Goal: Information Seeking & Learning: Learn about a topic

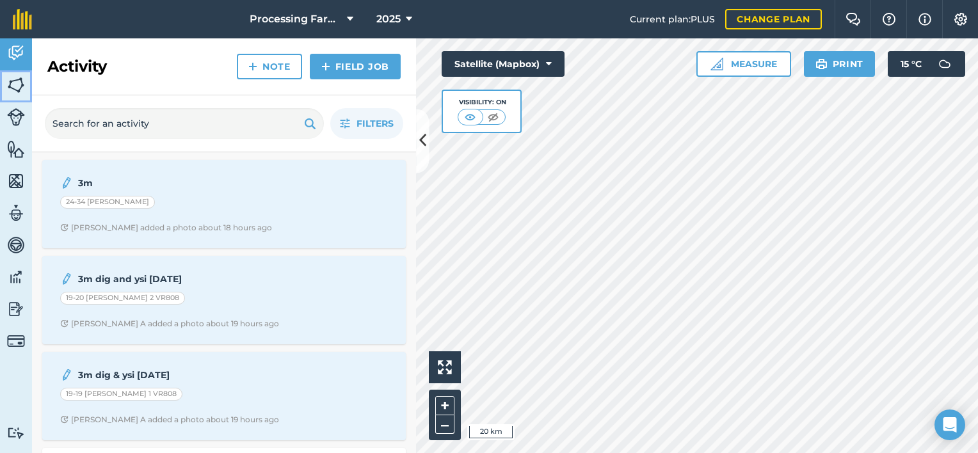
click at [10, 88] on img at bounding box center [16, 85] width 18 height 19
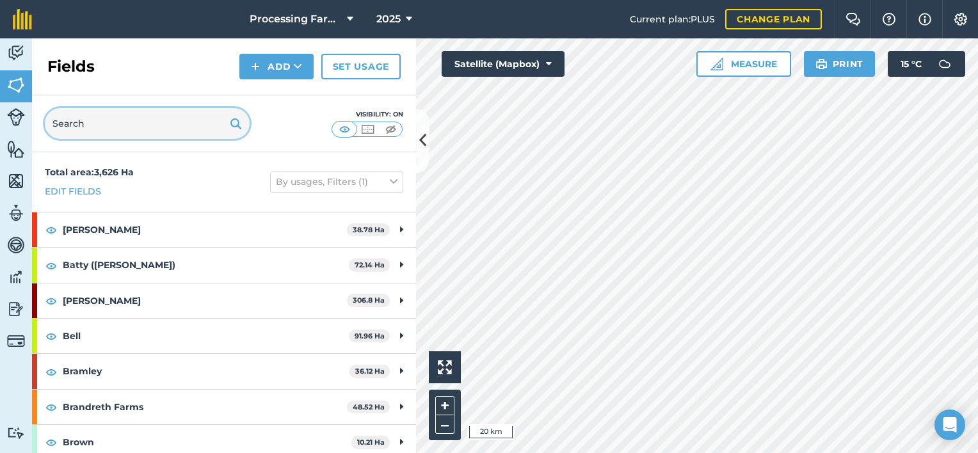
click at [120, 123] on input "text" at bounding box center [147, 123] width 205 height 31
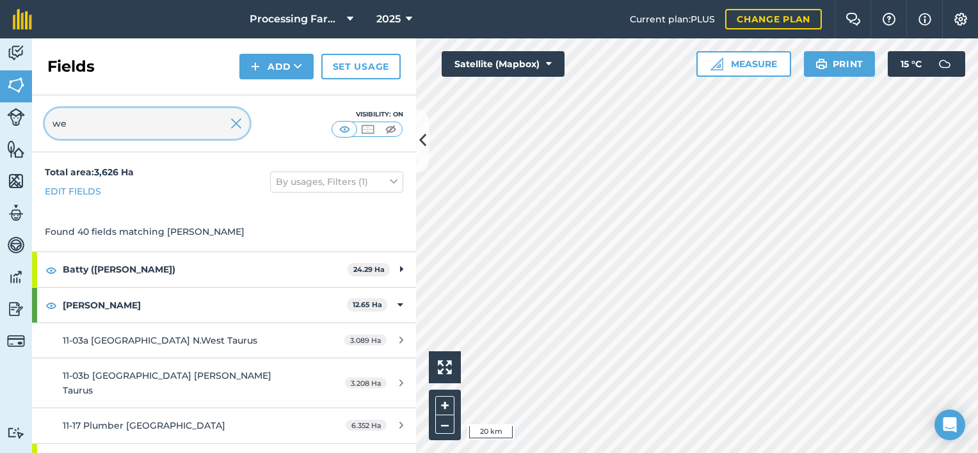
type input "w"
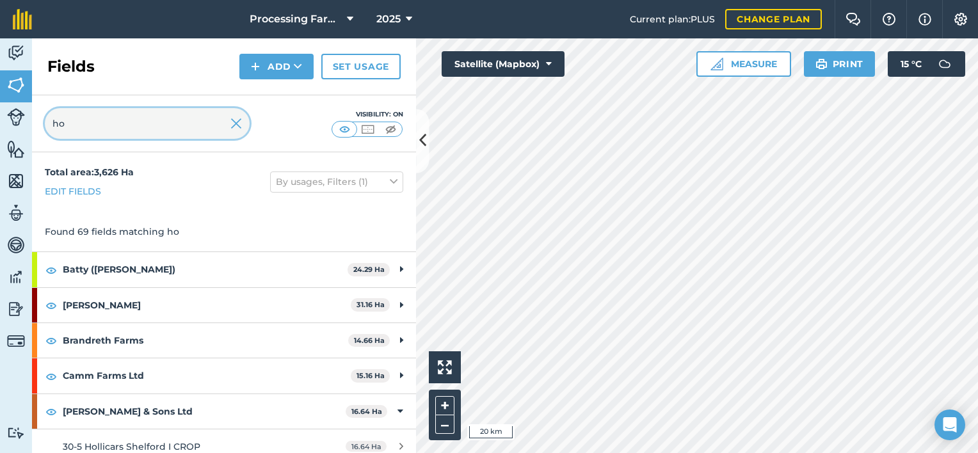
type input "h"
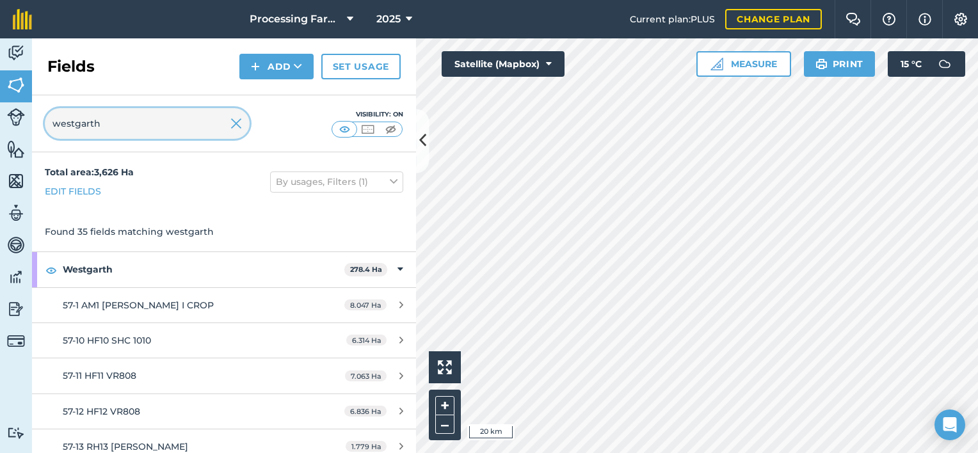
type input "westgarth"
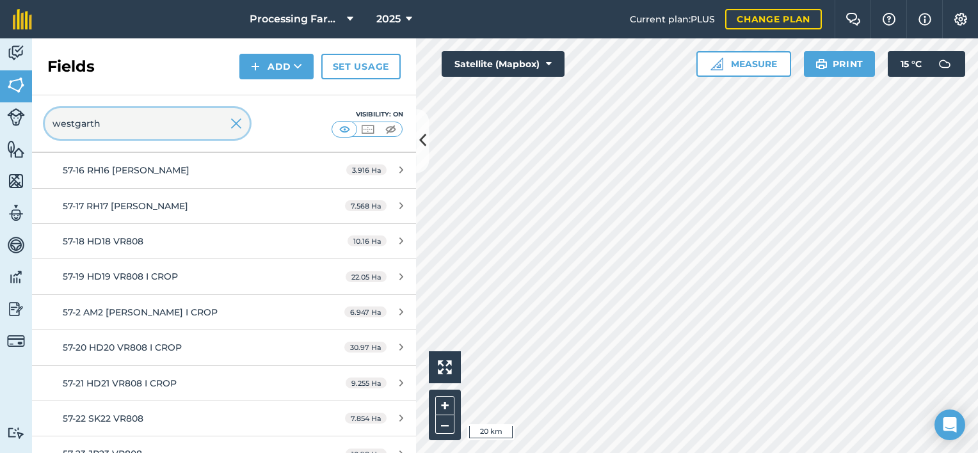
scroll to position [384, 0]
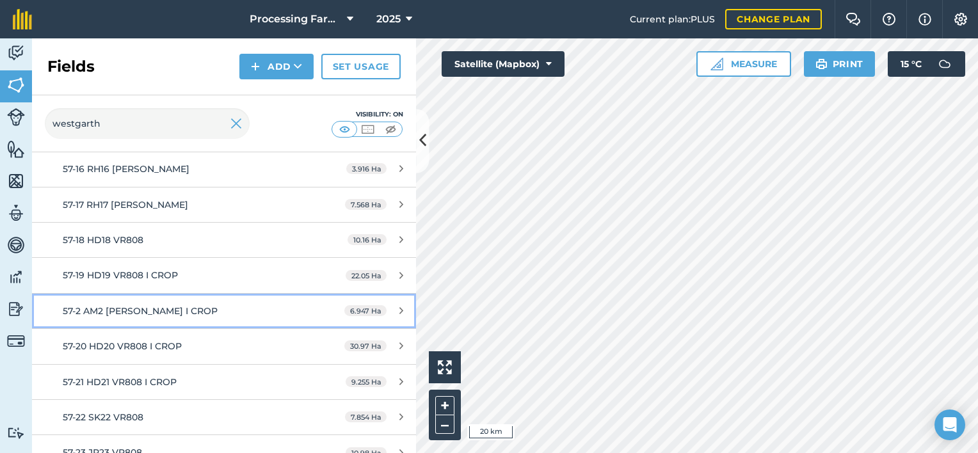
click at [154, 314] on span "57-2 AM2 [PERSON_NAME] I CROP" at bounding box center [140, 311] width 155 height 12
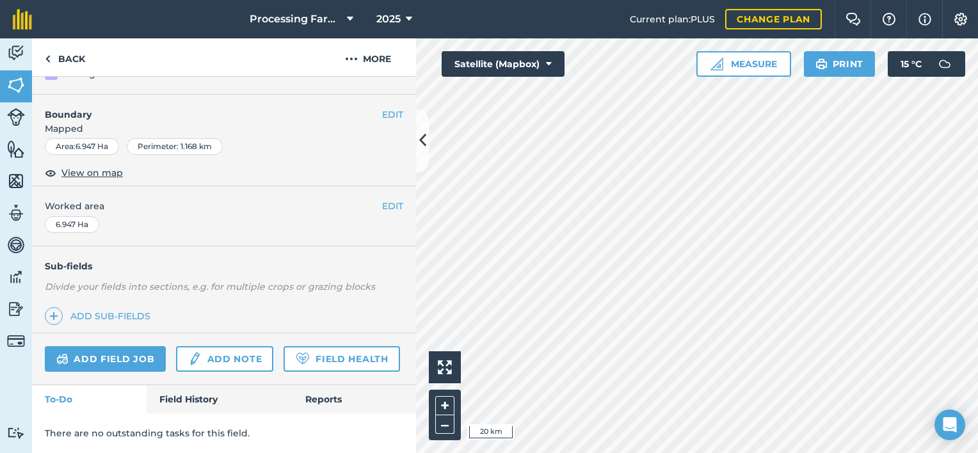
scroll to position [183, 0]
click at [192, 397] on link "Field History" at bounding box center [219, 399] width 145 height 28
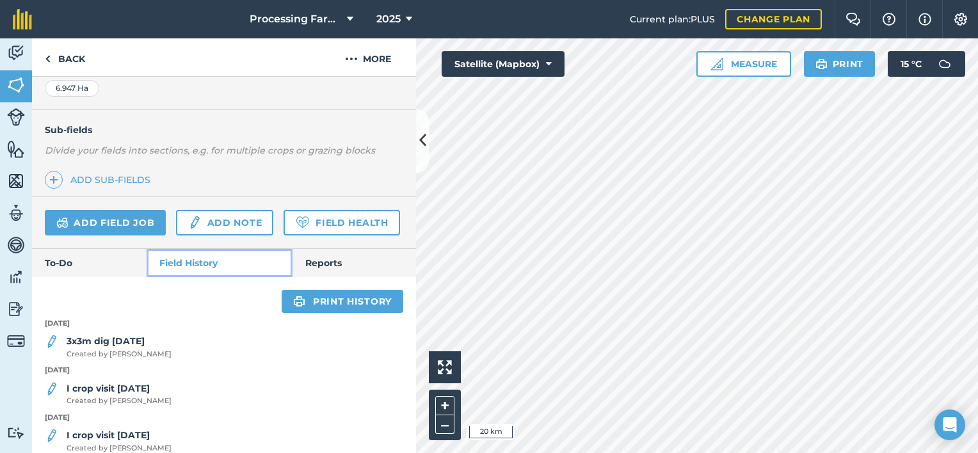
scroll to position [311, 0]
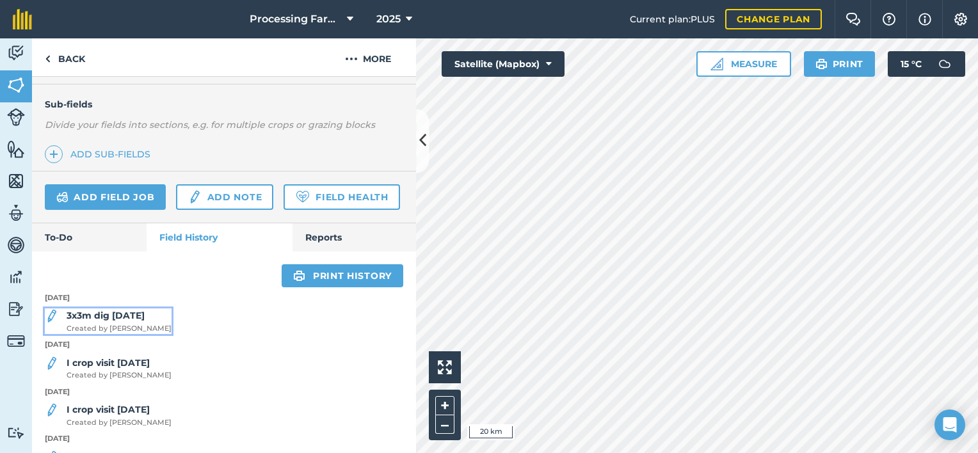
click at [100, 335] on span "Created by [PERSON_NAME]" at bounding box center [119, 329] width 105 height 12
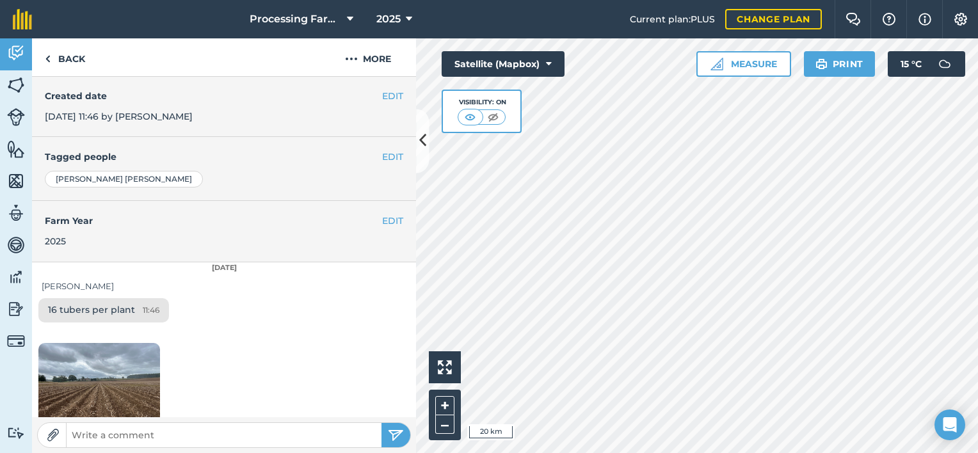
scroll to position [257, 0]
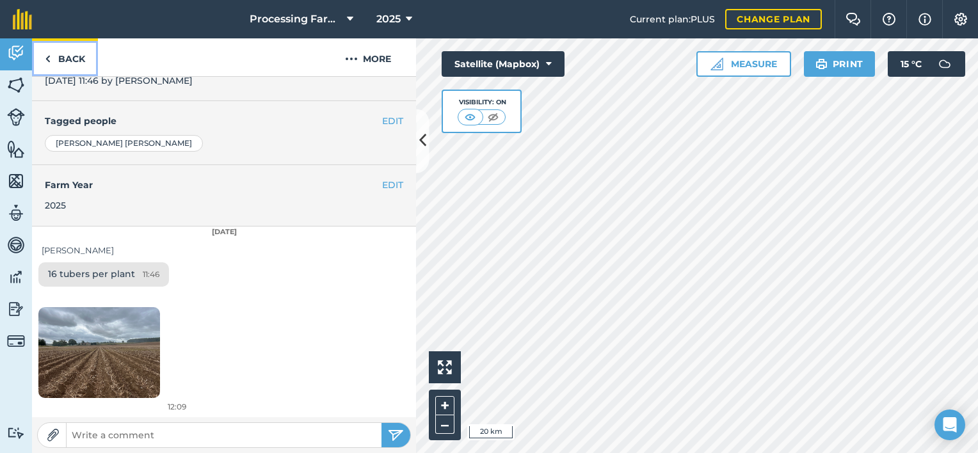
click at [68, 54] on link "Back" at bounding box center [65, 57] width 66 height 38
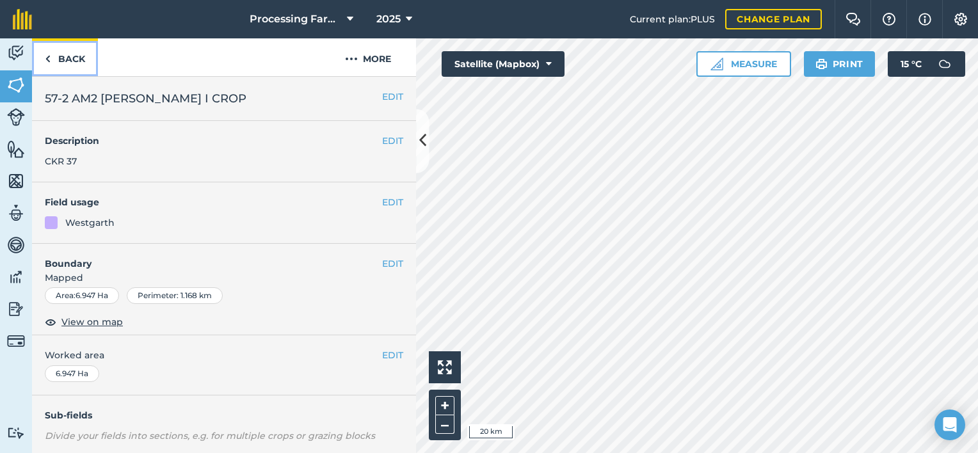
click at [68, 54] on link "Back" at bounding box center [65, 57] width 66 height 38
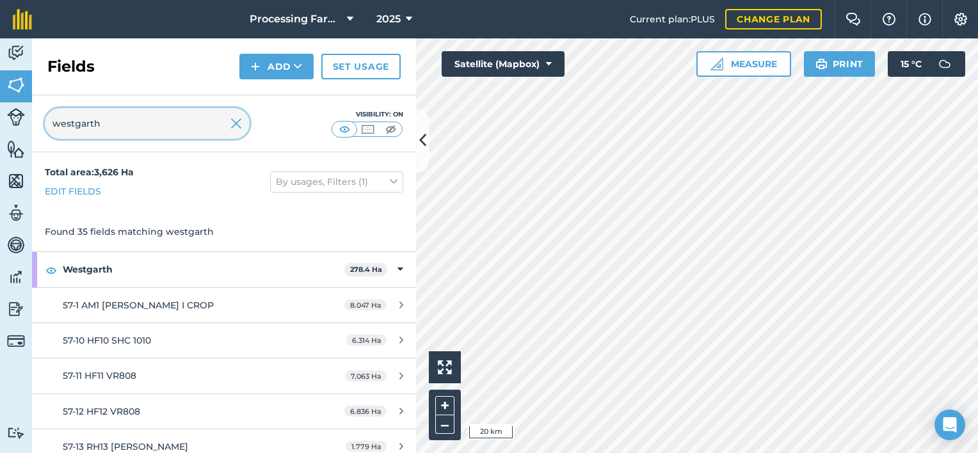
drag, startPoint x: 113, startPoint y: 126, endPoint x: 33, endPoint y: 138, distance: 80.3
click at [33, 138] on div "westgarth Visibility: On" at bounding box center [224, 123] width 384 height 57
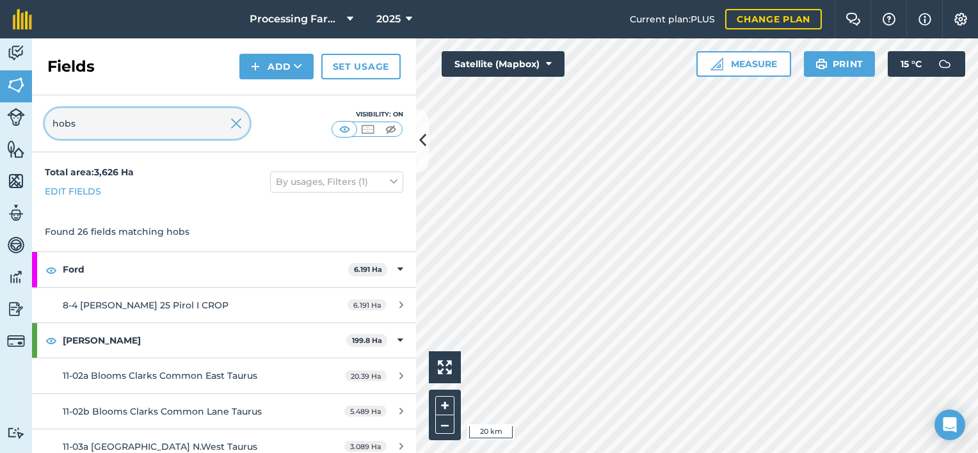
type input "hobs"
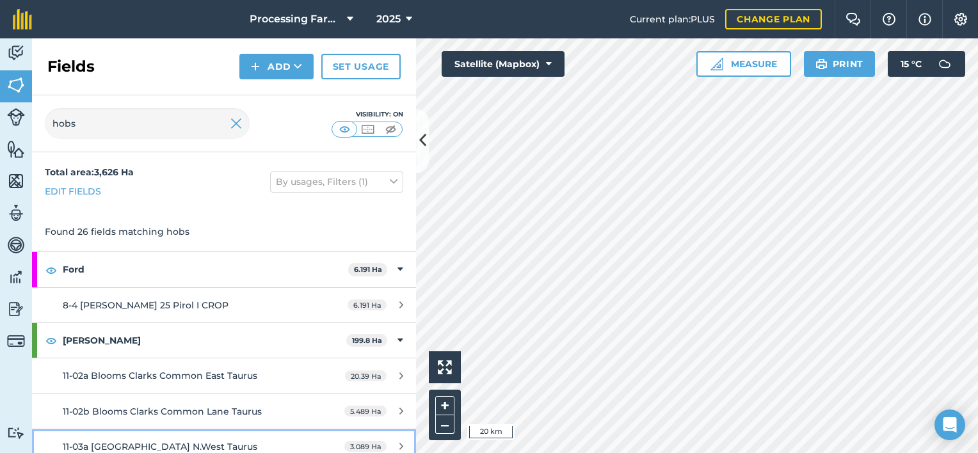
click at [405, 448] on div "3.089 Ha" at bounding box center [374, 447] width 84 height 10
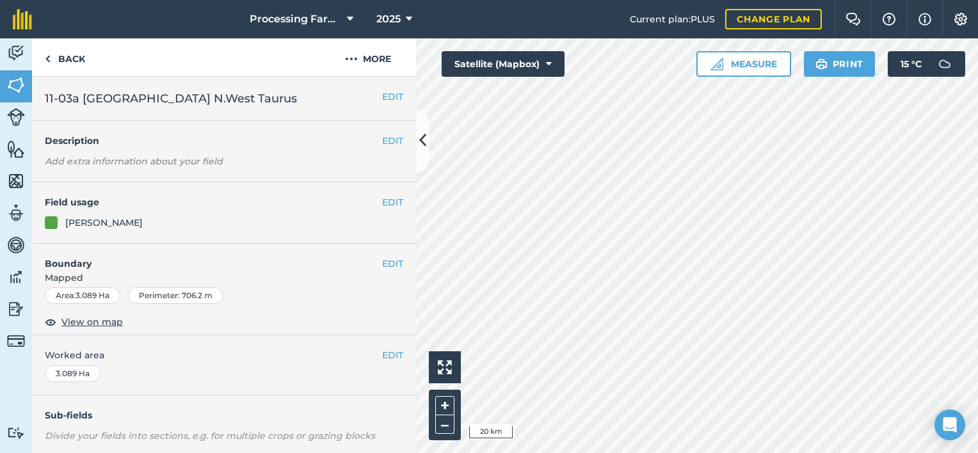
click at [405, 448] on div "Sub-fields Divide your fields into sections, e.g. for multiple crops or grazing…" at bounding box center [224, 439] width 384 height 87
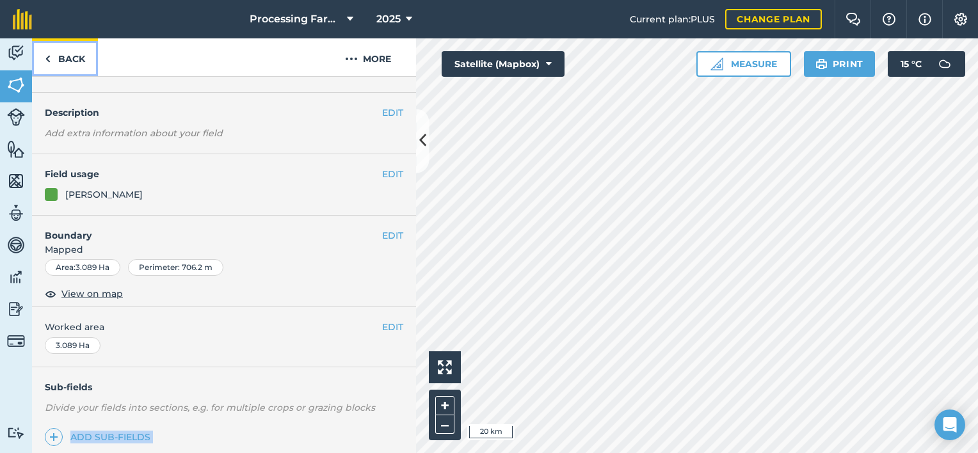
click at [59, 55] on link "Back" at bounding box center [65, 57] width 66 height 38
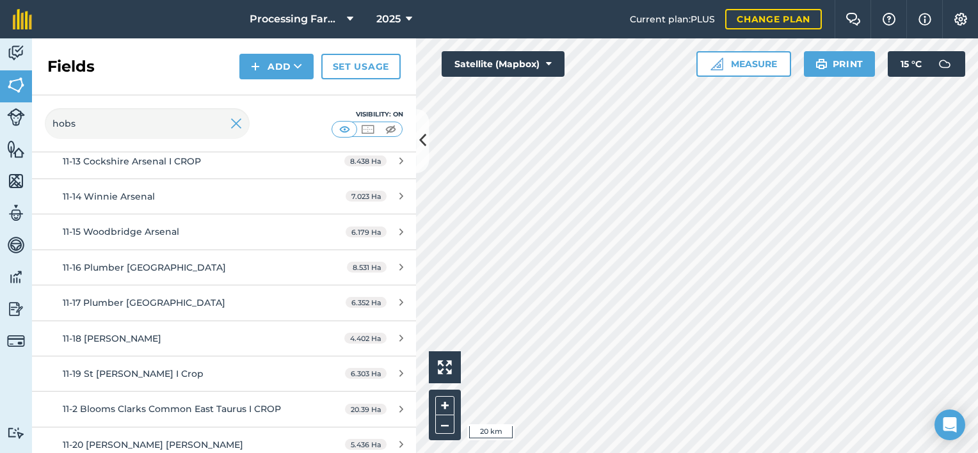
scroll to position [589, 0]
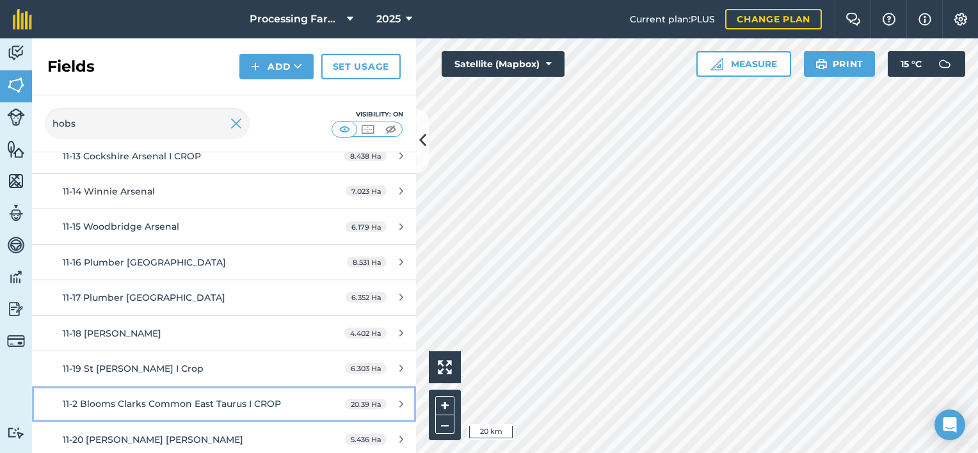
click at [180, 398] on span "11-2 Blooms Clarks Common East Taurus I CROP" at bounding box center [172, 404] width 218 height 12
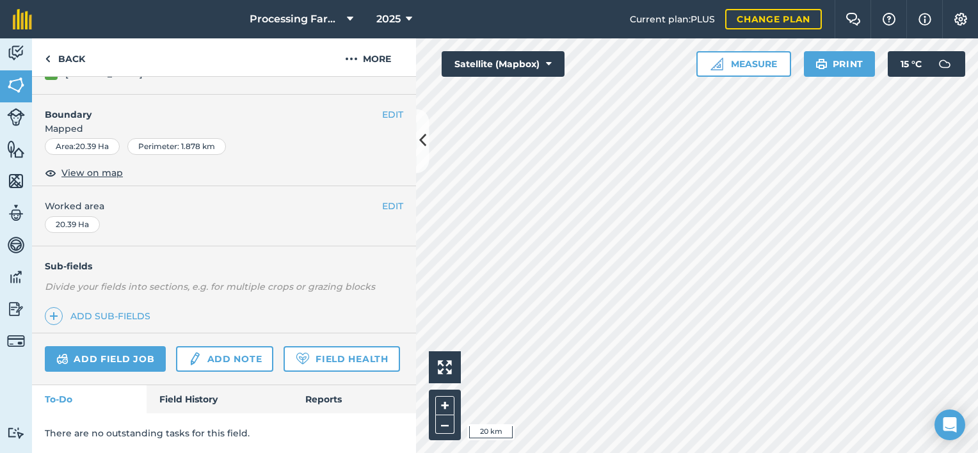
scroll to position [183, 0]
click at [211, 404] on link "Field History" at bounding box center [219, 399] width 145 height 28
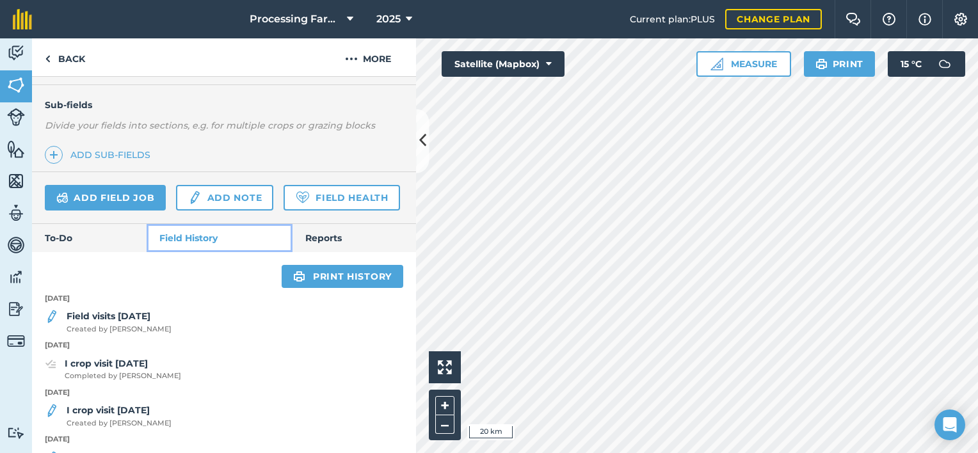
scroll to position [311, 0]
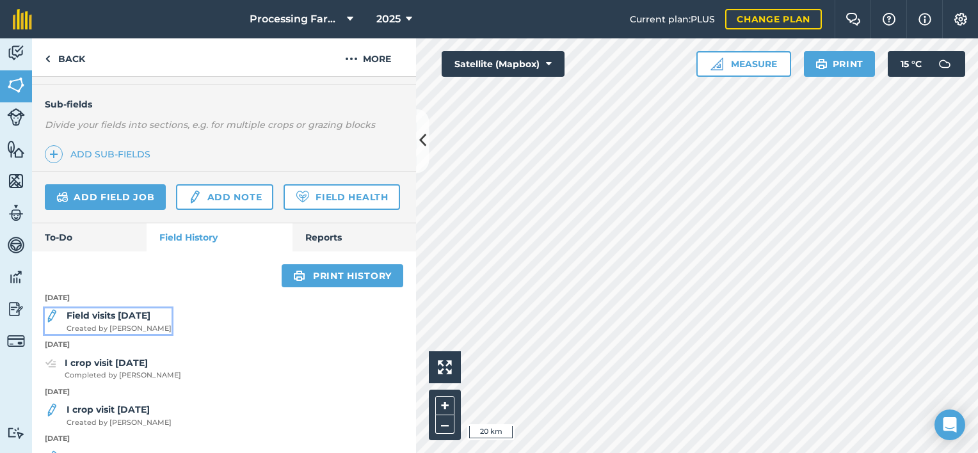
click at [136, 334] on div "Field visits [DATE] Created by [PERSON_NAME]" at bounding box center [119, 322] width 105 height 26
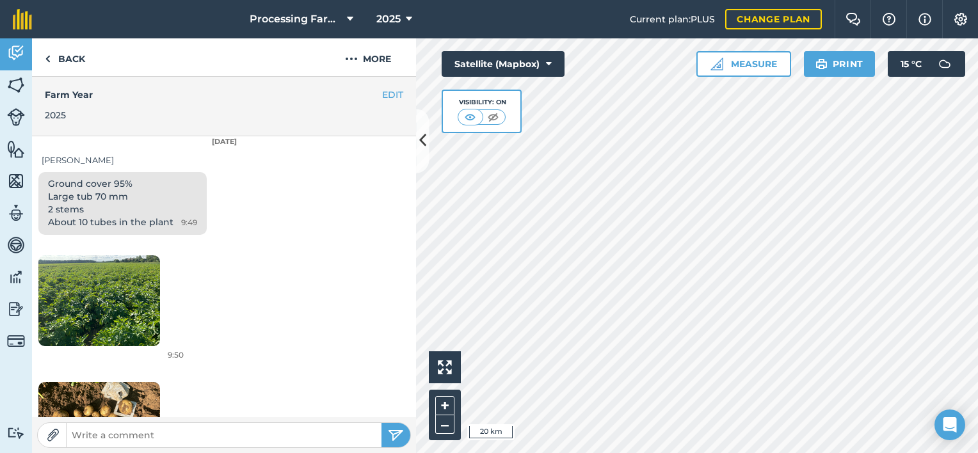
scroll to position [358, 0]
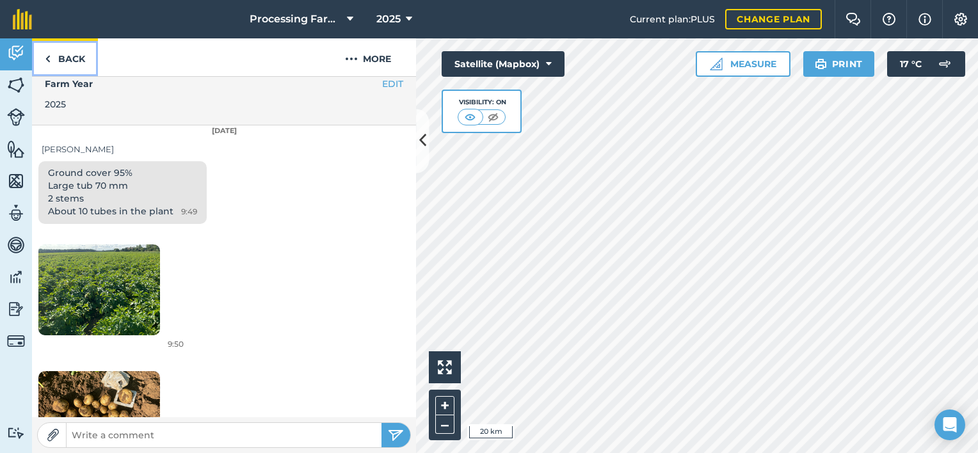
click at [73, 57] on link "Back" at bounding box center [65, 57] width 66 height 38
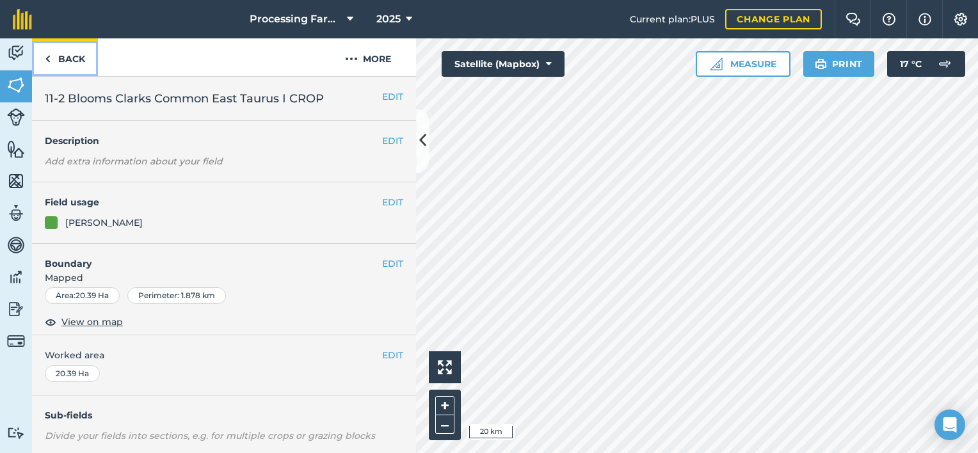
click at [73, 57] on link "Back" at bounding box center [65, 57] width 66 height 38
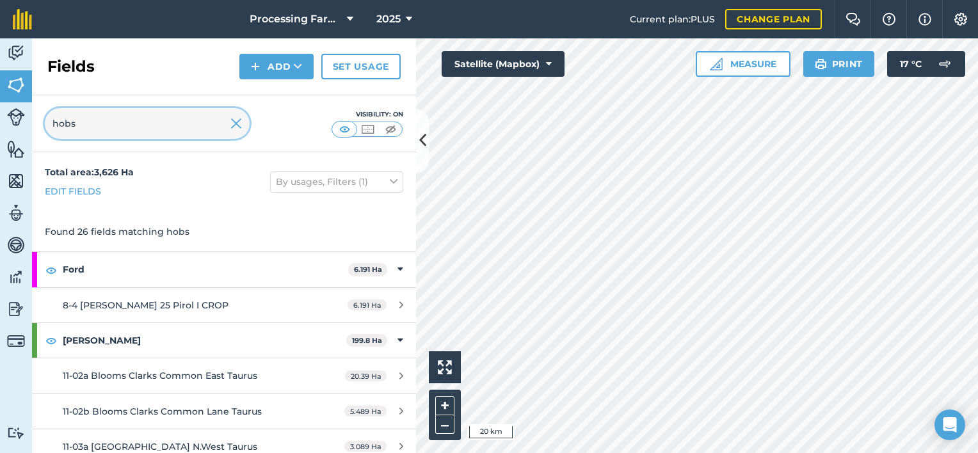
drag, startPoint x: 93, startPoint y: 124, endPoint x: 38, endPoint y: 127, distance: 55.1
click at [38, 127] on div "hobs Visibility: On" at bounding box center [224, 123] width 384 height 57
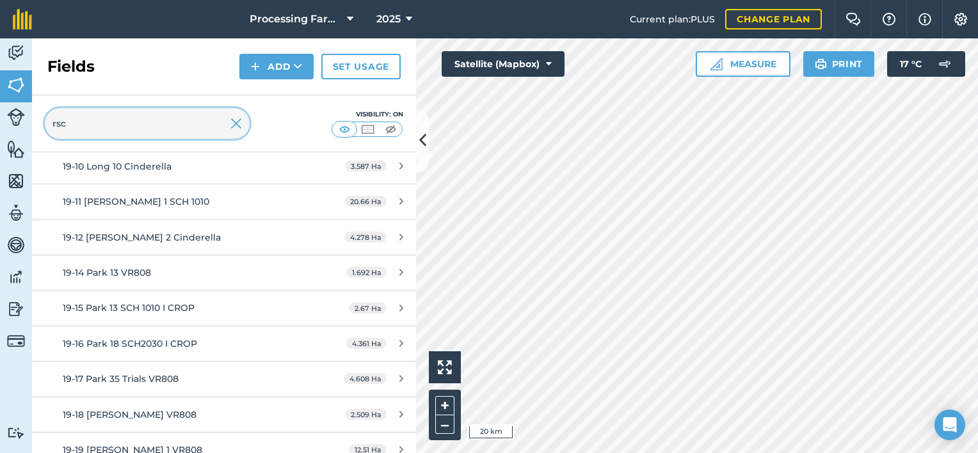
scroll to position [512, 0]
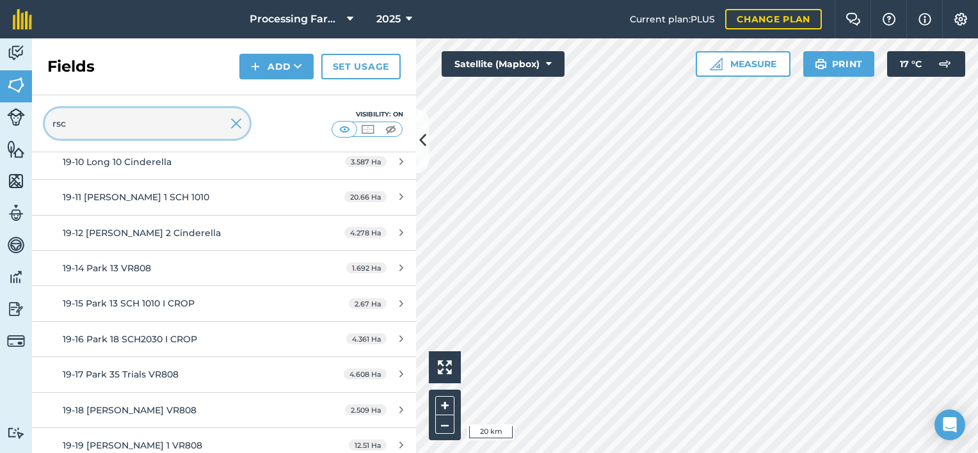
type input "rsc"
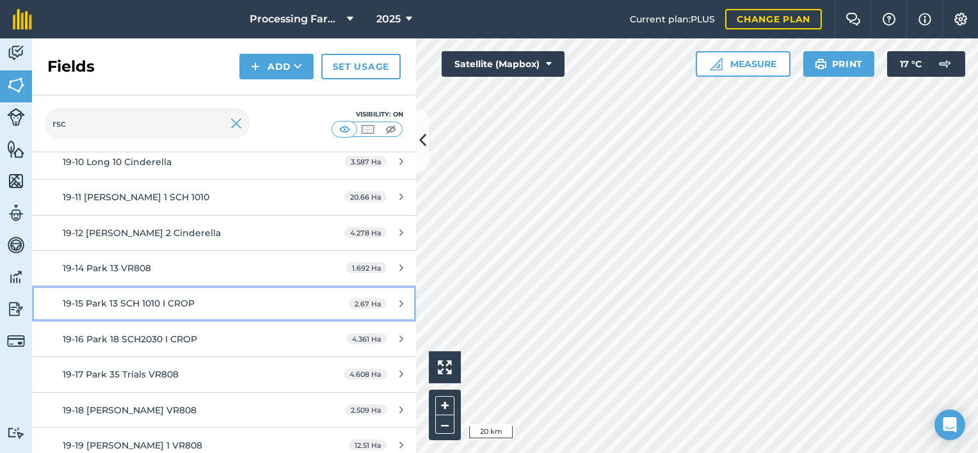
click at [154, 294] on link "19-15 Park 13 SCH 1010 I CROP 2.67 Ha" at bounding box center [224, 303] width 384 height 35
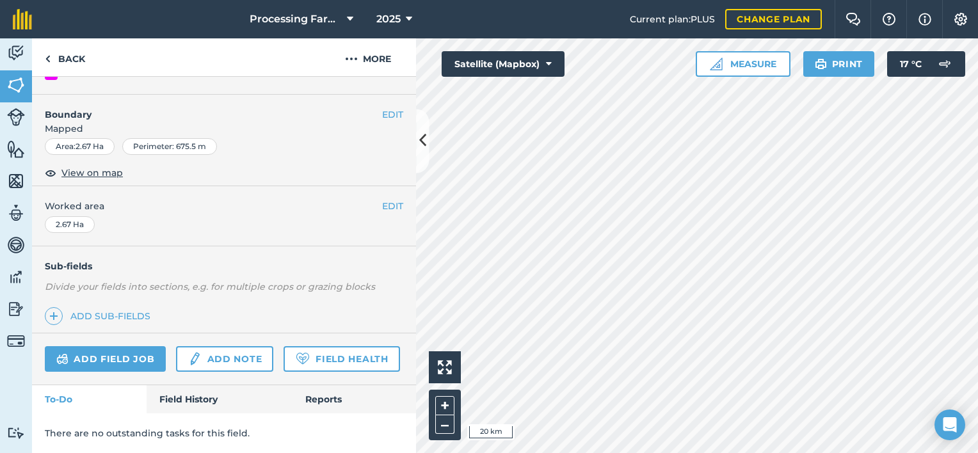
scroll to position [183, 0]
click at [197, 401] on link "Field History" at bounding box center [219, 399] width 145 height 28
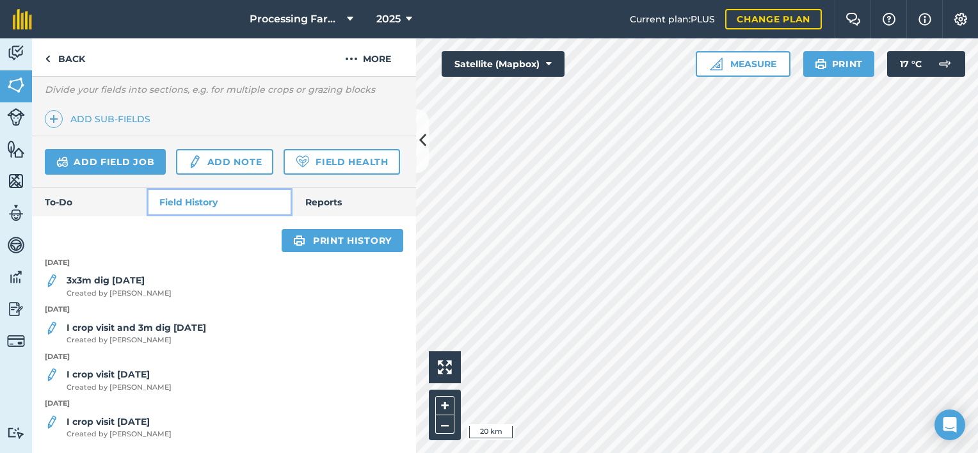
scroll to position [380, 0]
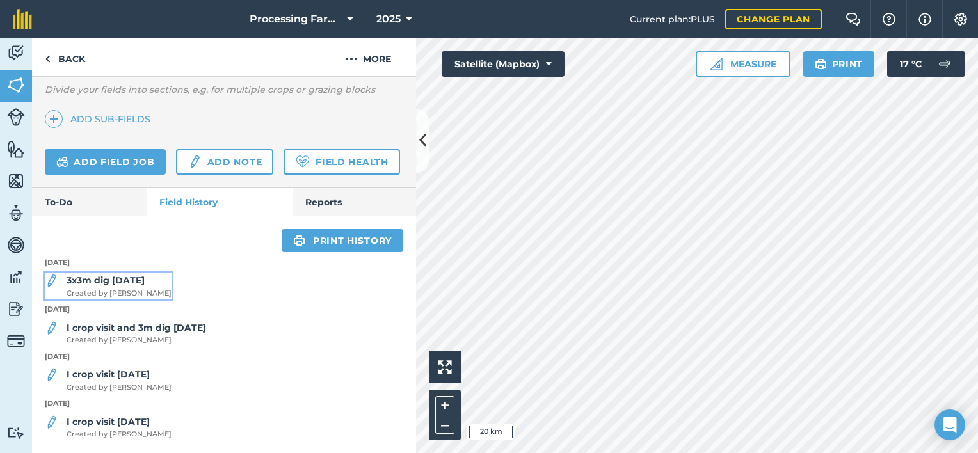
click at [113, 293] on span "Created by [PERSON_NAME]" at bounding box center [119, 294] width 105 height 12
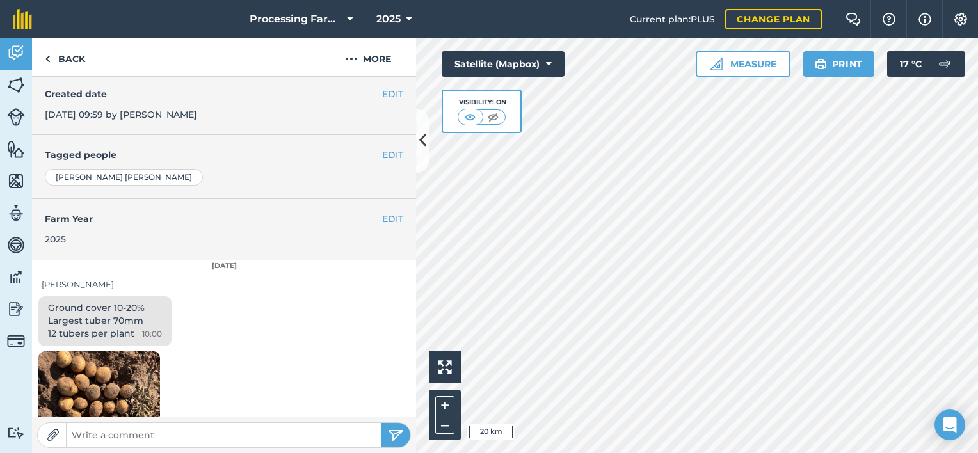
scroll to position [230, 0]
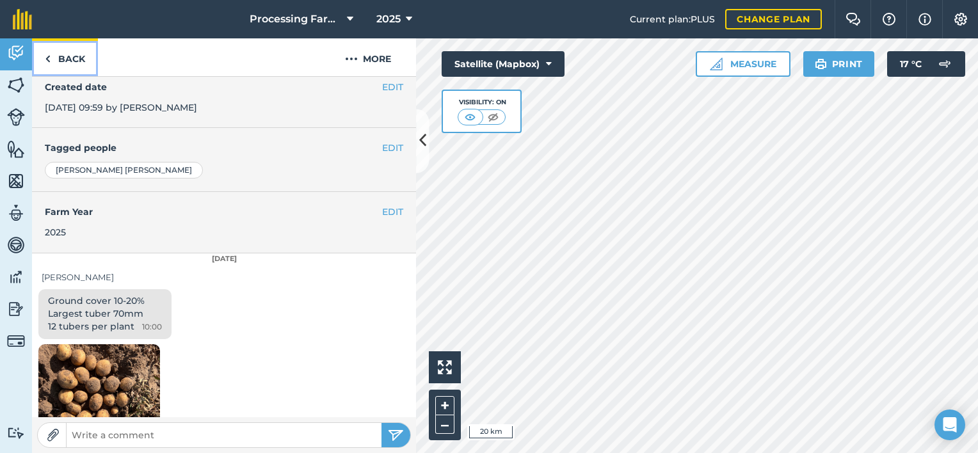
click at [70, 52] on link "Back" at bounding box center [65, 57] width 66 height 38
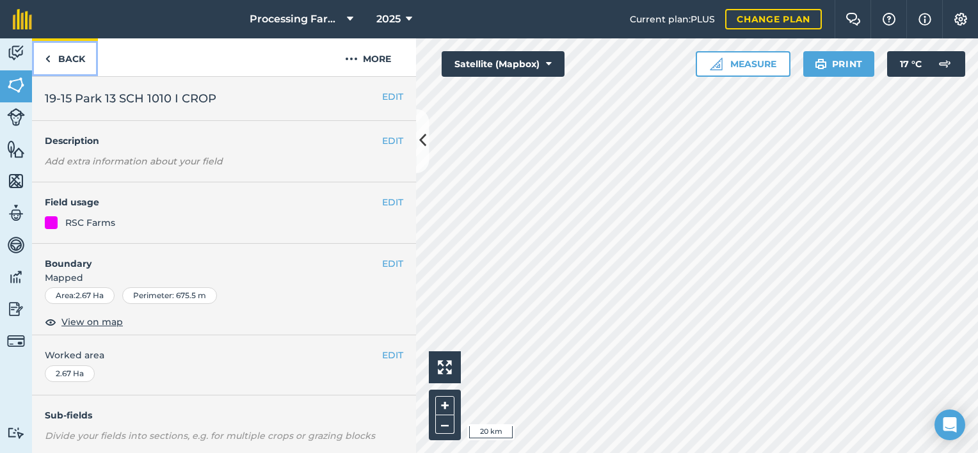
click at [70, 52] on link "Back" at bounding box center [65, 57] width 66 height 38
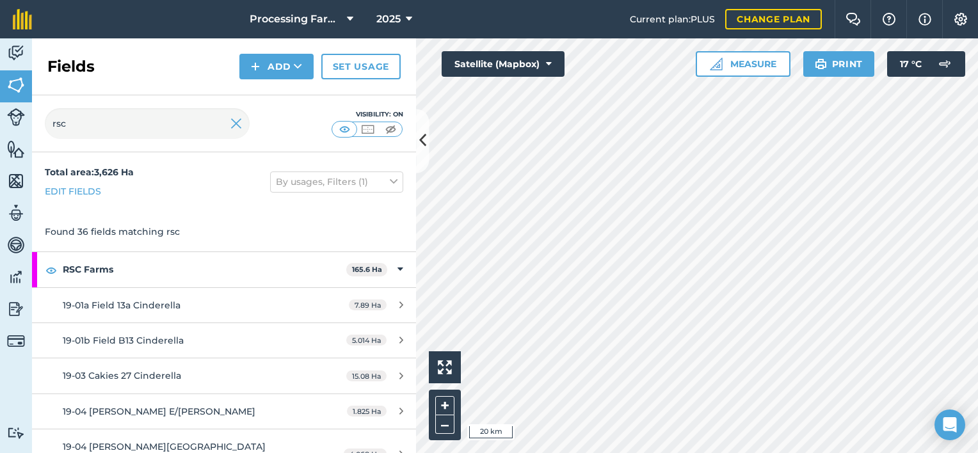
drag, startPoint x: 93, startPoint y: 147, endPoint x: 86, endPoint y: 125, distance: 22.3
click at [86, 125] on div "rsc Visibility: On" at bounding box center [224, 123] width 384 height 57
click at [86, 125] on input "rsc" at bounding box center [147, 123] width 205 height 31
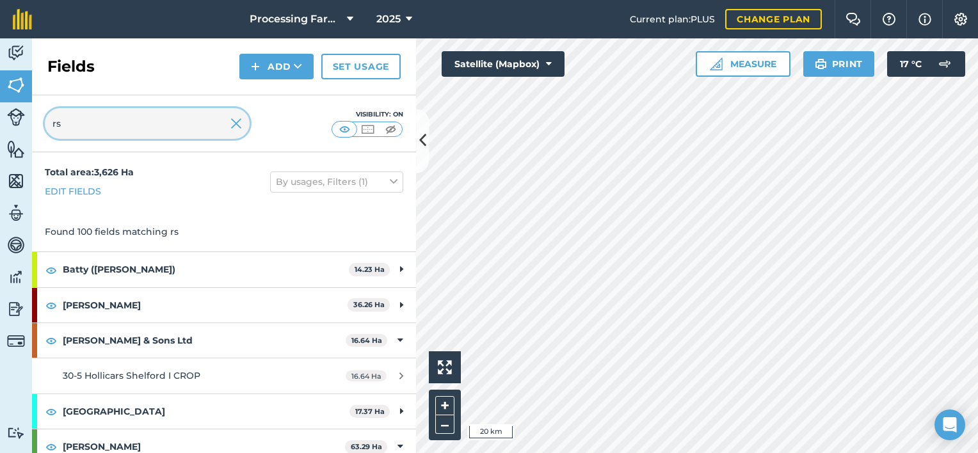
type input "r"
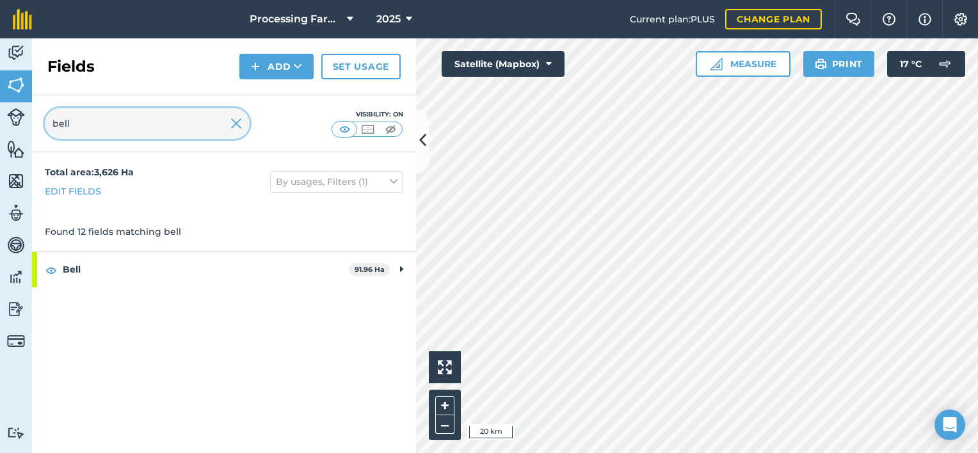
type input "bell"
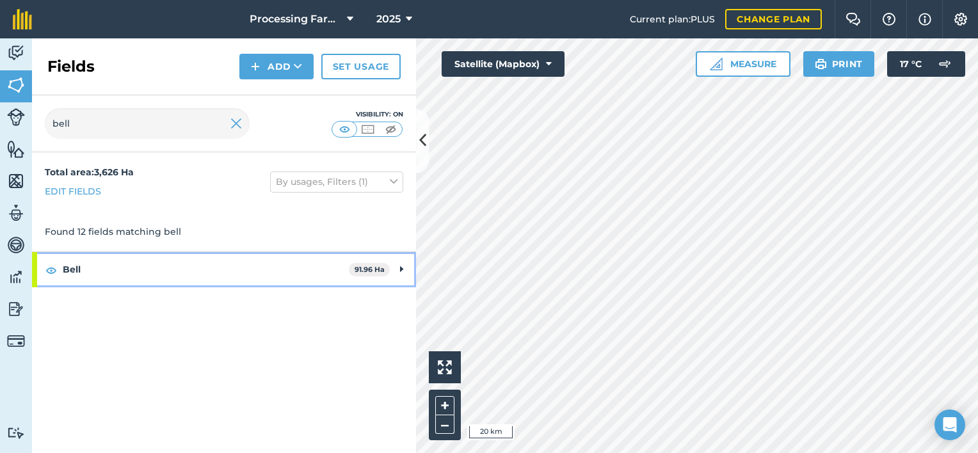
click at [72, 262] on strong "Bell" at bounding box center [206, 269] width 286 height 35
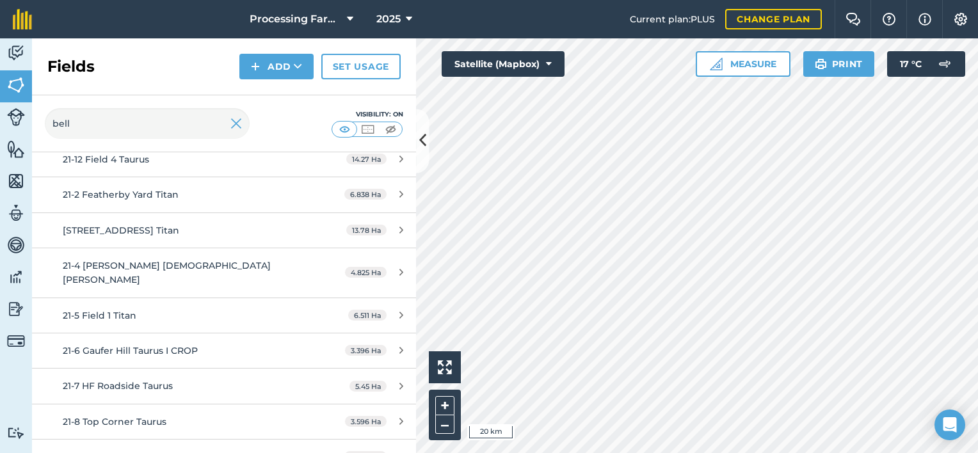
scroll to position [256, 0]
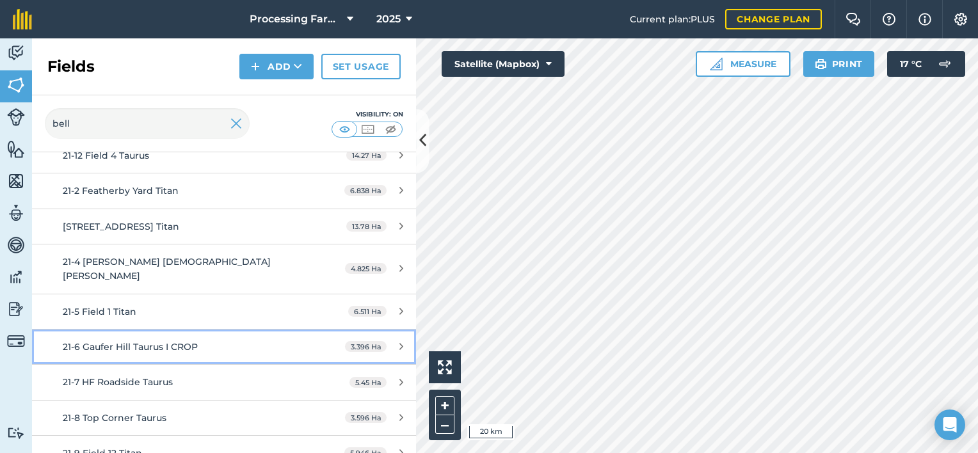
click at [182, 340] on div "21-6 Gaufer Hill Taurus I CROP" at bounding box center [183, 347] width 241 height 14
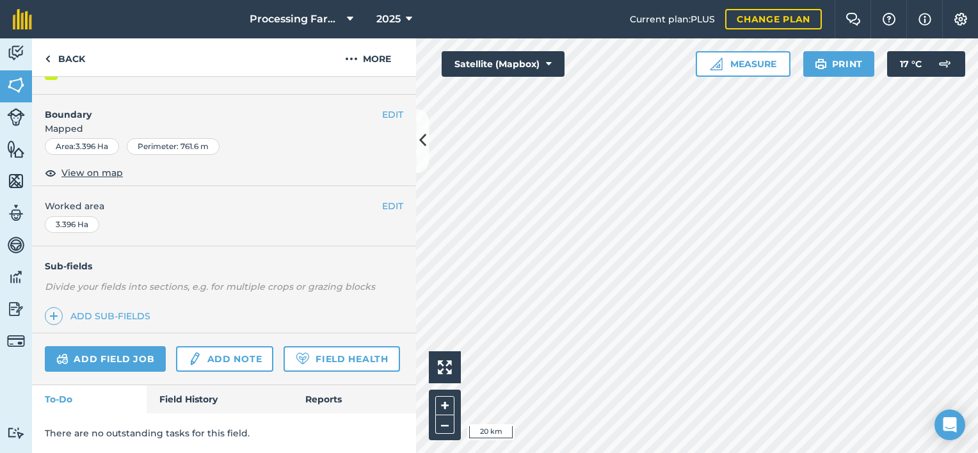
scroll to position [183, 0]
click at [172, 396] on link "Field History" at bounding box center [219, 399] width 145 height 28
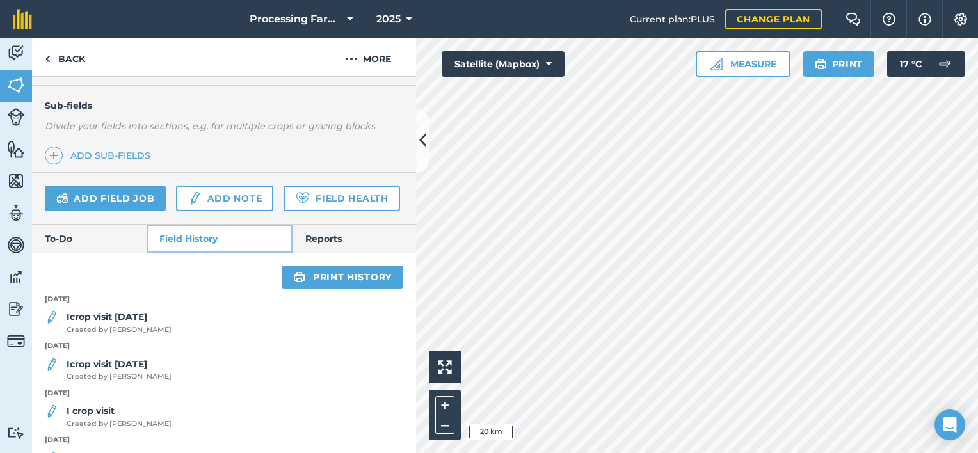
scroll to position [337, 0]
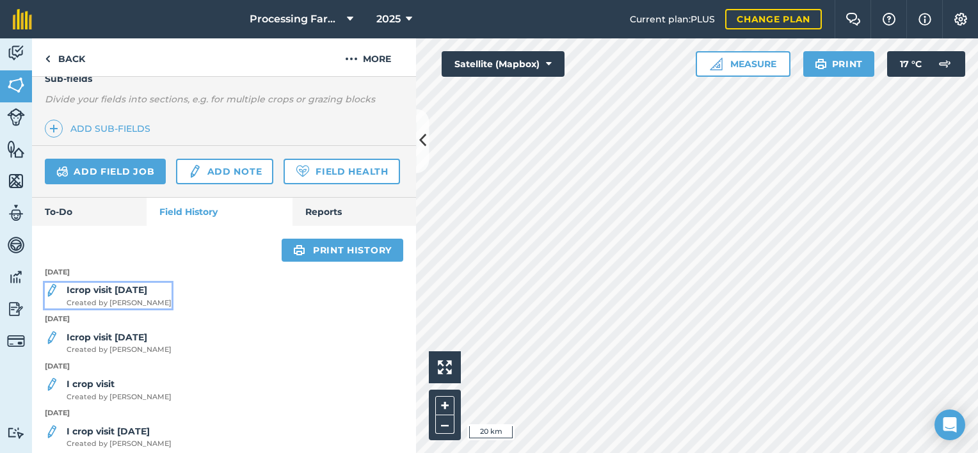
click at [133, 296] on strong "Icrop visit [DATE]" at bounding box center [107, 290] width 81 height 12
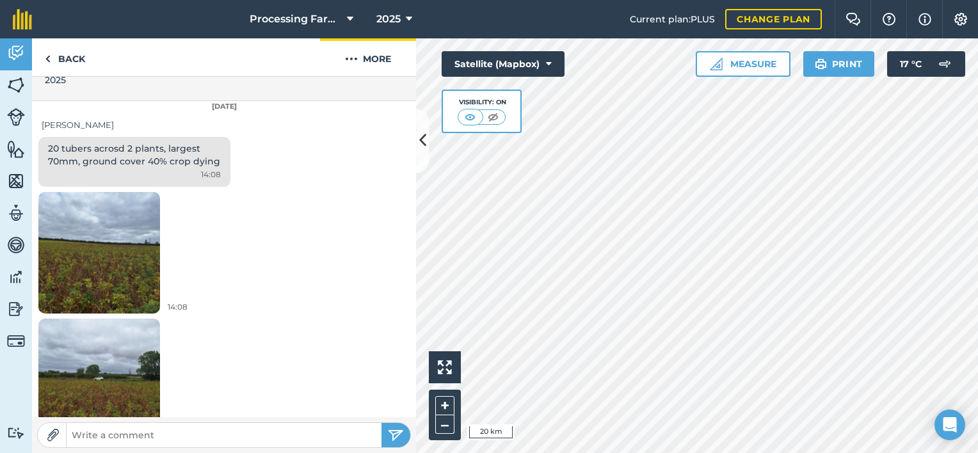
scroll to position [384, 0]
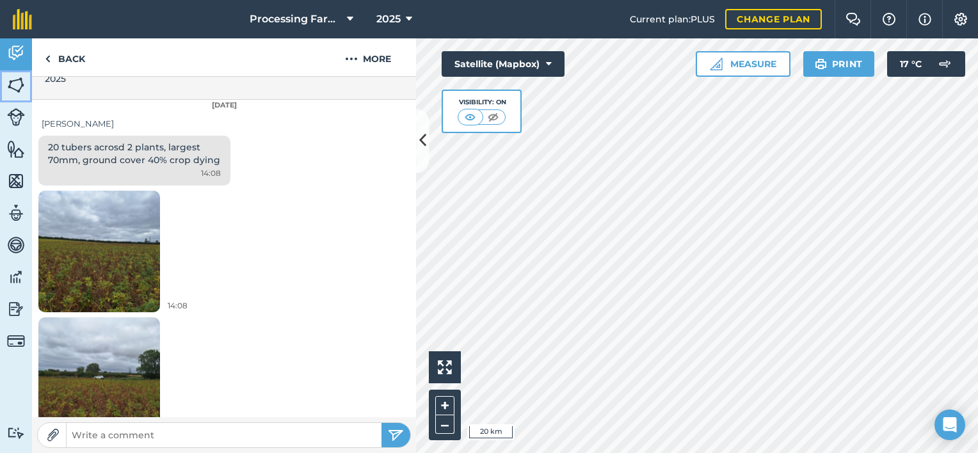
click at [6, 87] on link "Fields" at bounding box center [16, 86] width 32 height 32
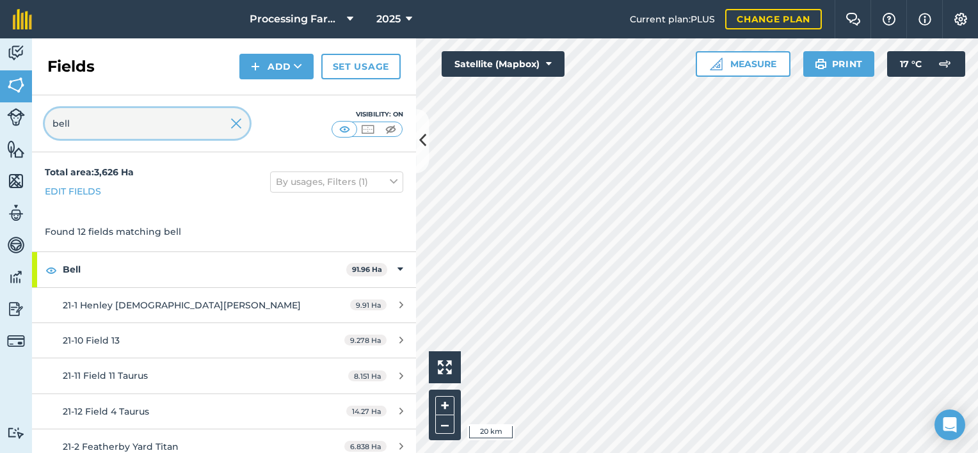
click at [75, 127] on input "bell" at bounding box center [147, 123] width 205 height 31
type input "b"
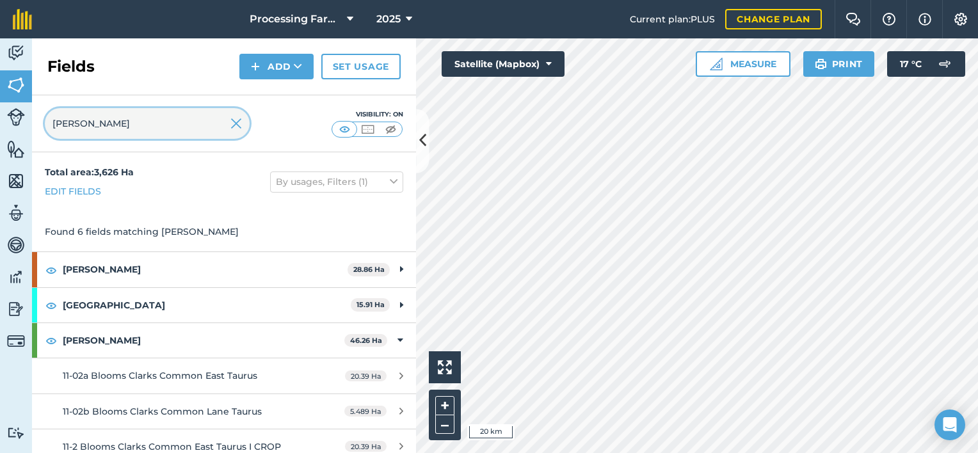
type input "[PERSON_NAME]"
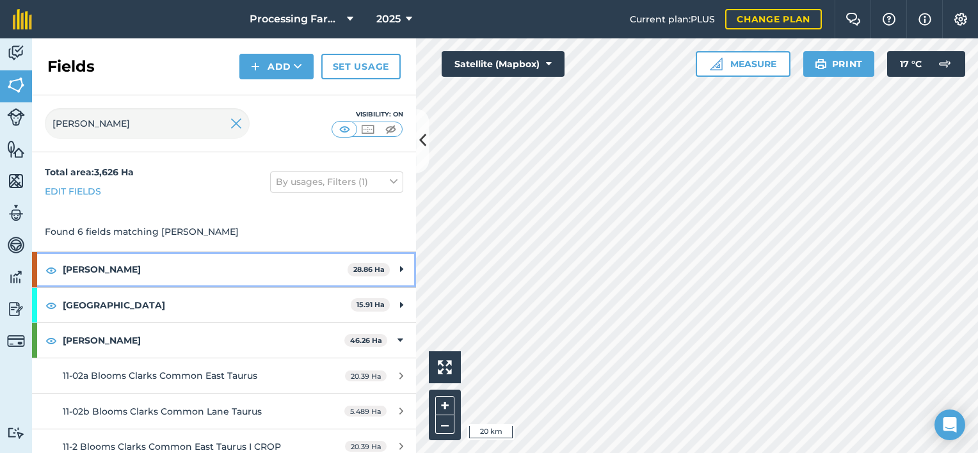
click at [76, 276] on strong "[PERSON_NAME]" at bounding box center [205, 269] width 285 height 35
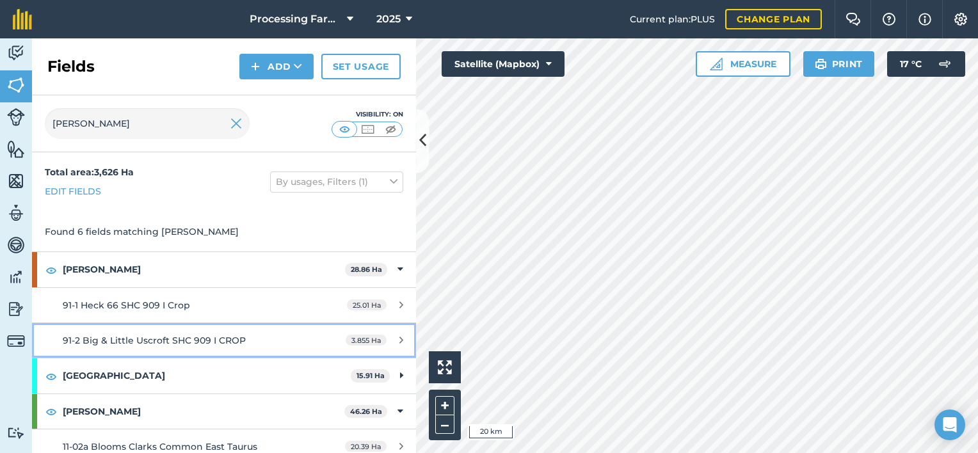
click at [128, 338] on span "91-2 Big & Little Uscroft SHC 909 I CROP" at bounding box center [154, 341] width 183 height 12
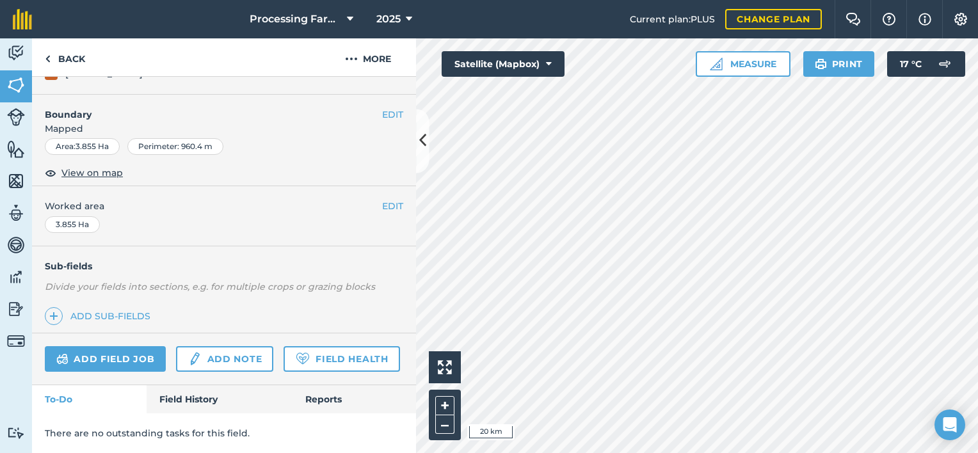
scroll to position [183, 0]
click at [199, 405] on link "Field History" at bounding box center [219, 399] width 145 height 28
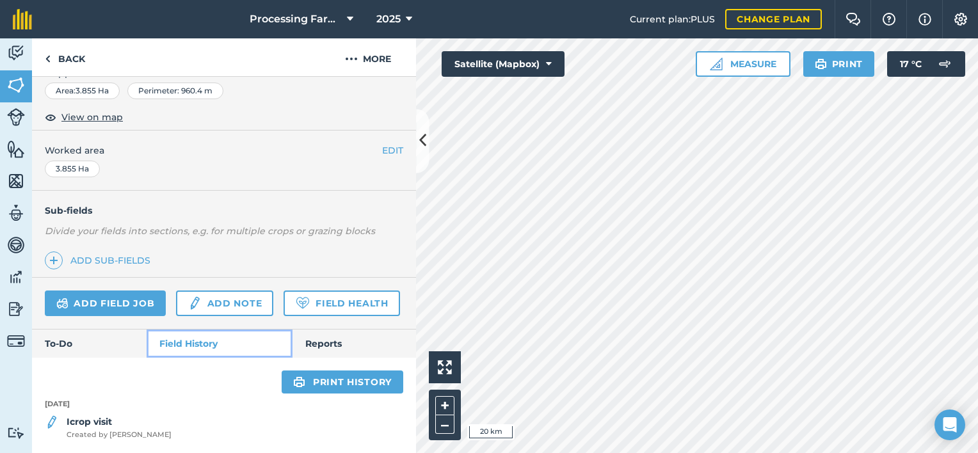
scroll to position [238, 0]
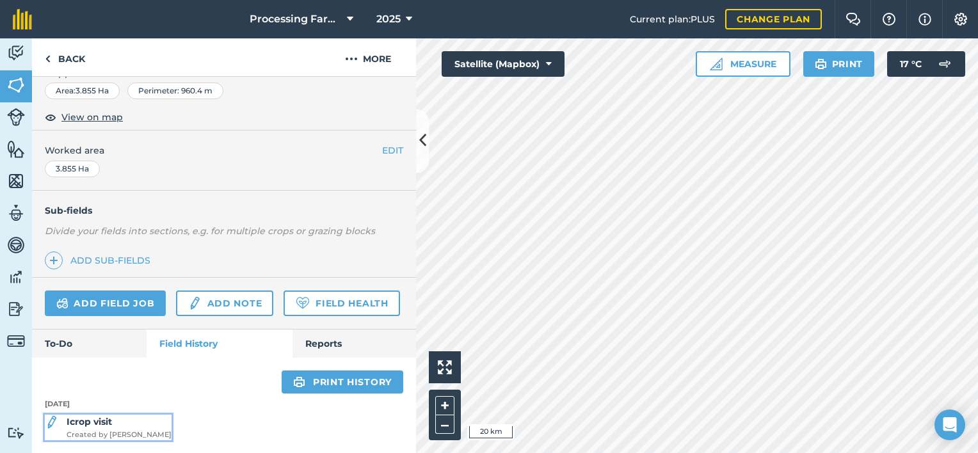
click at [112, 424] on strong "Icrop visit" at bounding box center [89, 422] width 45 height 12
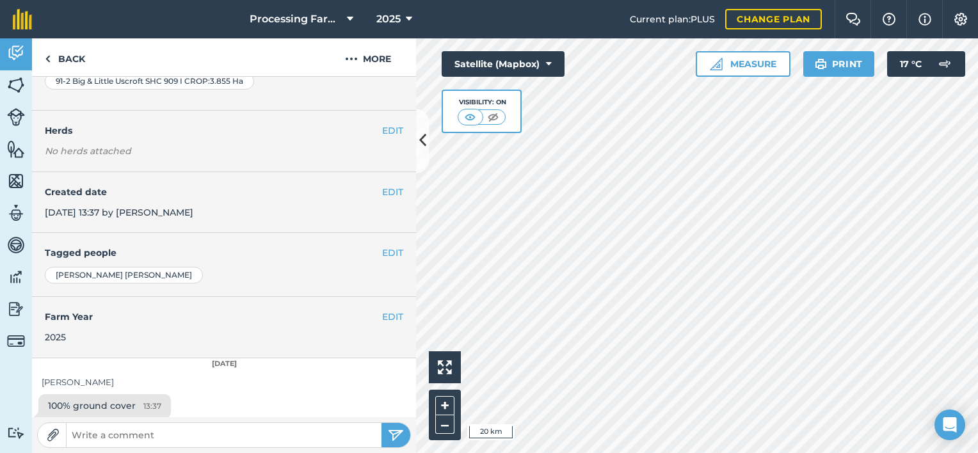
scroll to position [131, 0]
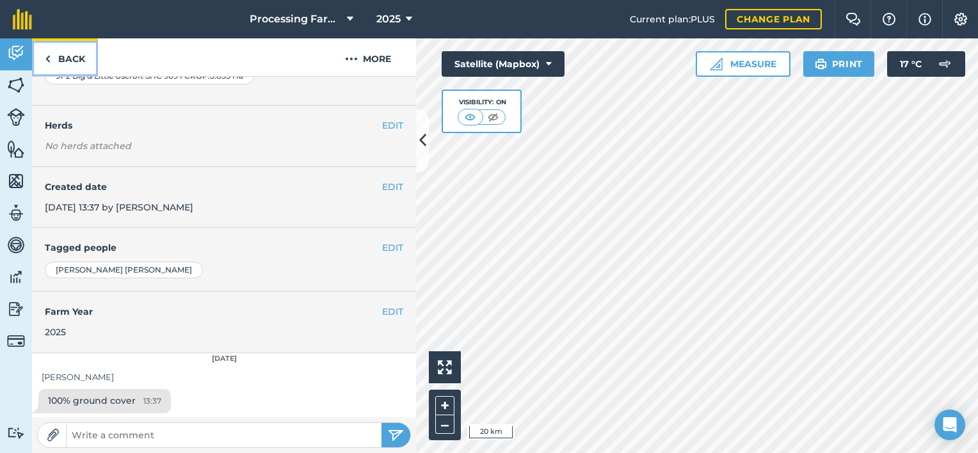
click at [61, 55] on link "Back" at bounding box center [65, 57] width 66 height 38
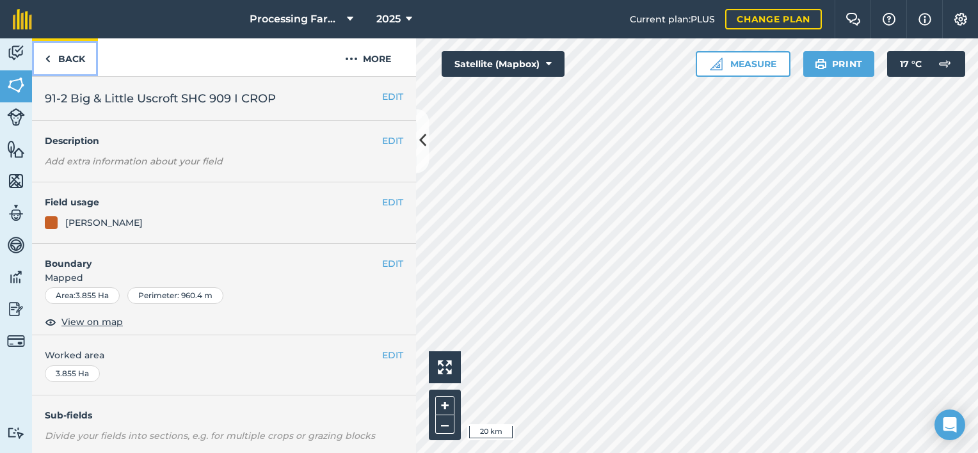
click at [61, 55] on link "Back" at bounding box center [65, 57] width 66 height 38
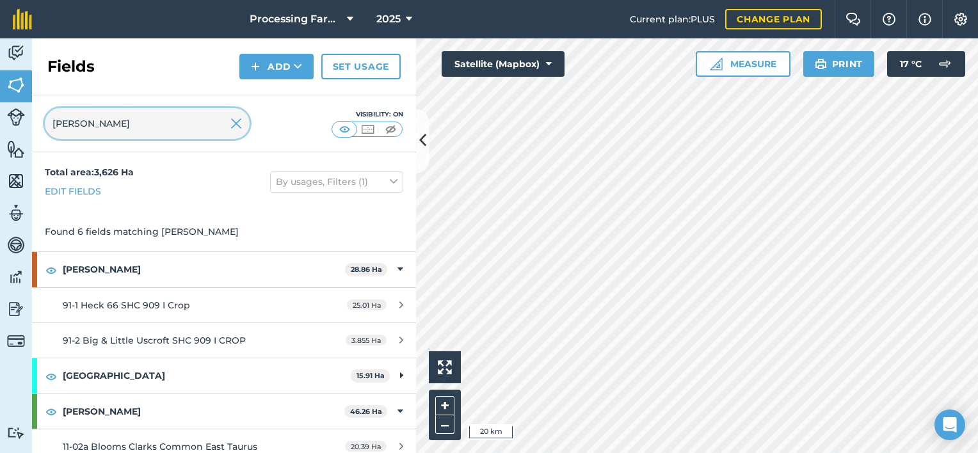
click at [108, 133] on input "[PERSON_NAME]" at bounding box center [147, 123] width 205 height 31
type input "c"
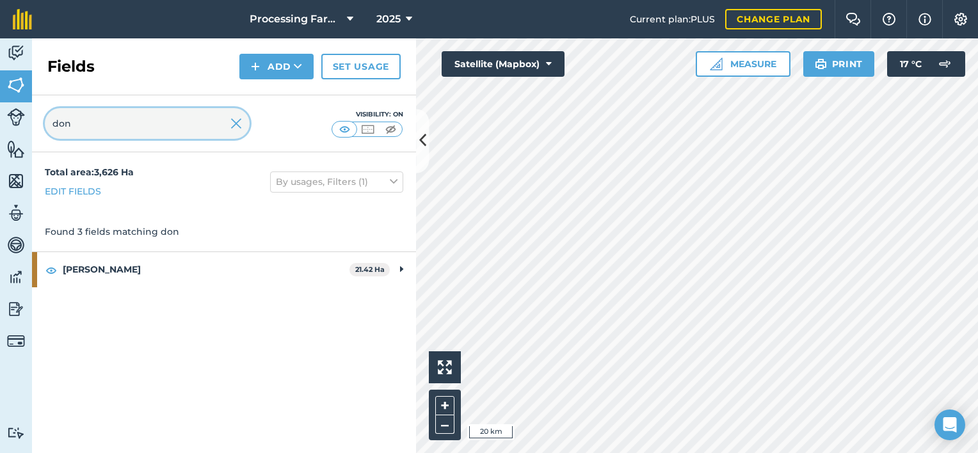
type input "don"
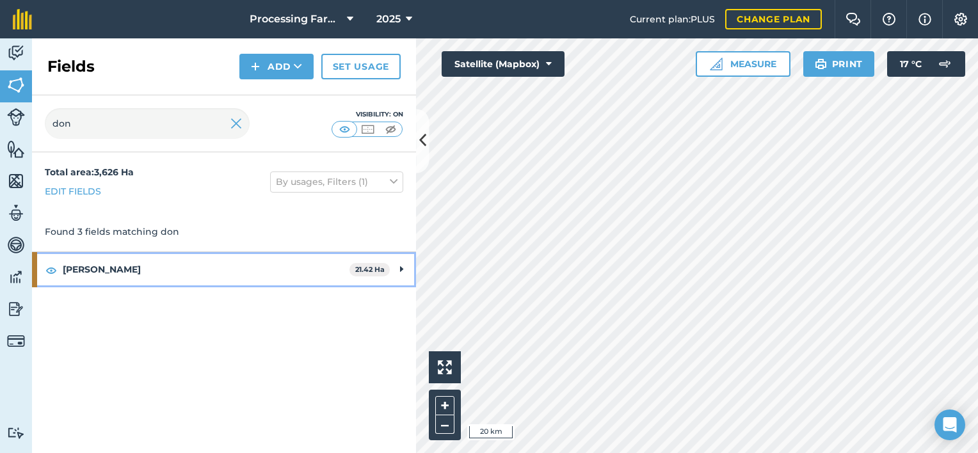
click at [82, 267] on strong "[PERSON_NAME]" at bounding box center [206, 269] width 287 height 35
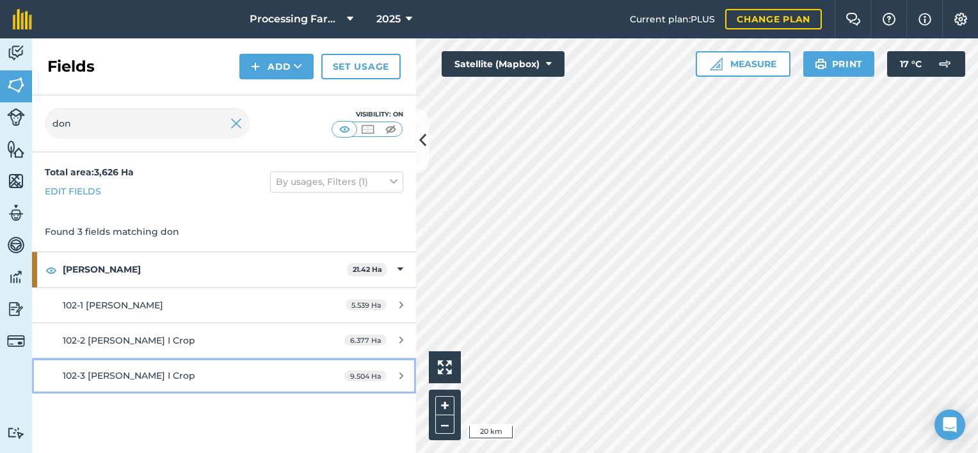
click at [126, 378] on span "102-3 [PERSON_NAME] I Crop" at bounding box center [129, 376] width 132 height 12
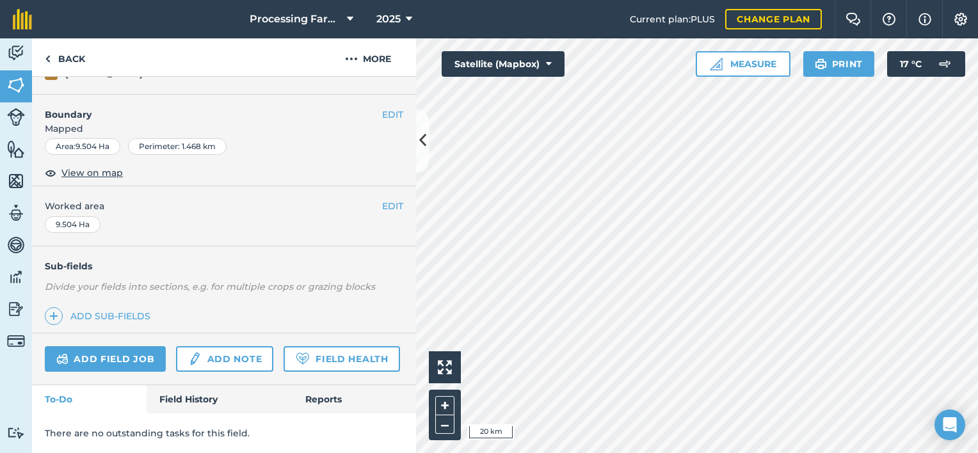
scroll to position [183, 0]
click at [198, 401] on link "Field History" at bounding box center [219, 399] width 145 height 28
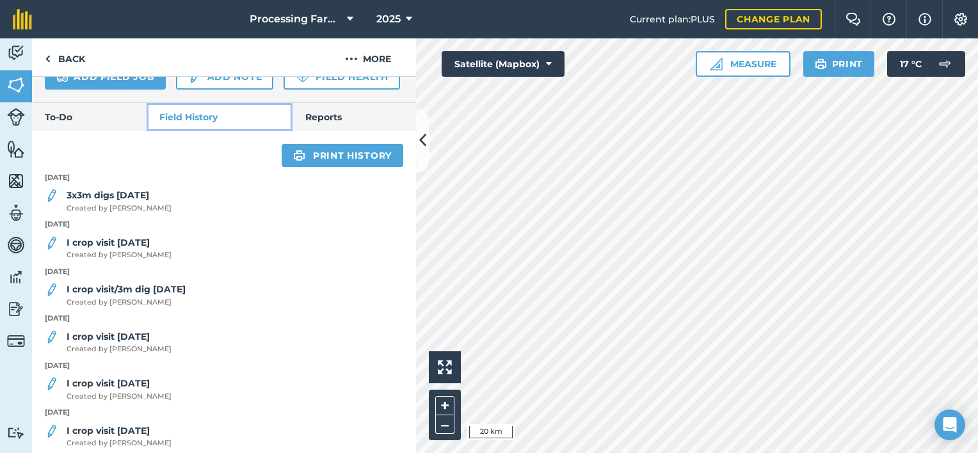
scroll to position [433, 0]
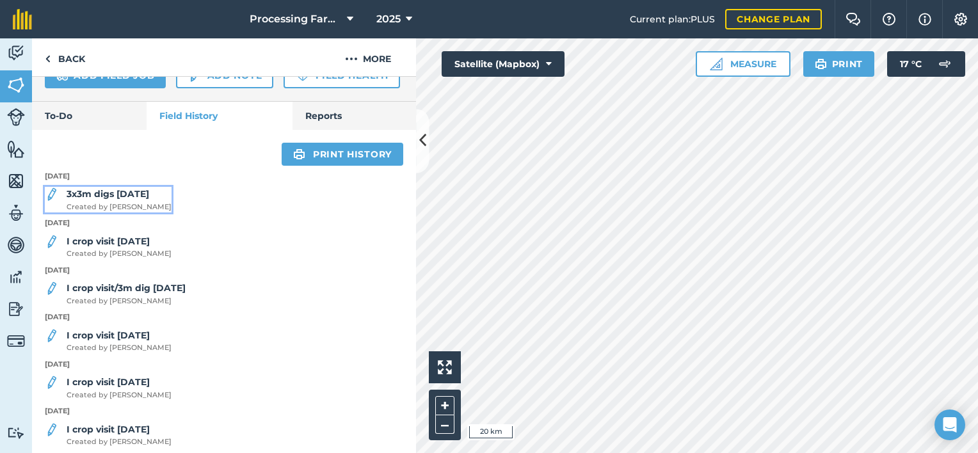
click at [105, 213] on span "Created by [PERSON_NAME]" at bounding box center [119, 208] width 105 height 12
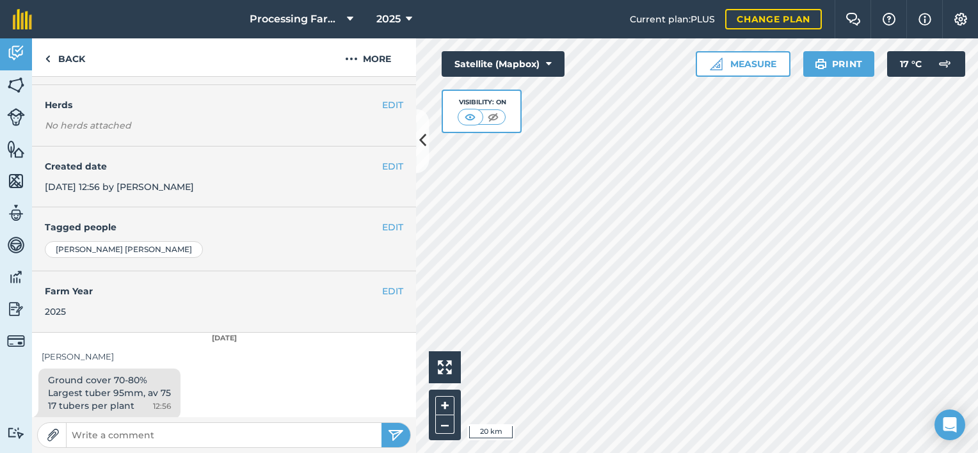
scroll to position [156, 0]
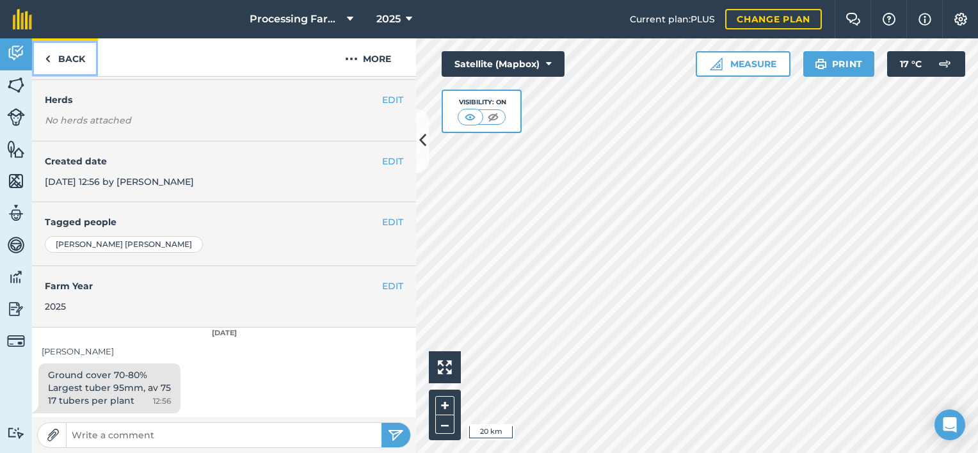
click at [55, 56] on link "Back" at bounding box center [65, 57] width 66 height 38
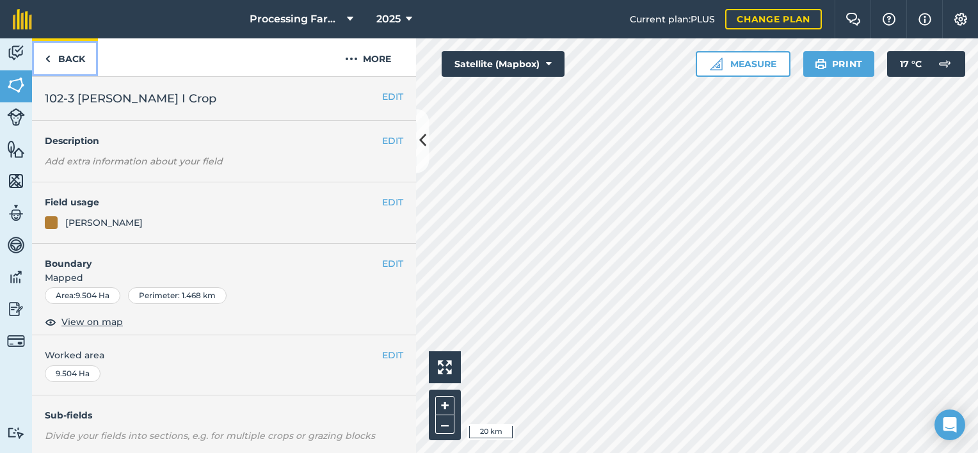
click at [72, 54] on link "Back" at bounding box center [65, 57] width 66 height 38
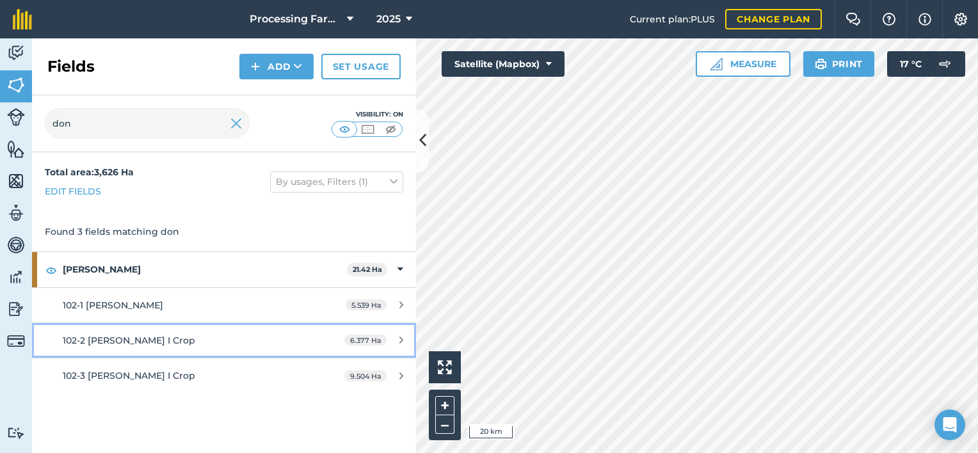
click at [136, 338] on span "102-2 [PERSON_NAME] I Crop" at bounding box center [129, 341] width 132 height 12
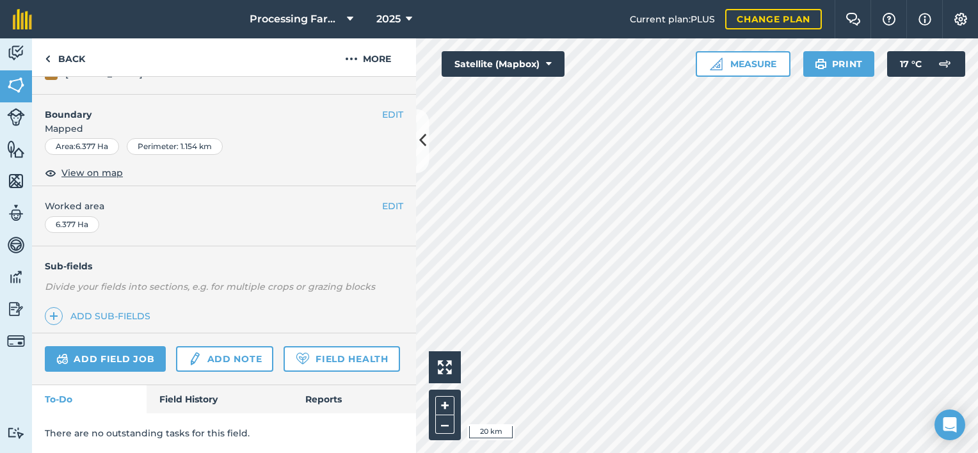
scroll to position [183, 0]
click at [202, 394] on link "Field History" at bounding box center [219, 399] width 145 height 28
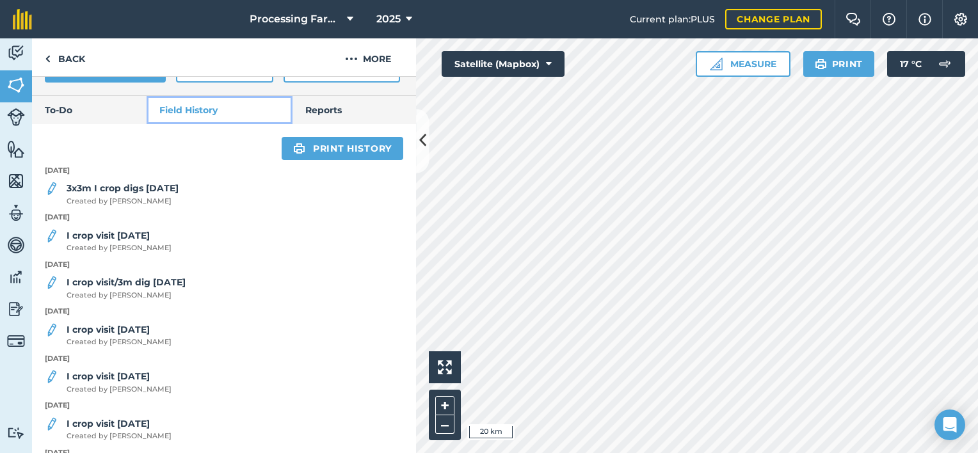
scroll to position [439, 0]
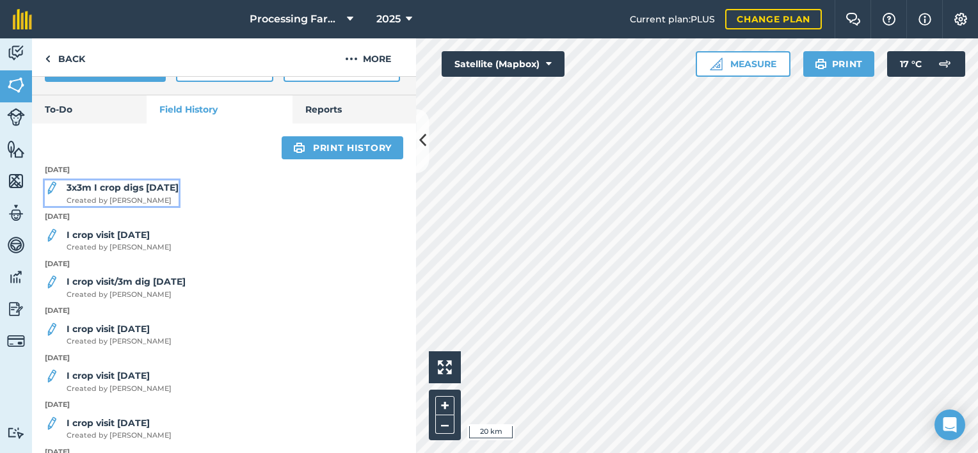
click at [137, 207] on span "Created by [PERSON_NAME]" at bounding box center [123, 201] width 112 height 12
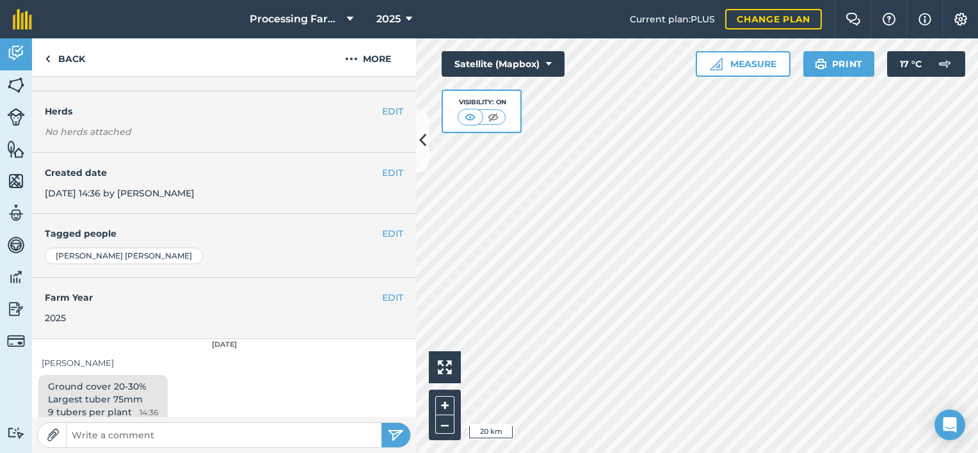
scroll to position [156, 0]
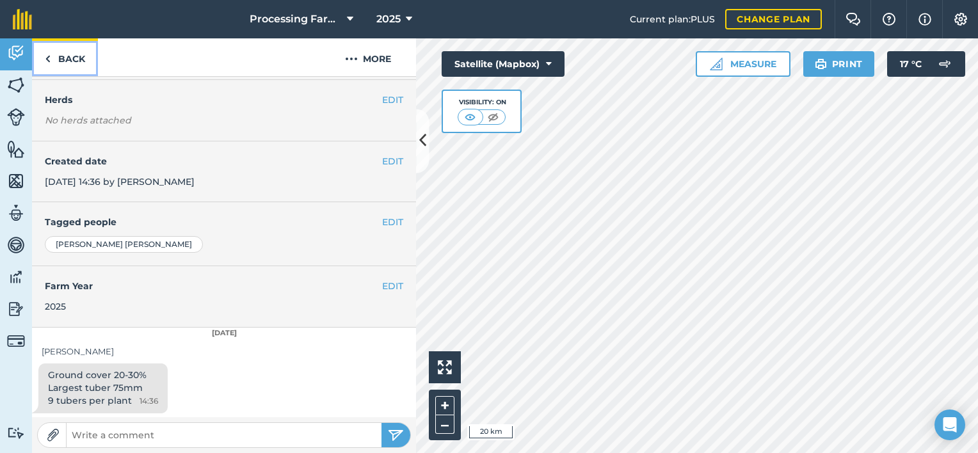
click at [72, 62] on link "Back" at bounding box center [65, 57] width 66 height 38
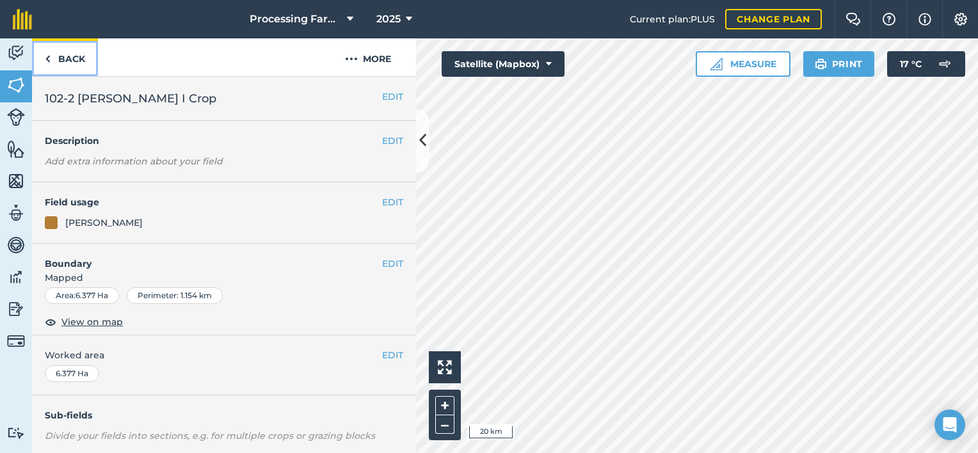
click at [72, 62] on link "Back" at bounding box center [65, 57] width 66 height 38
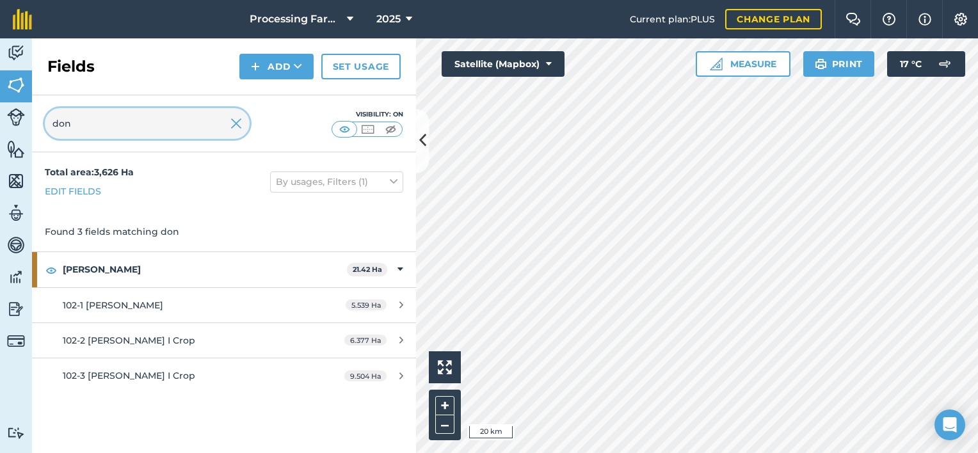
click at [105, 135] on input "don" at bounding box center [147, 123] width 205 height 31
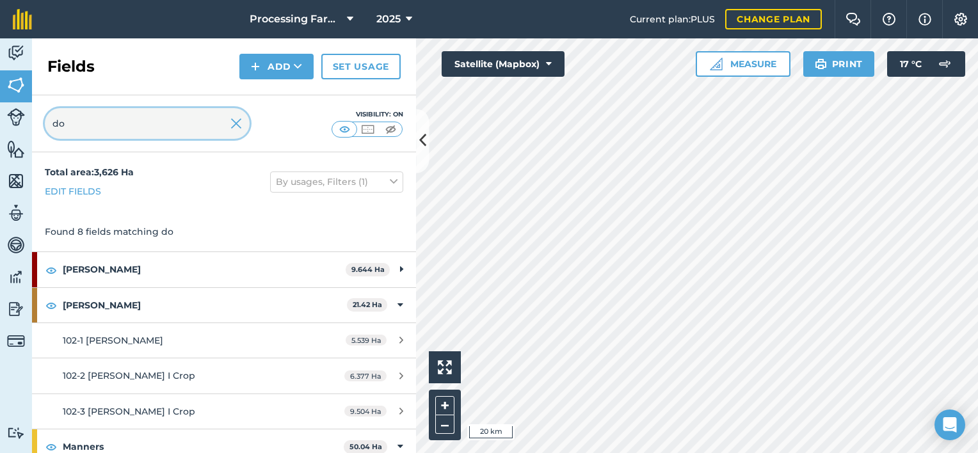
type input "d"
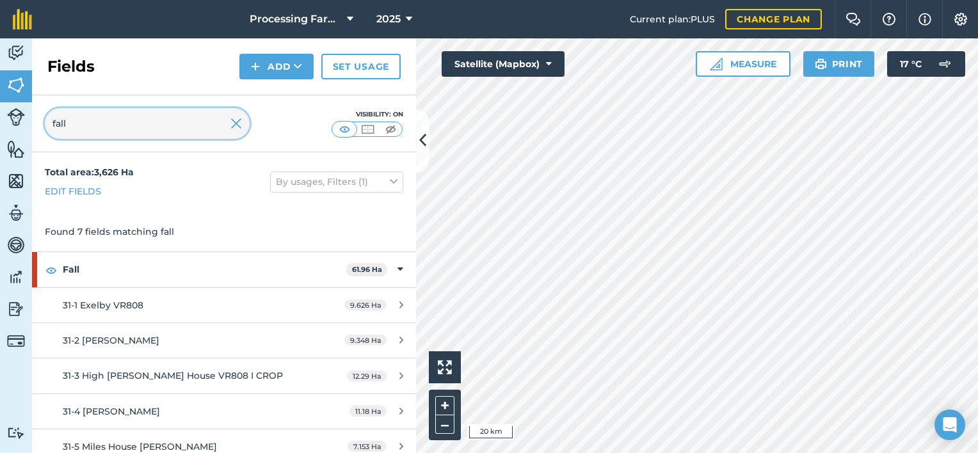
type input "fall"
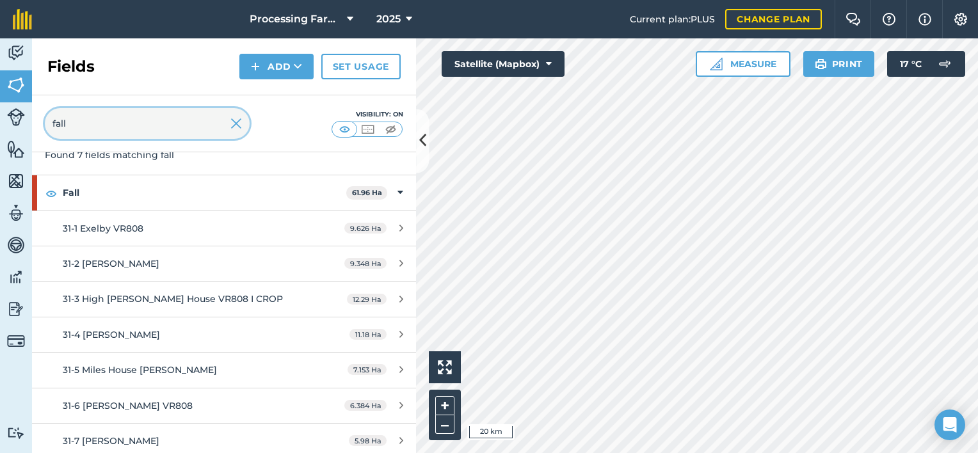
scroll to position [81, 0]
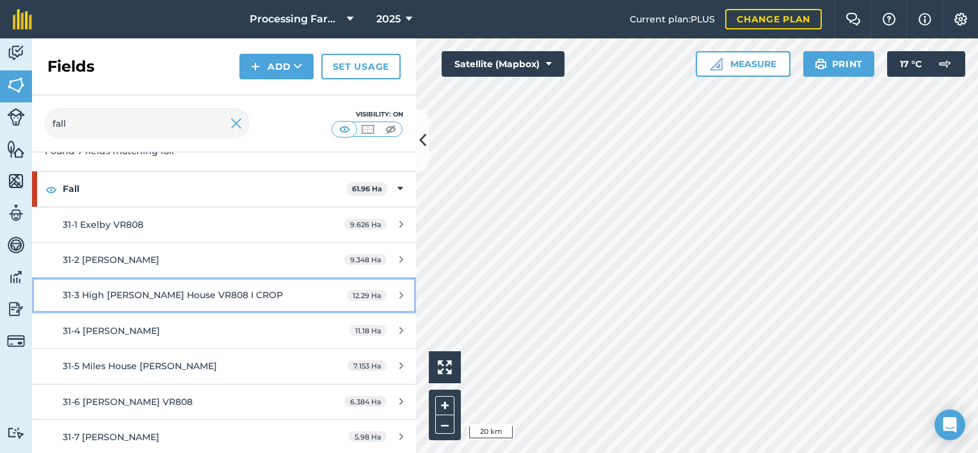
click at [191, 289] on span "31-3 High [PERSON_NAME] House VR808 I CROP" at bounding box center [173, 295] width 220 height 12
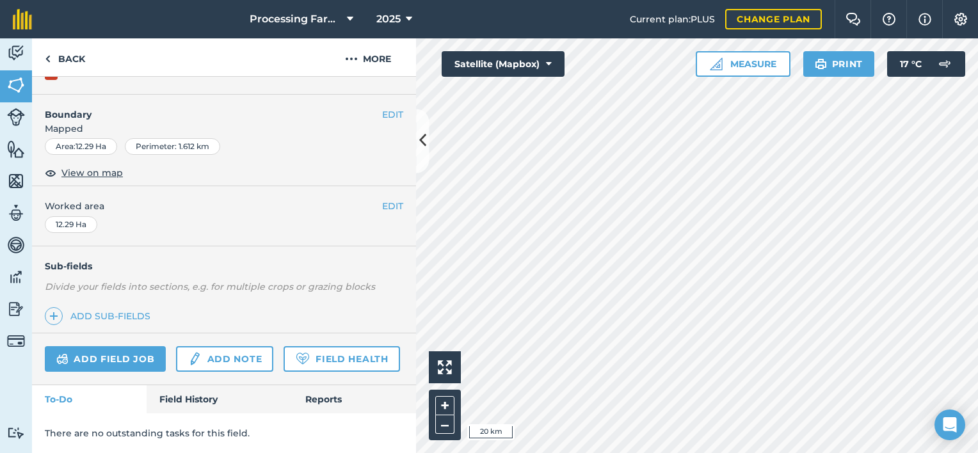
scroll to position [183, 0]
click at [172, 400] on link "Field History" at bounding box center [219, 399] width 145 height 28
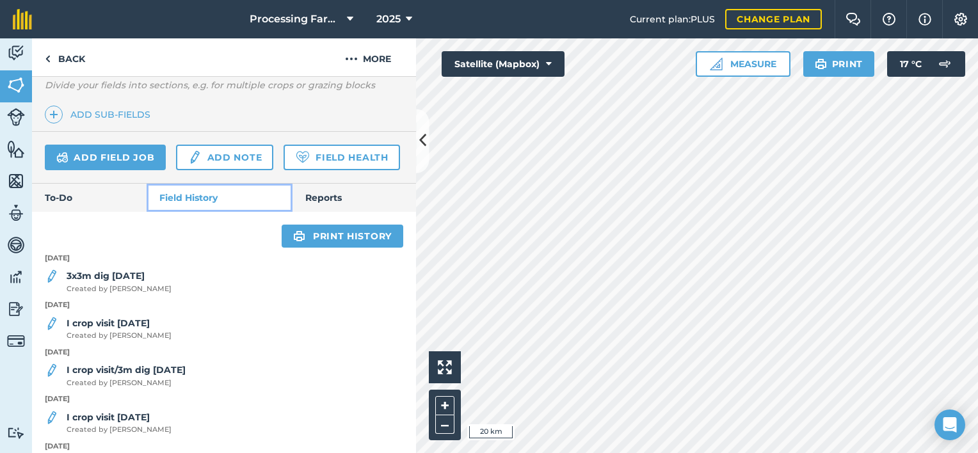
scroll to position [308, 0]
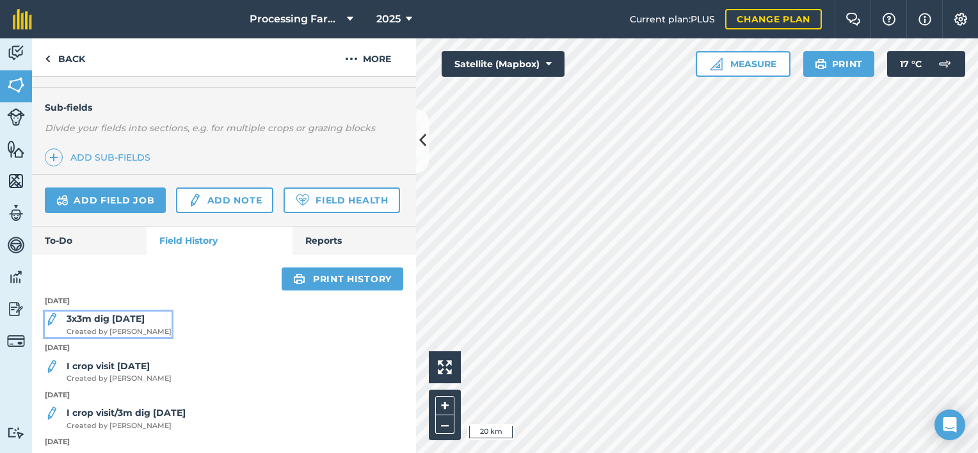
click at [109, 337] on div "3x3m dig [DATE] Created by [PERSON_NAME]" at bounding box center [119, 325] width 105 height 26
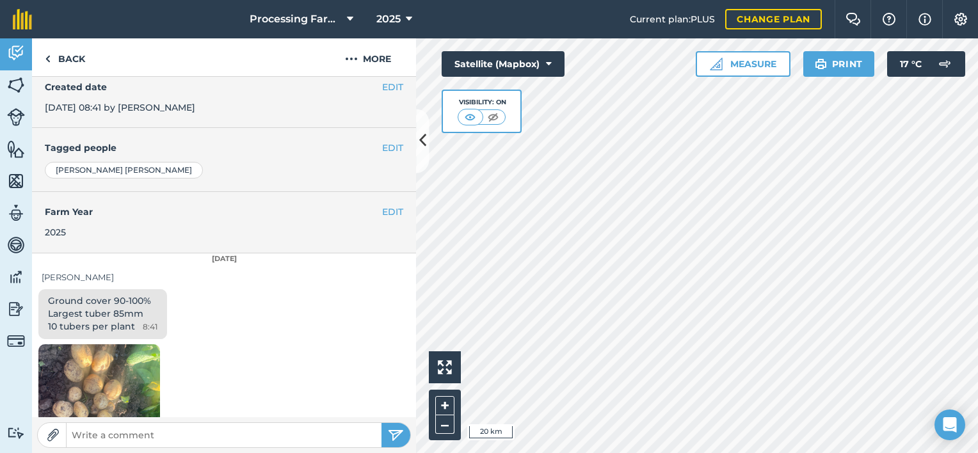
scroll to position [256, 0]
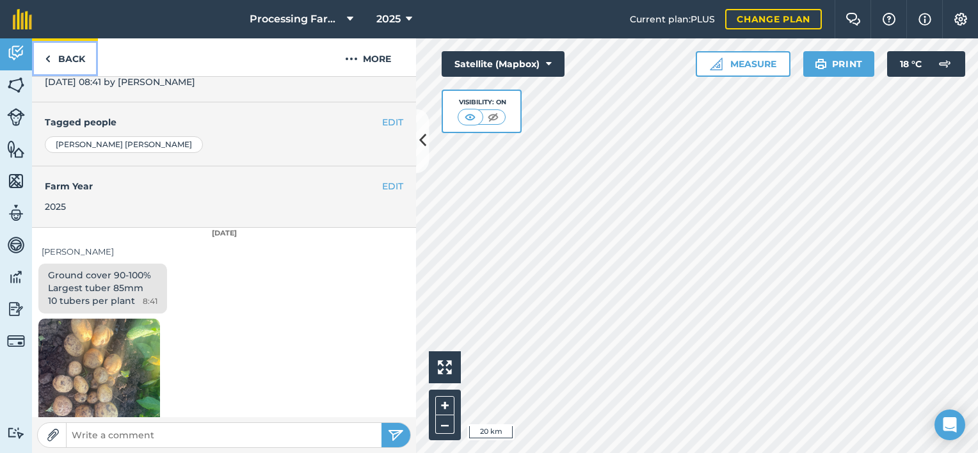
click at [80, 55] on link "Back" at bounding box center [65, 57] width 66 height 38
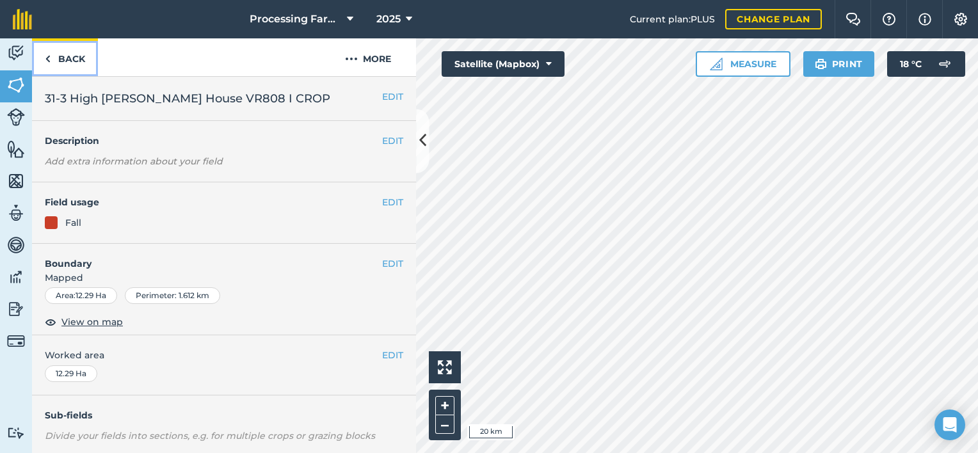
click at [80, 55] on link "Back" at bounding box center [65, 57] width 66 height 38
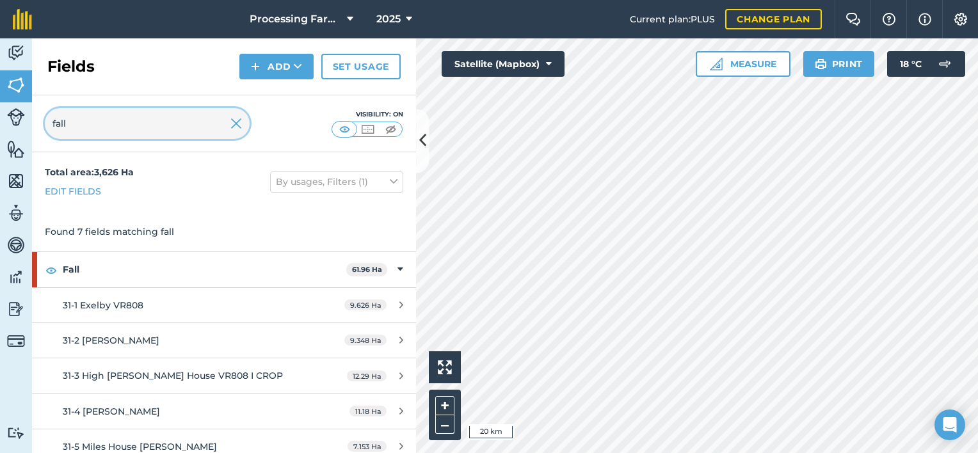
click at [99, 127] on input "fall" at bounding box center [147, 123] width 205 height 31
type input "f"
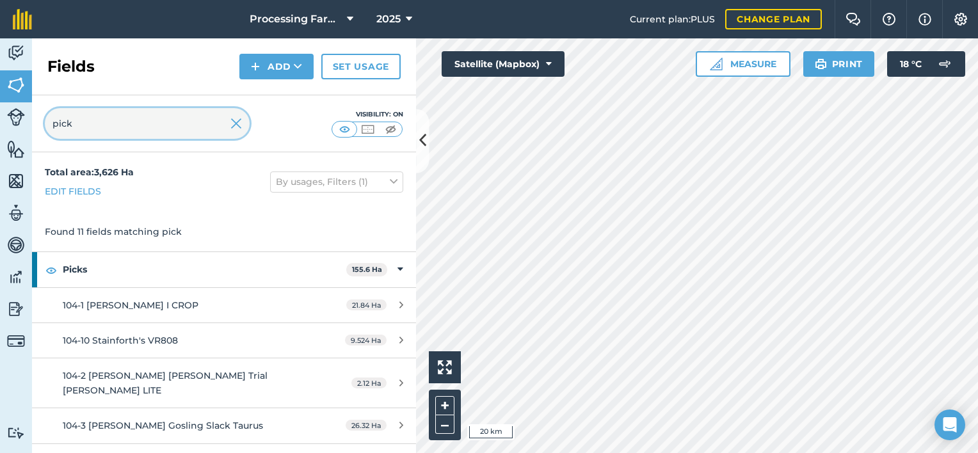
type input "pick"
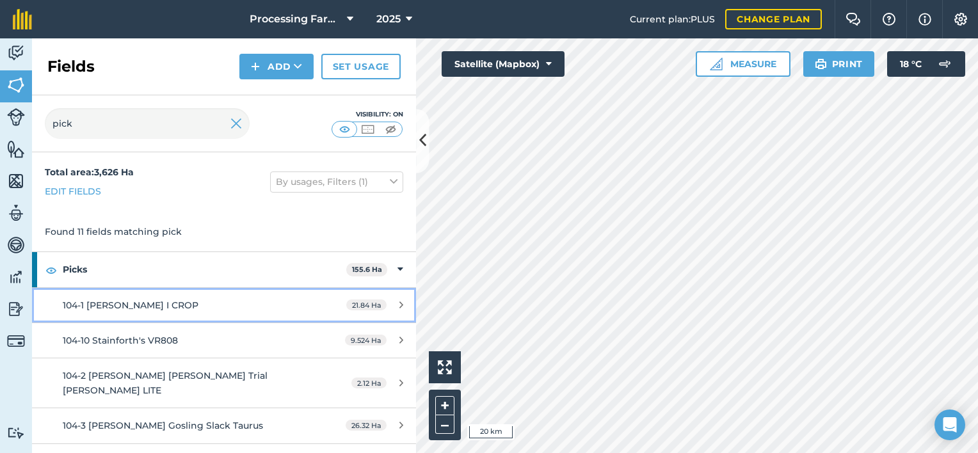
click at [125, 300] on span "104-1 [PERSON_NAME] I CROP" at bounding box center [131, 306] width 136 height 12
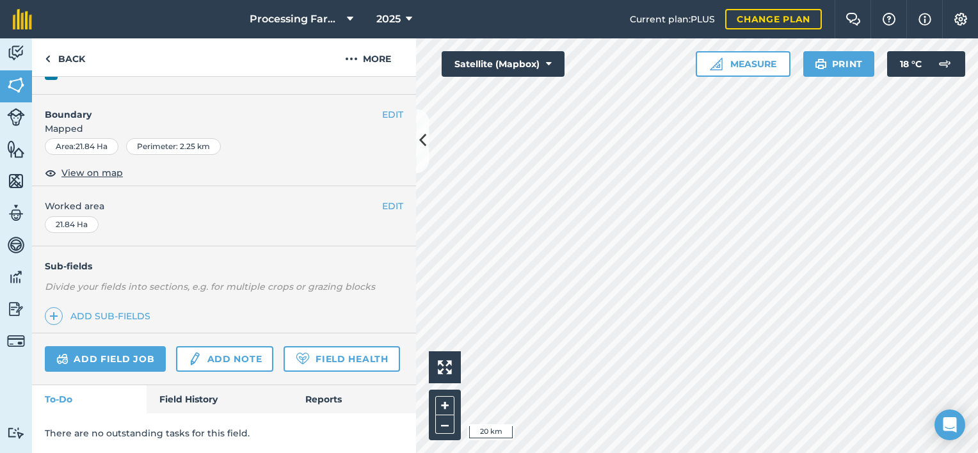
scroll to position [183, 0]
click at [189, 396] on link "Field History" at bounding box center [219, 399] width 145 height 28
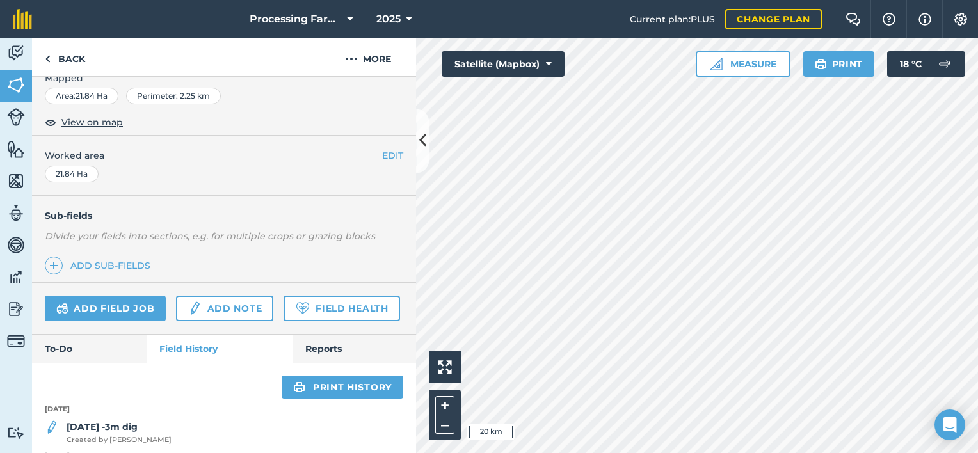
scroll to position [209, 0]
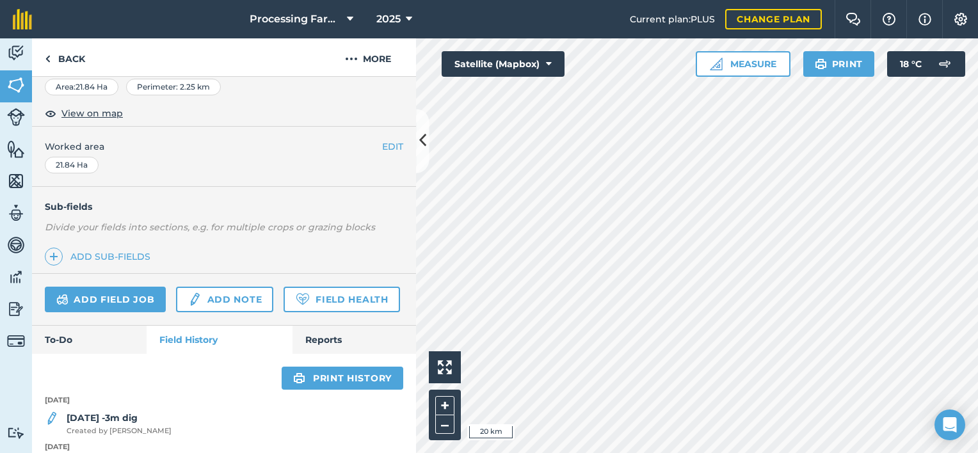
click at [416, 447] on div at bounding box center [697, 245] width 562 height 415
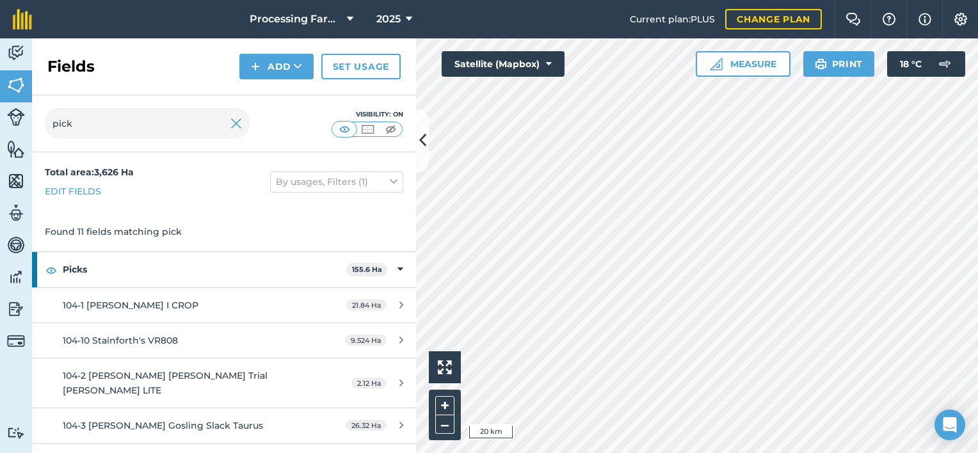
click at [416, 447] on div at bounding box center [697, 245] width 562 height 415
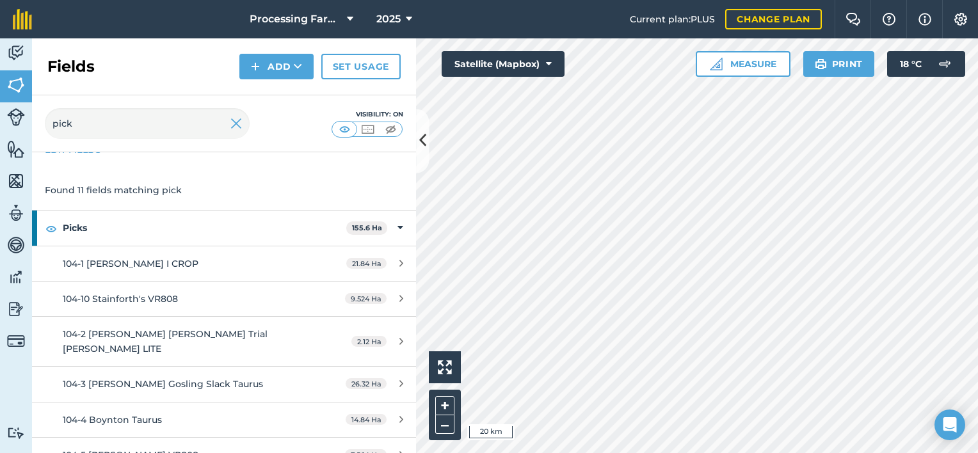
click at [416, 447] on div at bounding box center [697, 245] width 562 height 415
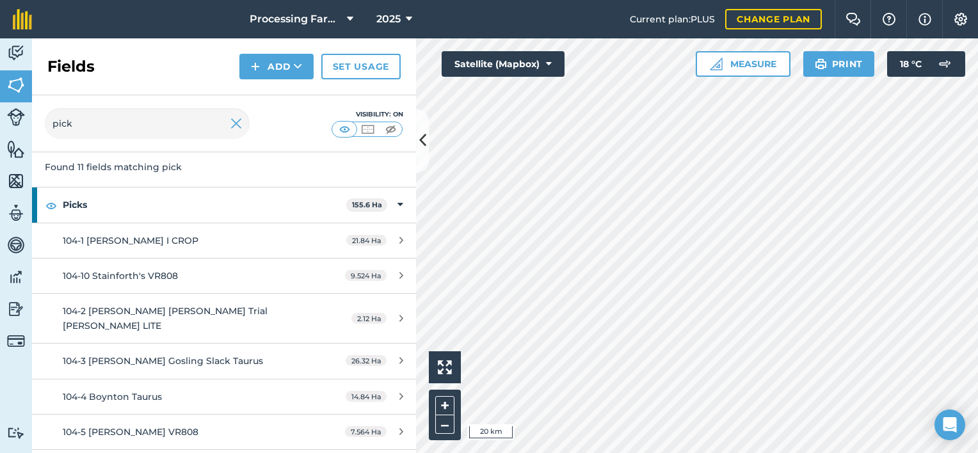
click at [416, 447] on div at bounding box center [697, 245] width 562 height 415
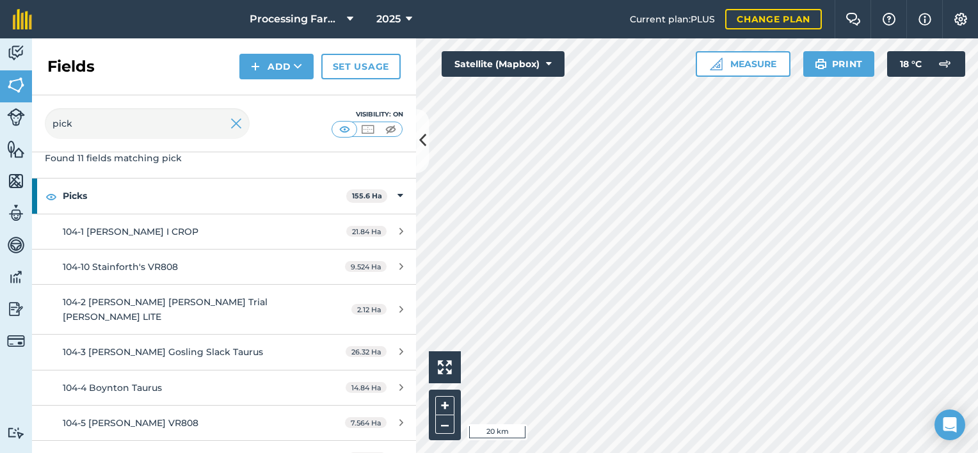
scroll to position [102, 0]
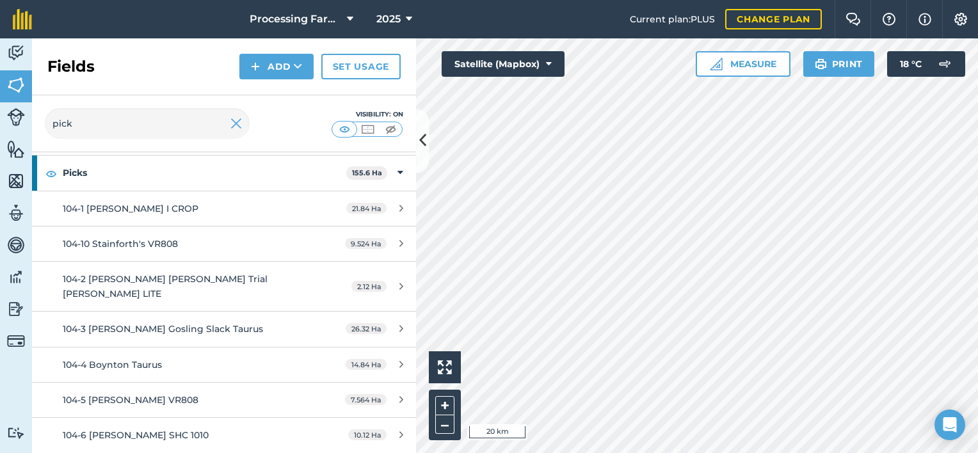
click at [416, 447] on div at bounding box center [697, 245] width 562 height 415
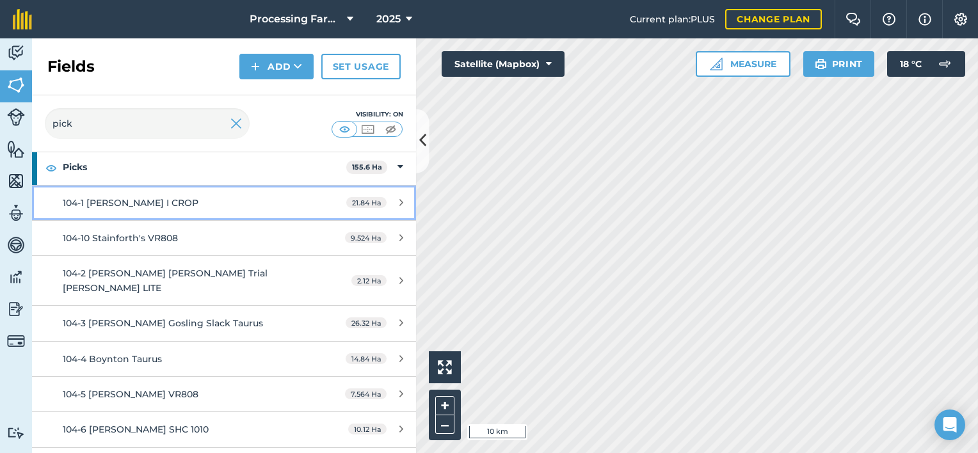
click at [205, 205] on div "104-1 [PERSON_NAME] I CROP" at bounding box center [183, 203] width 241 height 14
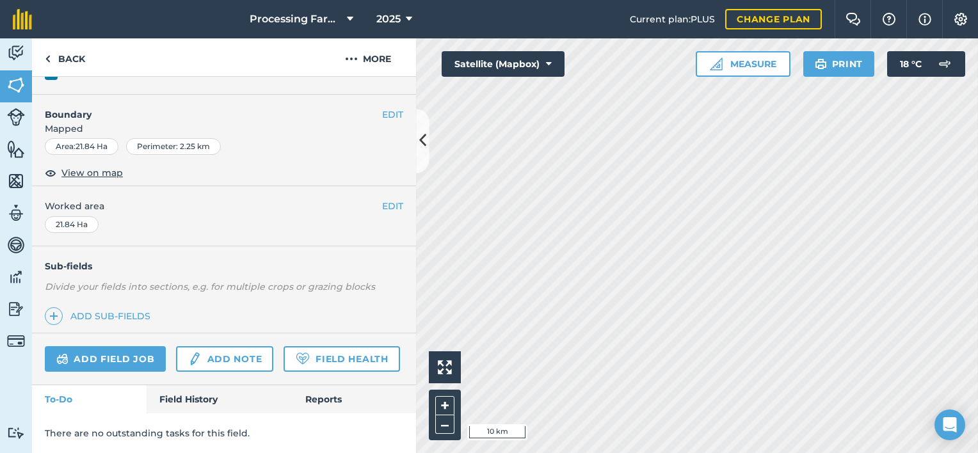
scroll to position [183, 0]
click at [192, 395] on link "Field History" at bounding box center [219, 399] width 145 height 28
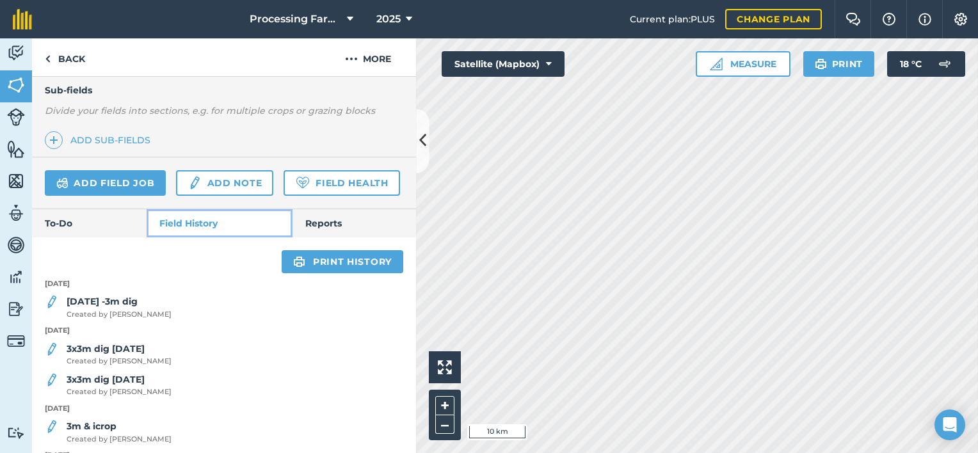
scroll to position [337, 0]
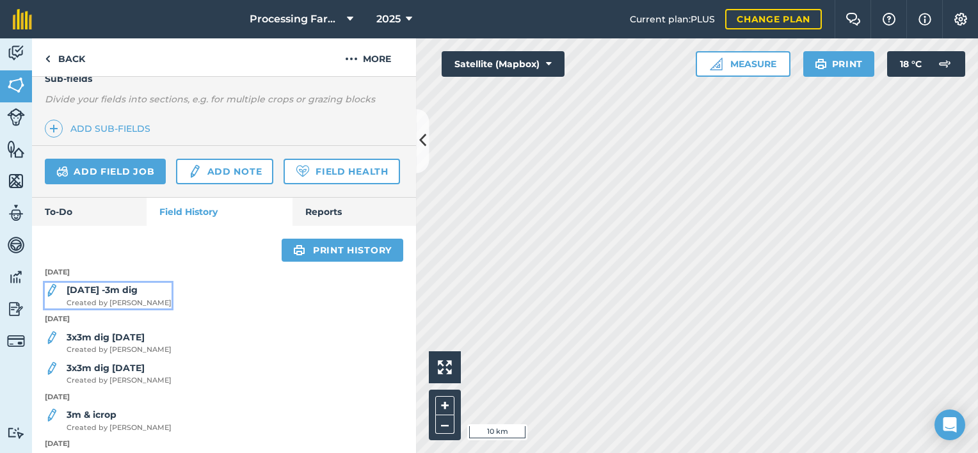
click at [123, 309] on div "[DATE] -3m dig Created by [PERSON_NAME]" at bounding box center [119, 296] width 105 height 26
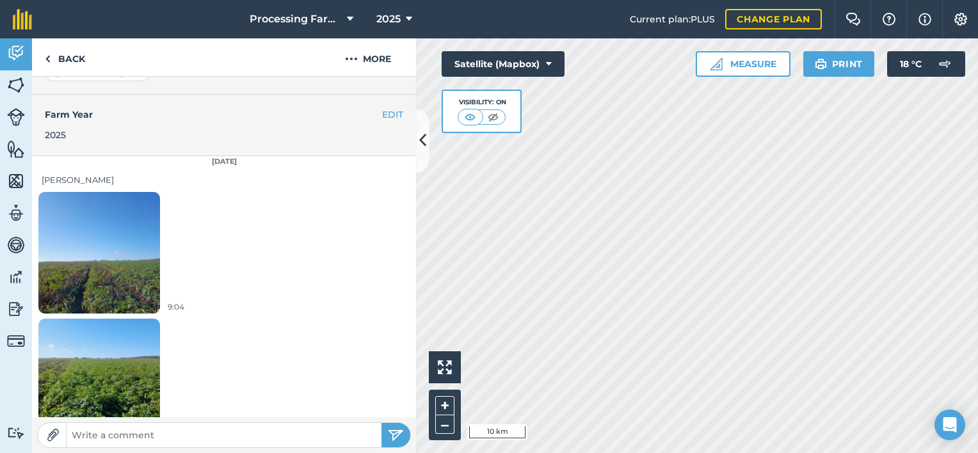
scroll to position [332, 0]
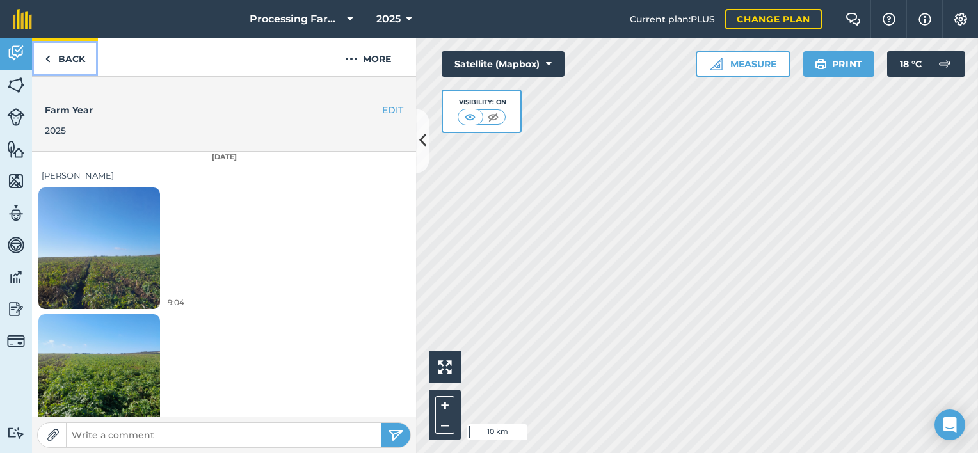
click at [70, 60] on link "Back" at bounding box center [65, 57] width 66 height 38
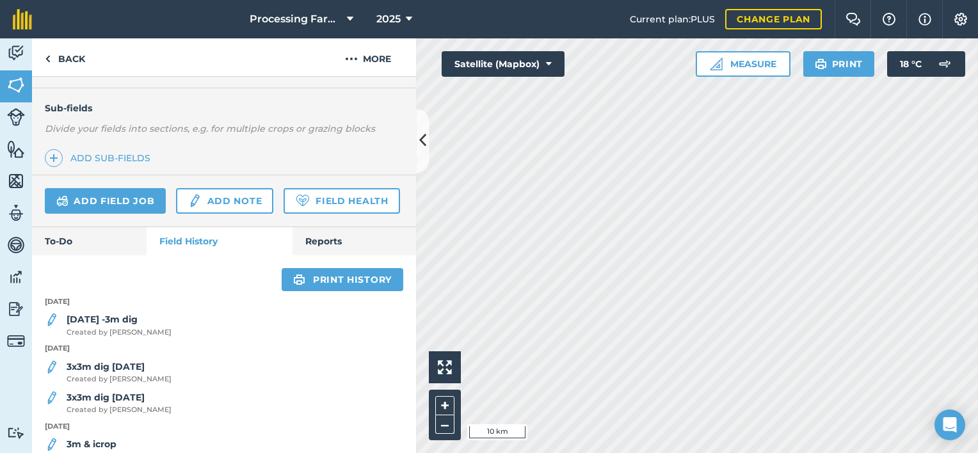
scroll to position [333, 0]
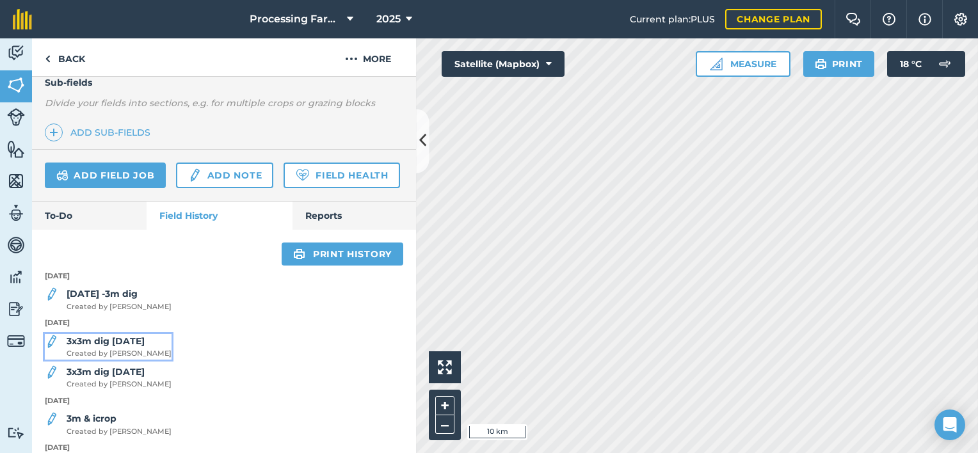
click at [108, 347] on strong "3x3m dig [DATE]" at bounding box center [106, 341] width 78 height 12
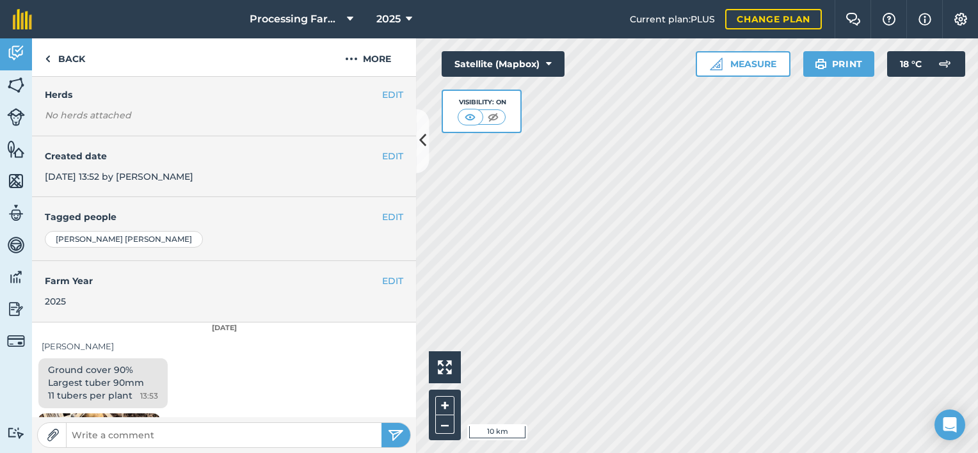
scroll to position [230, 0]
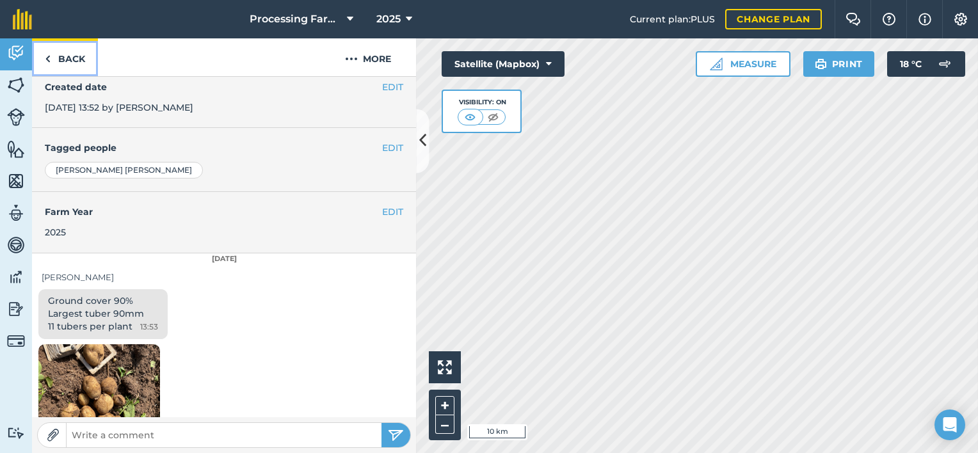
click at [67, 63] on link "Back" at bounding box center [65, 57] width 66 height 38
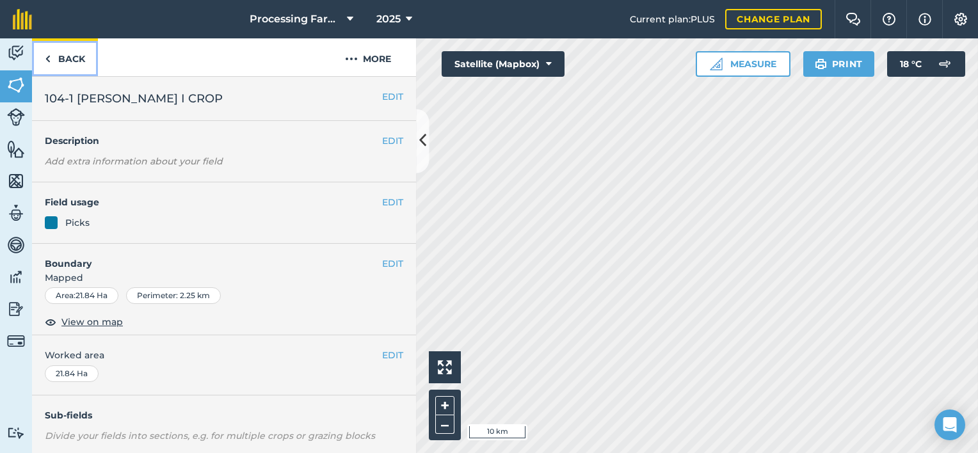
click at [67, 63] on link "Back" at bounding box center [65, 57] width 66 height 38
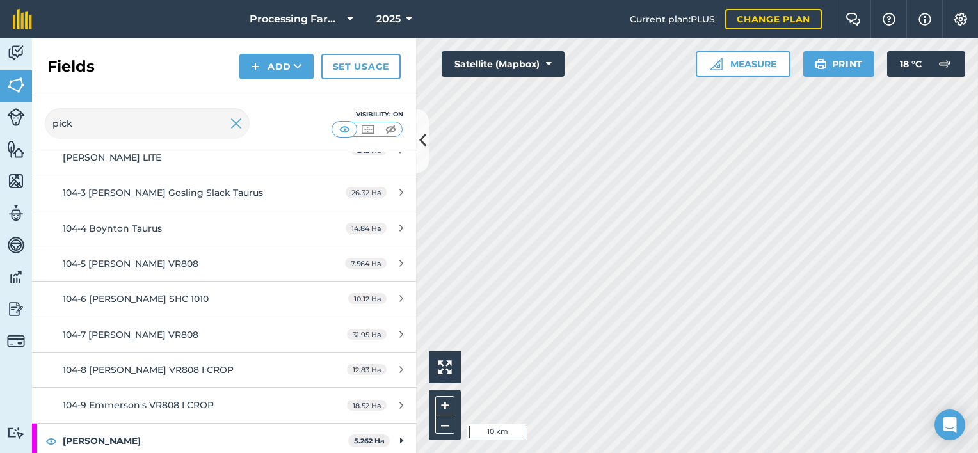
scroll to position [236, 0]
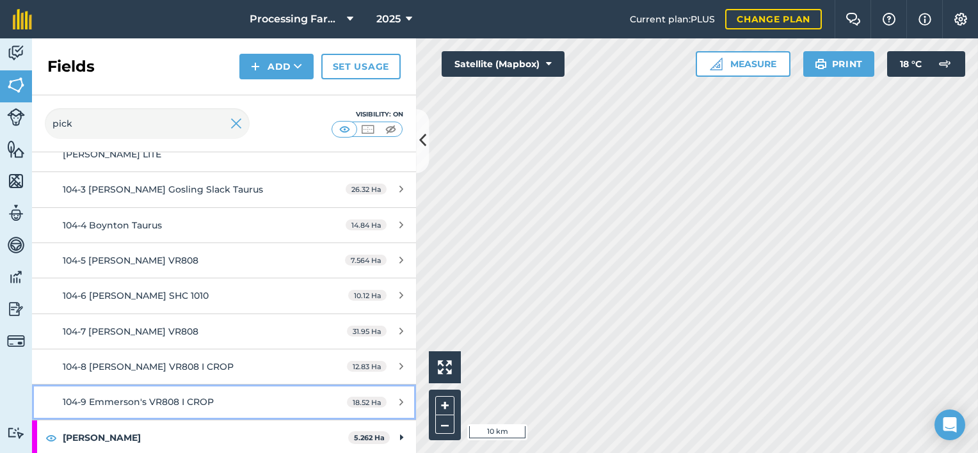
click at [198, 397] on span "104-9 Emmerson's VR808 I CROP" at bounding box center [138, 402] width 151 height 12
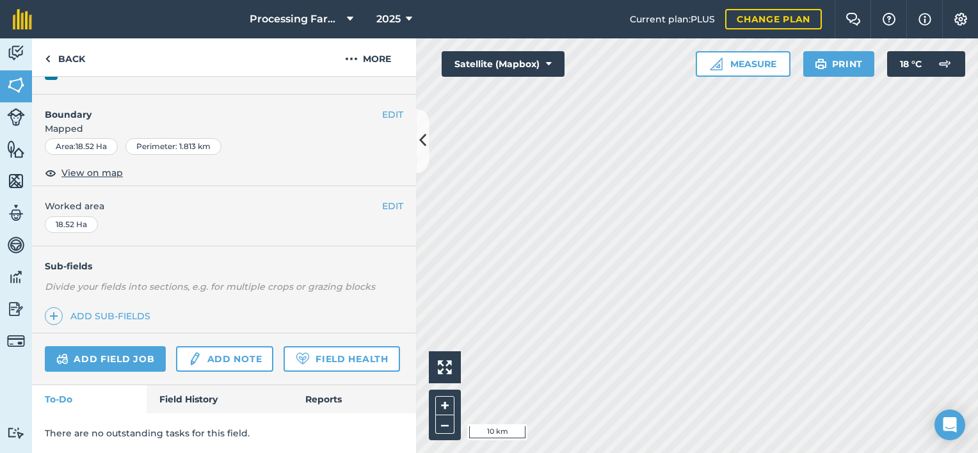
scroll to position [183, 0]
click at [179, 404] on link "Field History" at bounding box center [219, 399] width 145 height 28
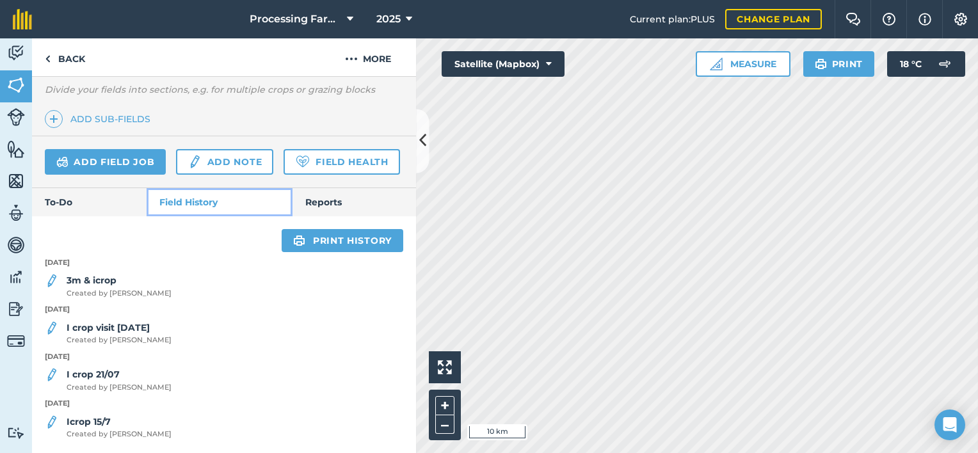
scroll to position [380, 0]
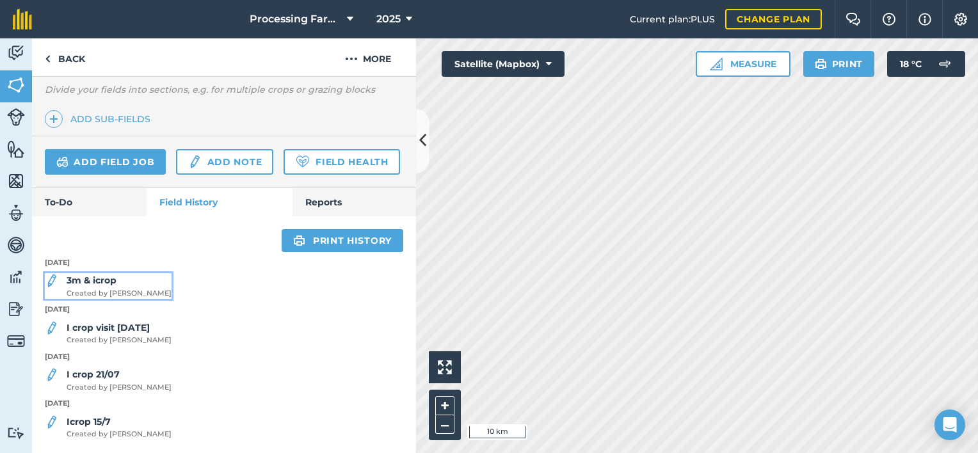
click at [83, 275] on strong "3m & icrop" at bounding box center [92, 281] width 50 height 12
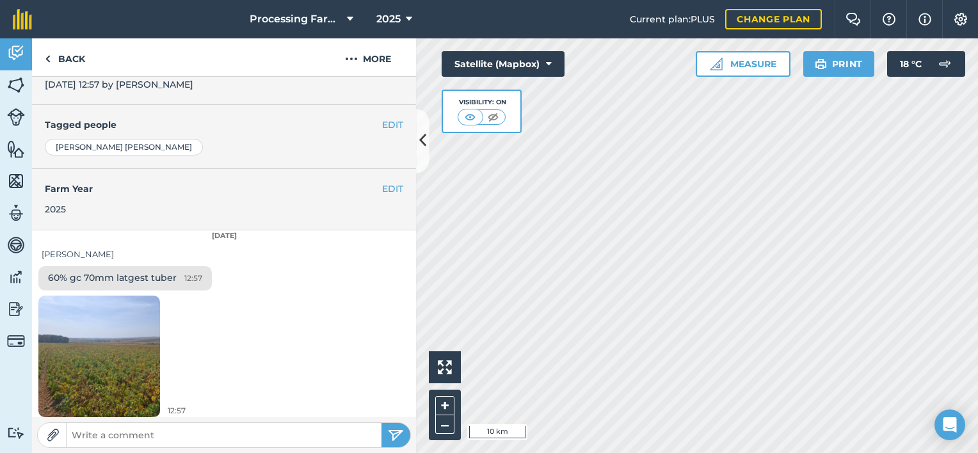
scroll to position [257, 0]
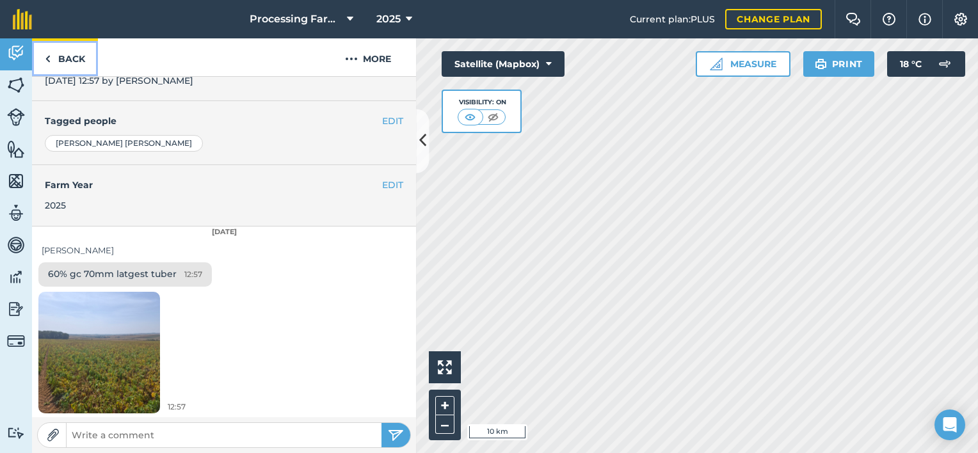
click at [72, 52] on link "Back" at bounding box center [65, 57] width 66 height 38
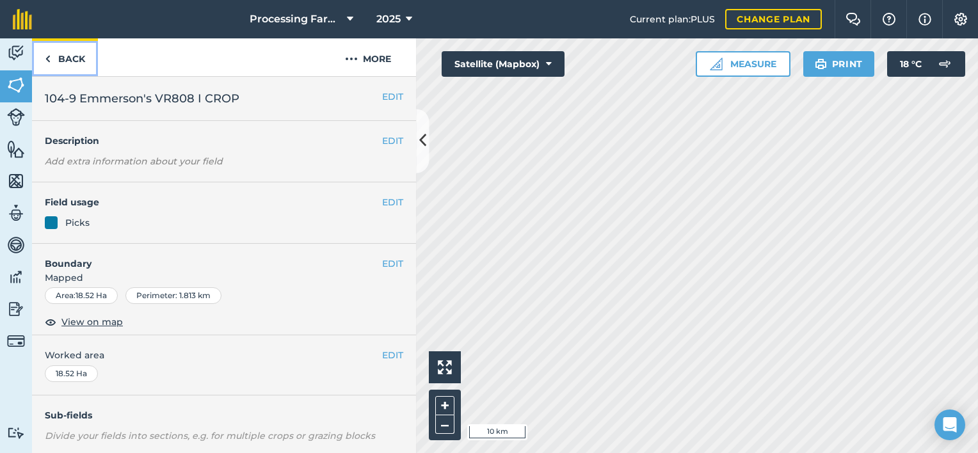
click at [72, 52] on link "Back" at bounding box center [65, 57] width 66 height 38
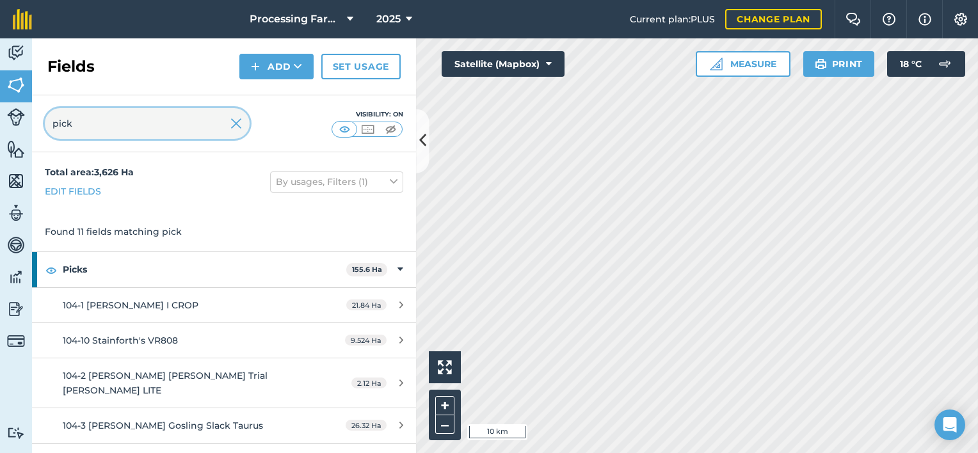
click at [83, 123] on input "pick" at bounding box center [147, 123] width 205 height 31
type input "p"
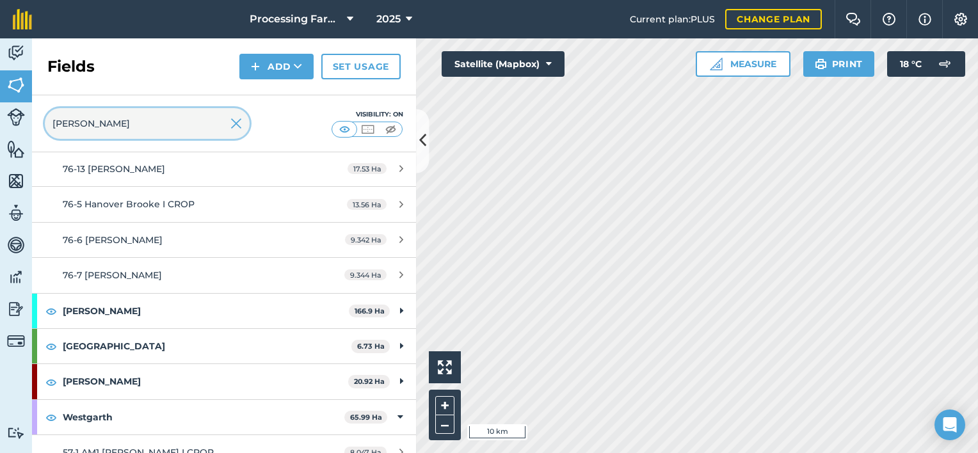
scroll to position [1869, 0]
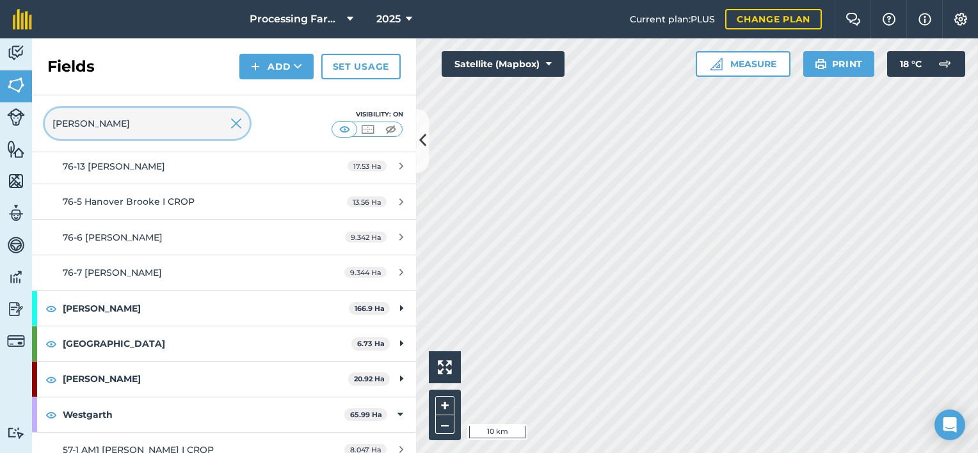
type input "[PERSON_NAME]"
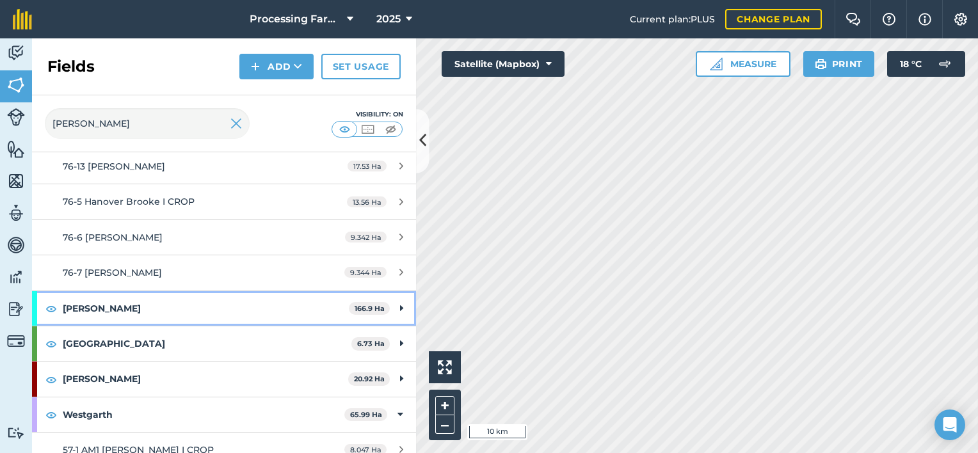
click at [77, 291] on strong "[PERSON_NAME]" at bounding box center [206, 308] width 286 height 35
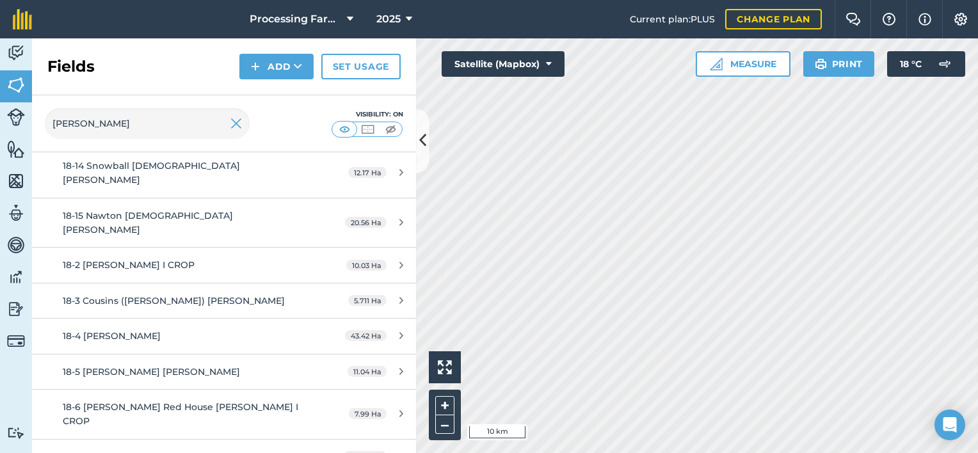
scroll to position [2279, 0]
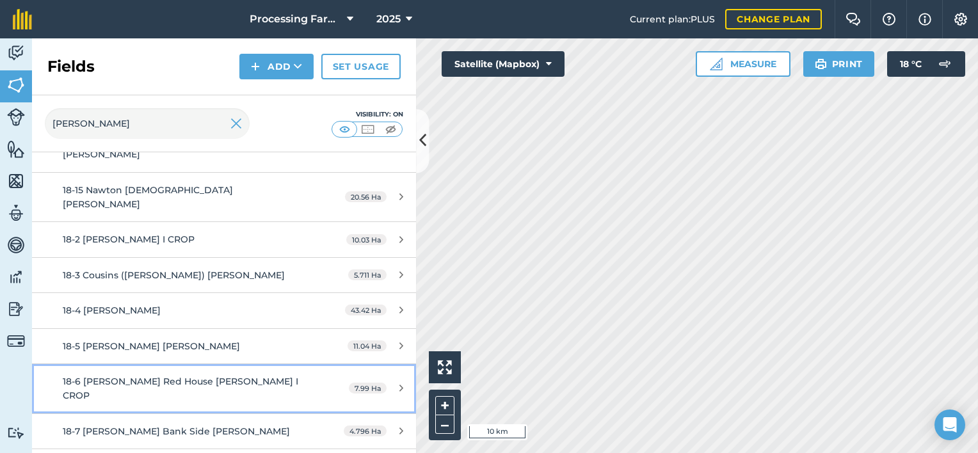
click at [121, 376] on span "18-6 [PERSON_NAME] Red House [PERSON_NAME] I CROP" at bounding box center [181, 389] width 236 height 26
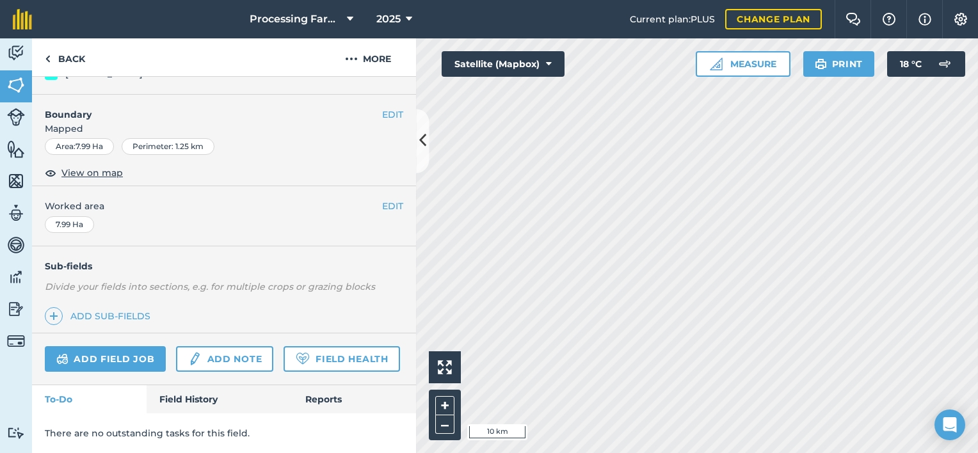
scroll to position [183, 0]
click at [177, 397] on link "Field History" at bounding box center [219, 399] width 145 height 28
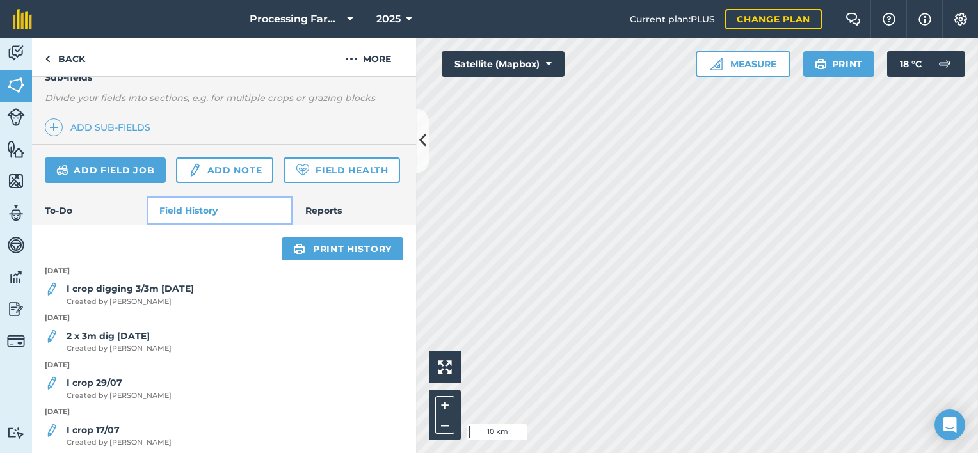
scroll to position [393, 0]
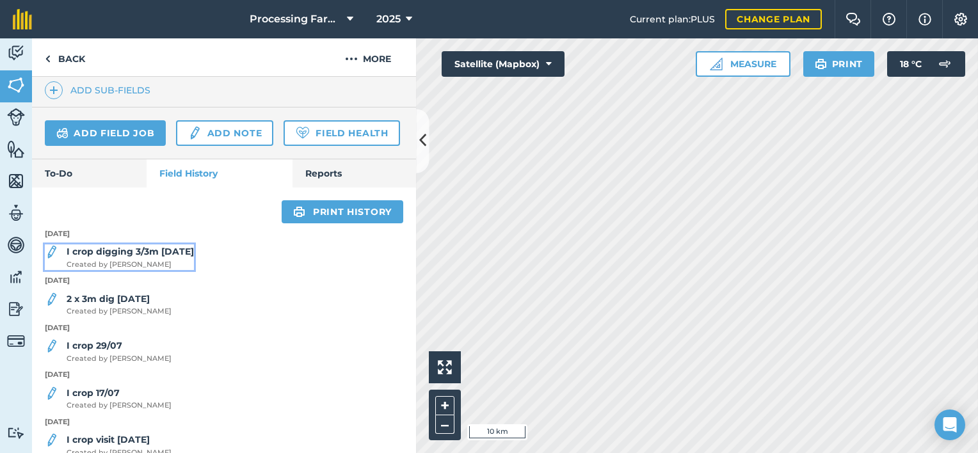
click at [156, 271] on span "Created by [PERSON_NAME]" at bounding box center [130, 265] width 127 height 12
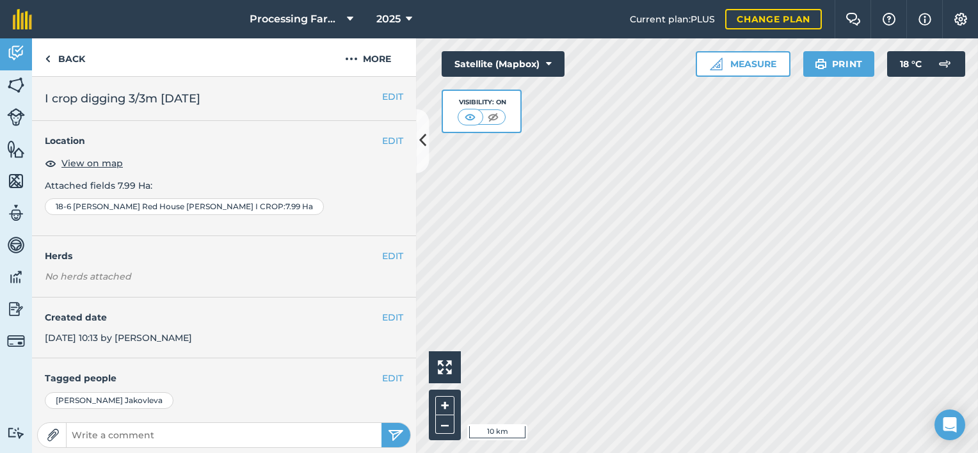
click at [403, 184] on div "EDIT Location View on map Attached fields 7.99 Ha : 18-6 [PERSON_NAME] Red Hous…" at bounding box center [224, 178] width 384 height 115
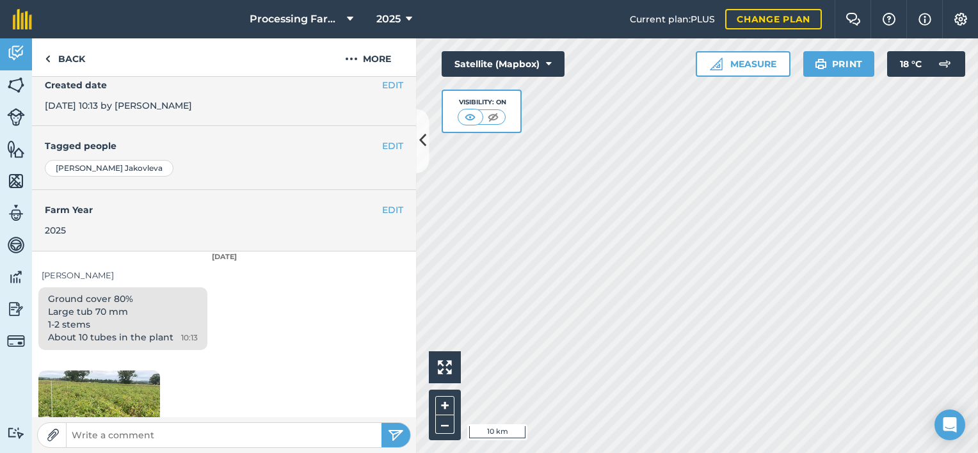
scroll to position [236, 0]
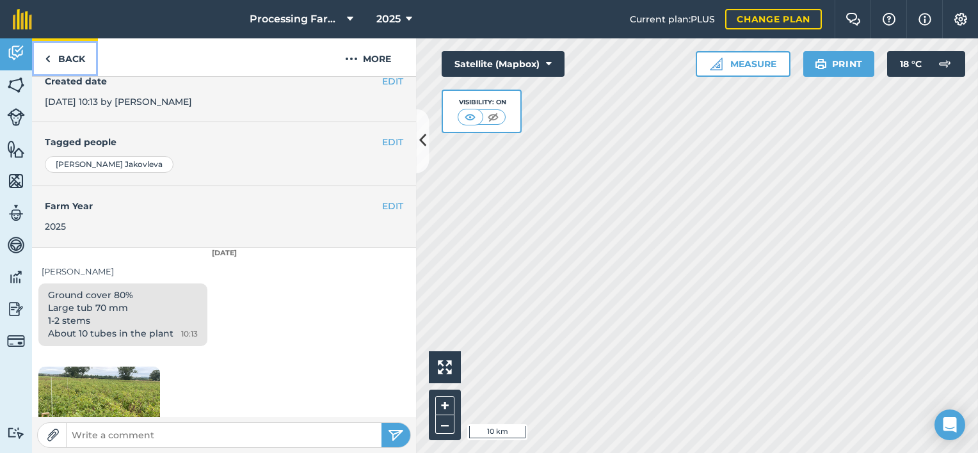
click at [78, 51] on link "Back" at bounding box center [65, 57] width 66 height 38
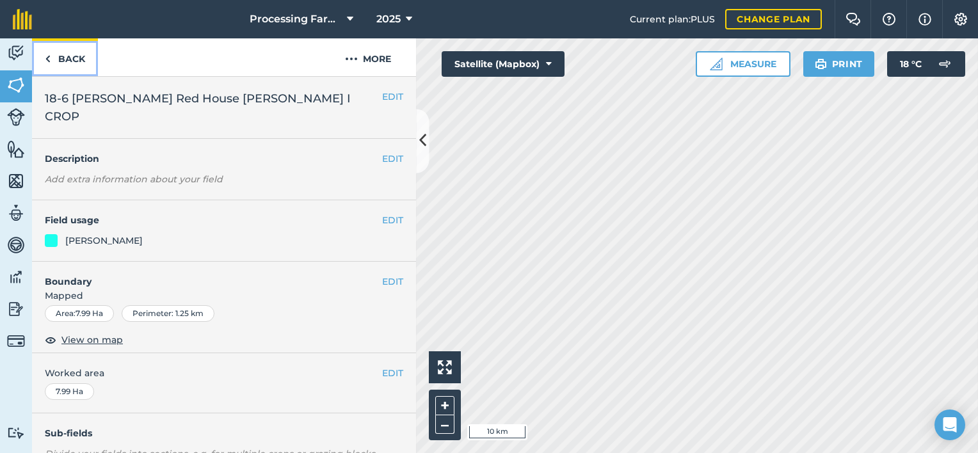
click at [78, 51] on link "Back" at bounding box center [65, 57] width 66 height 38
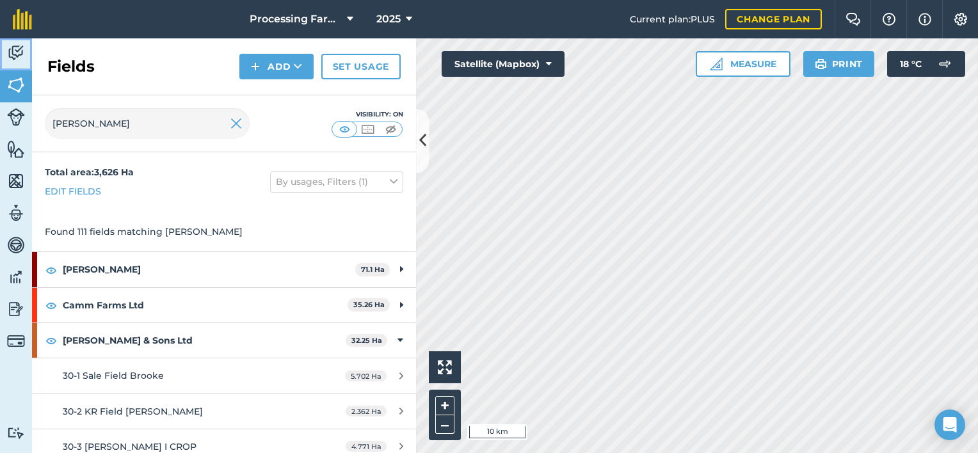
click at [12, 58] on img at bounding box center [16, 53] width 18 height 19
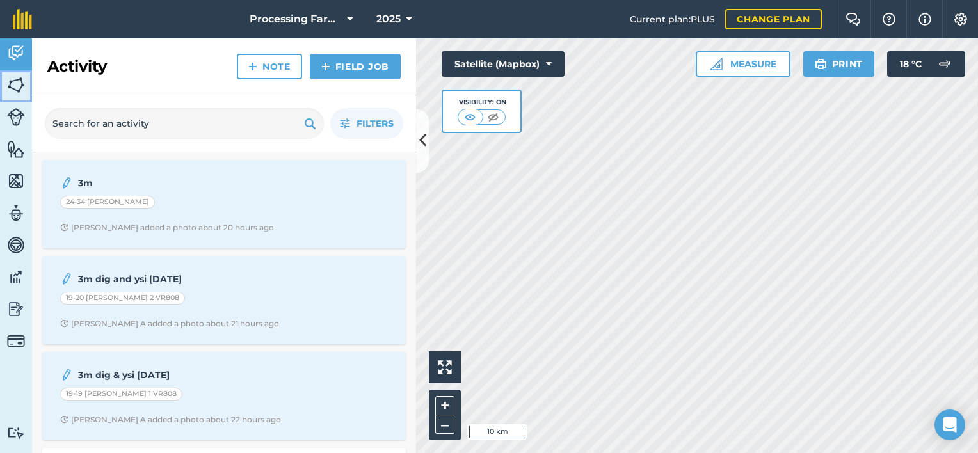
click at [14, 88] on img at bounding box center [16, 85] width 18 height 19
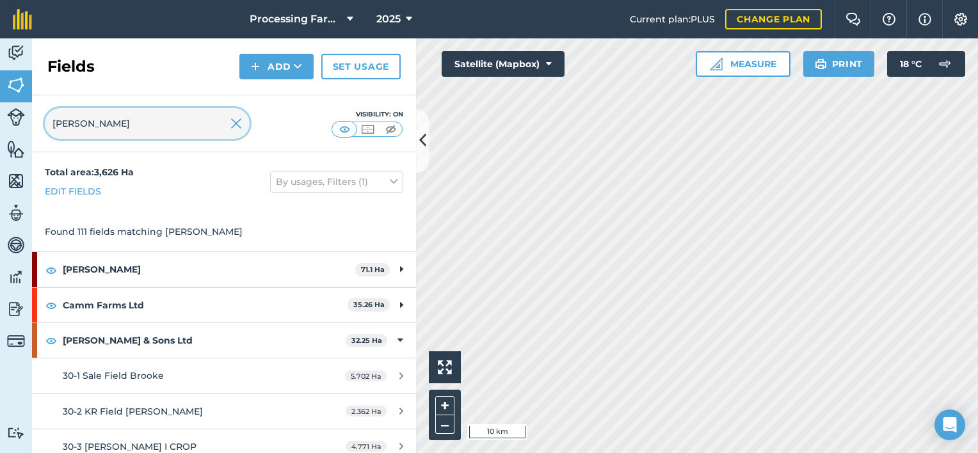
drag, startPoint x: 88, startPoint y: 129, endPoint x: 25, endPoint y: 133, distance: 63.5
click at [25, 133] on div "Activity Fields Livestock Features Maps Team Vehicles Data Reporting Billing Tu…" at bounding box center [489, 245] width 978 height 415
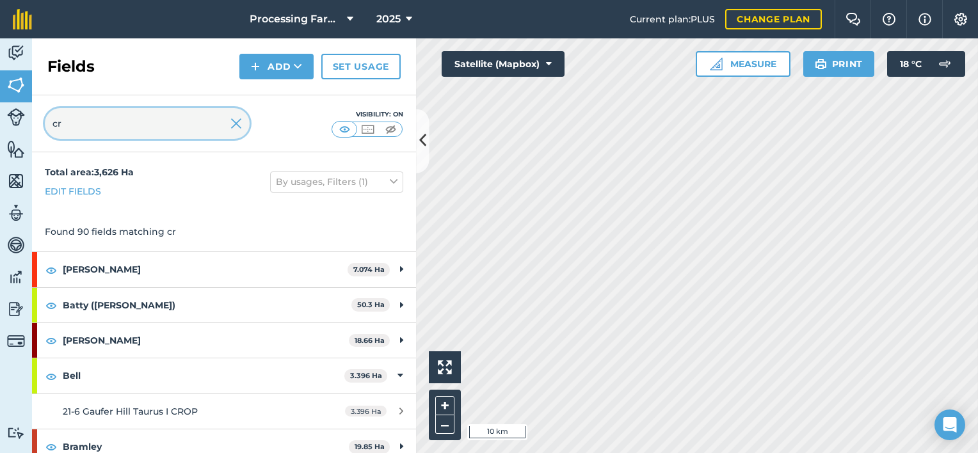
type input "c"
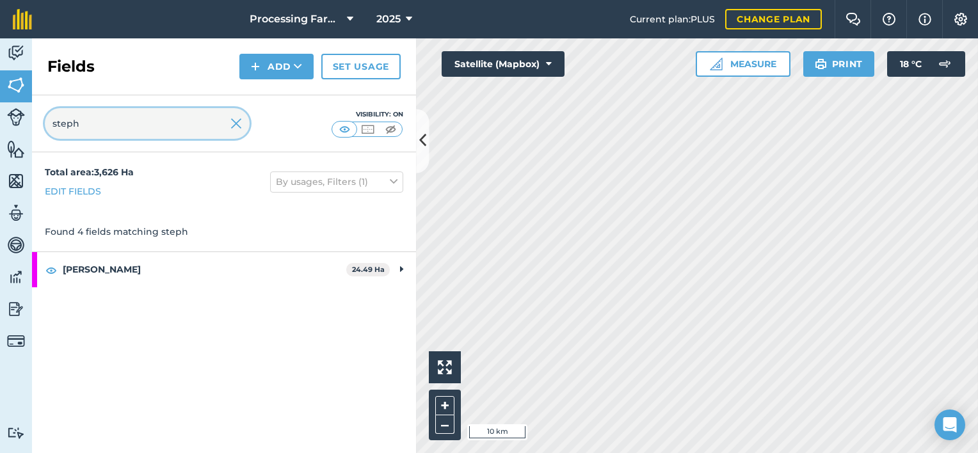
type input "steph"
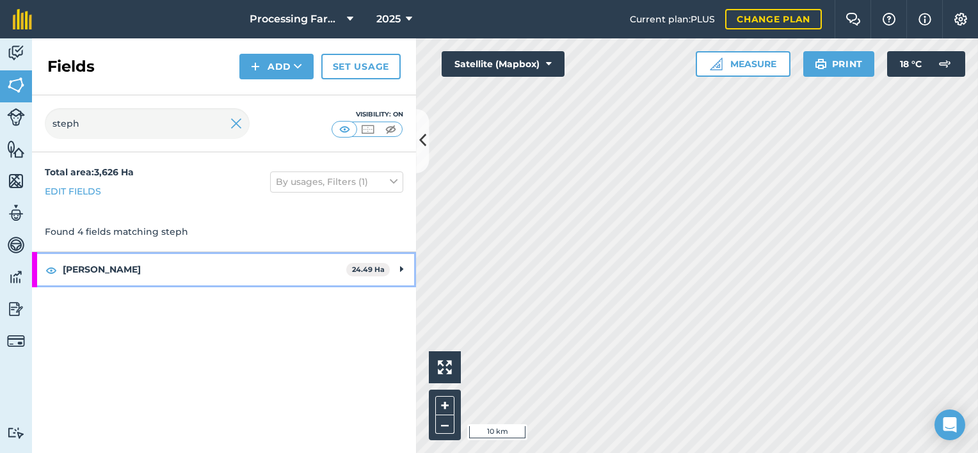
click at [79, 271] on strong "[PERSON_NAME]" at bounding box center [205, 269] width 284 height 35
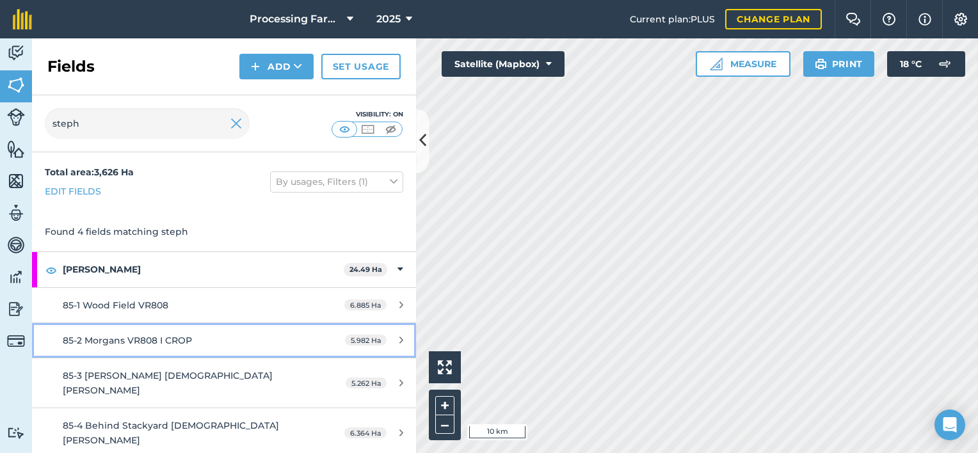
click at [144, 346] on div "85-2 Morgans VR808 I CROP" at bounding box center [183, 340] width 241 height 14
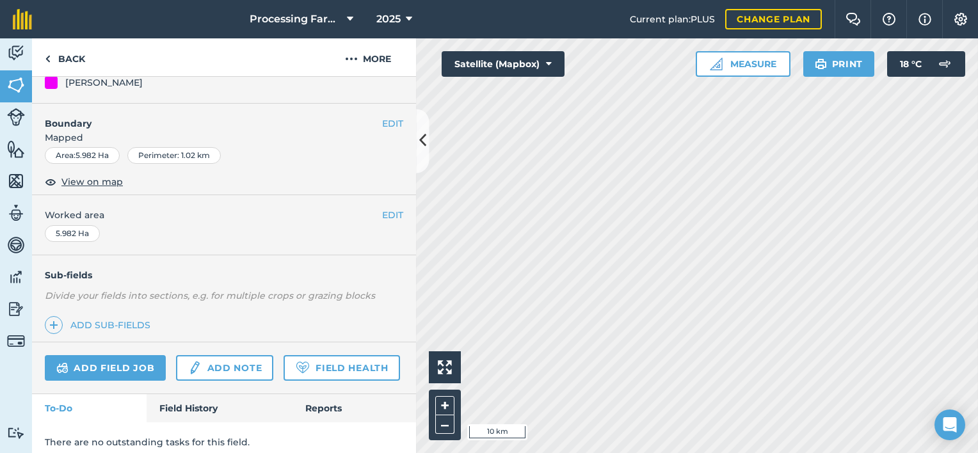
scroll to position [140, 0]
click at [195, 423] on link "Field History" at bounding box center [219, 409] width 145 height 28
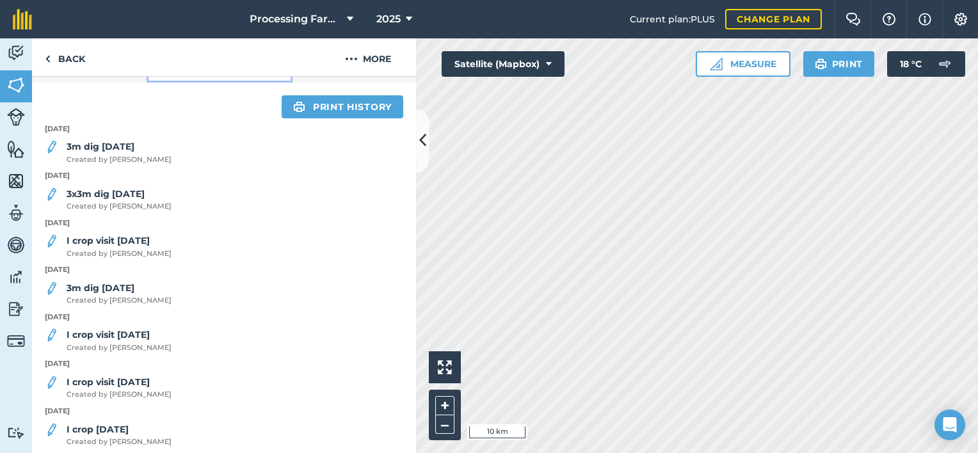
scroll to position [477, 0]
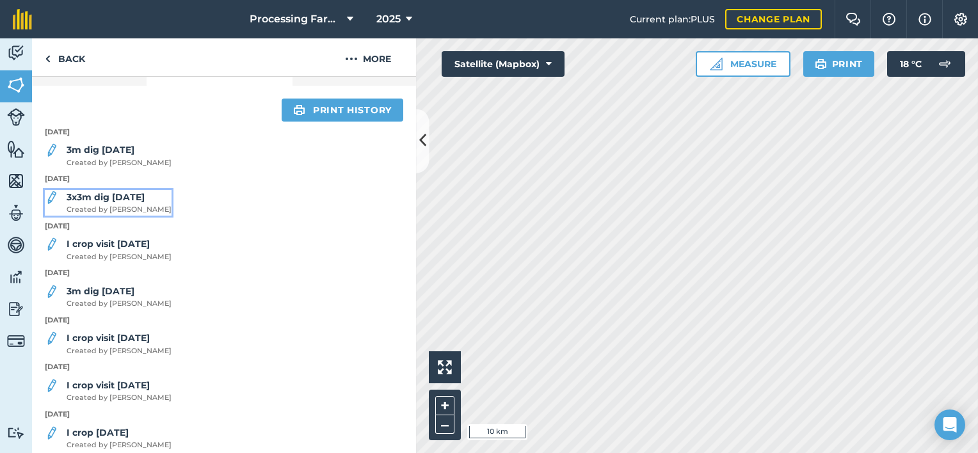
click at [136, 216] on span "Created by [PERSON_NAME]" at bounding box center [119, 210] width 105 height 12
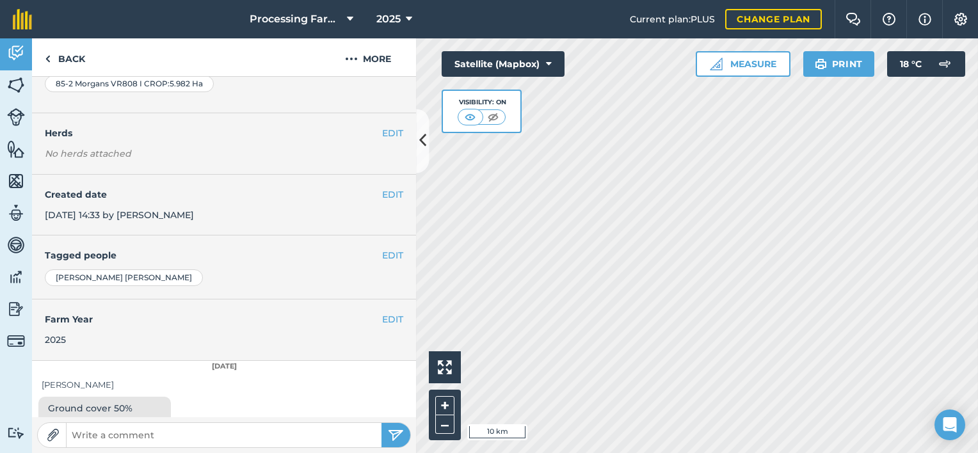
scroll to position [156, 0]
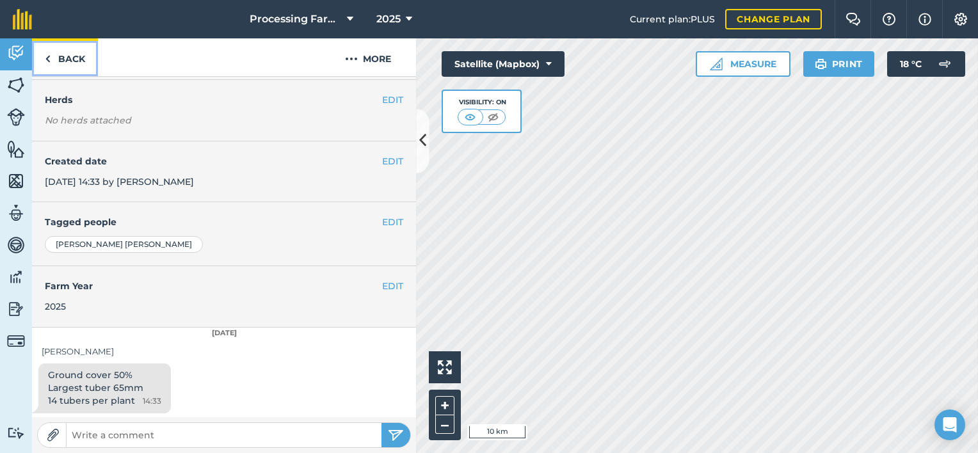
click at [64, 60] on link "Back" at bounding box center [65, 57] width 66 height 38
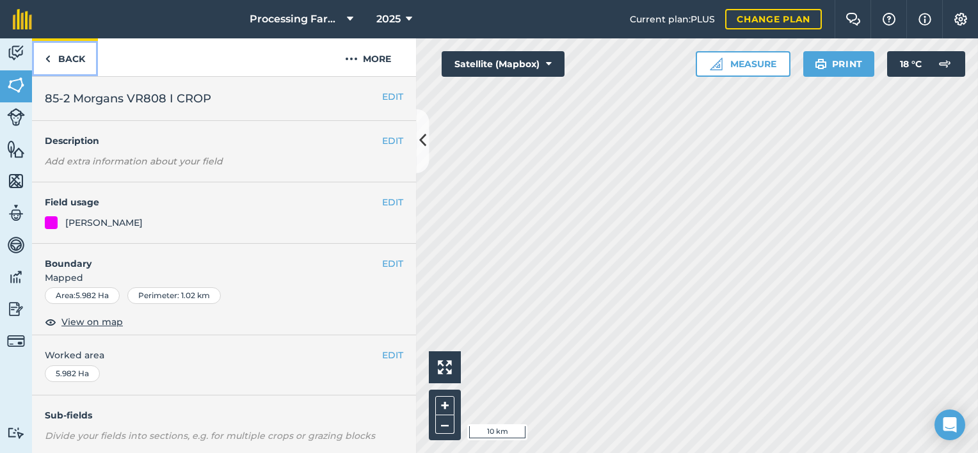
click at [64, 60] on link "Back" at bounding box center [65, 57] width 66 height 38
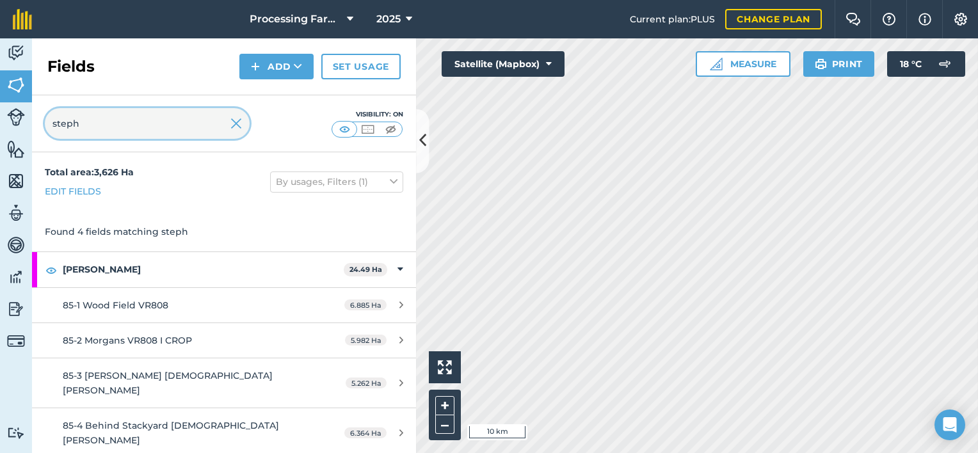
drag, startPoint x: 100, startPoint y: 126, endPoint x: 23, endPoint y: 129, distance: 77.5
click at [23, 129] on div "Activity Fields Livestock Features Maps Team Vehicles Data Reporting Billing Tu…" at bounding box center [489, 245] width 978 height 415
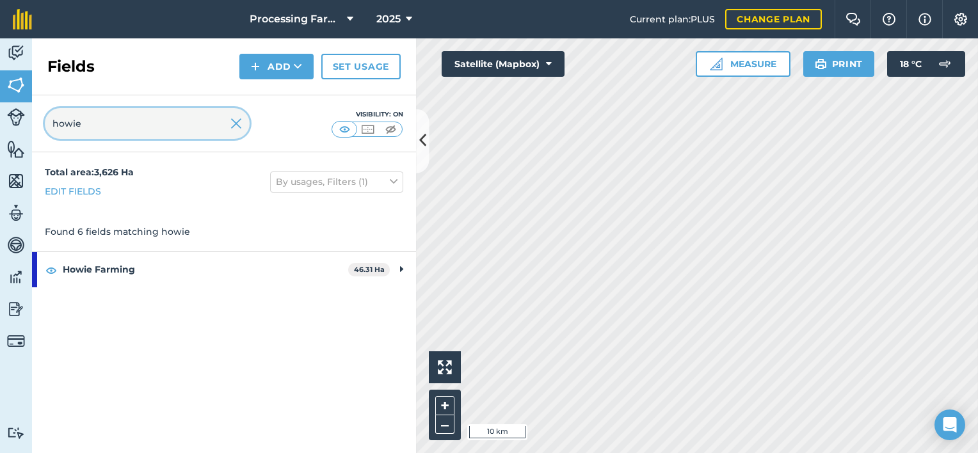
type input "howie"
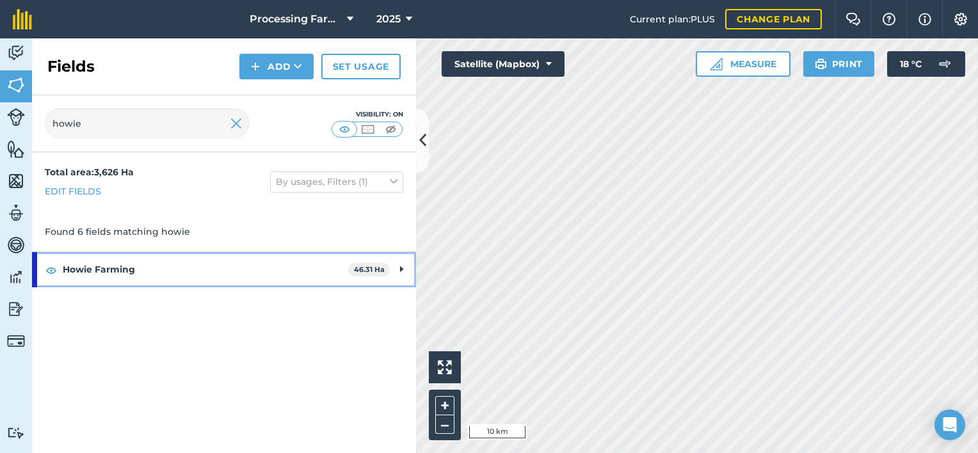
click at [107, 264] on strong "Howie Farming" at bounding box center [205, 269] width 285 height 35
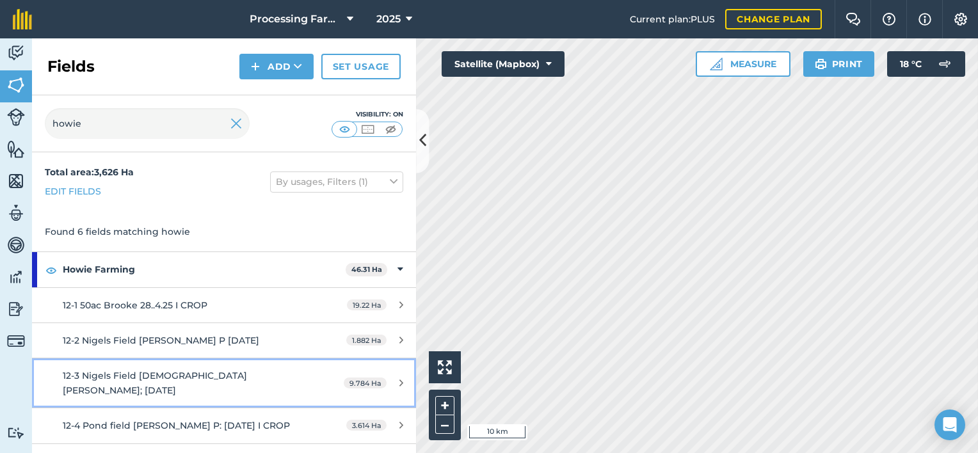
click at [292, 388] on link "12-3 Nigels Field [DEMOGRAPHIC_DATA] [PERSON_NAME]; [DATE] 9.784 Ha" at bounding box center [224, 382] width 384 height 49
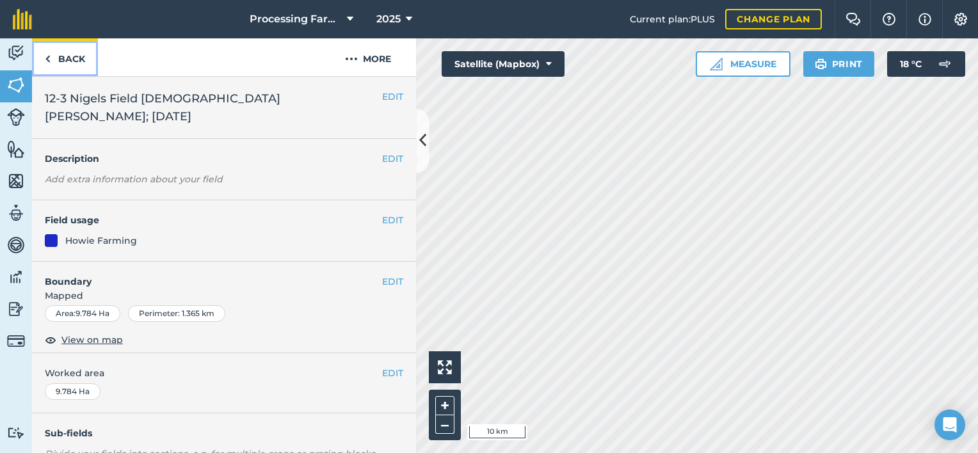
click at [66, 53] on link "Back" at bounding box center [65, 57] width 66 height 38
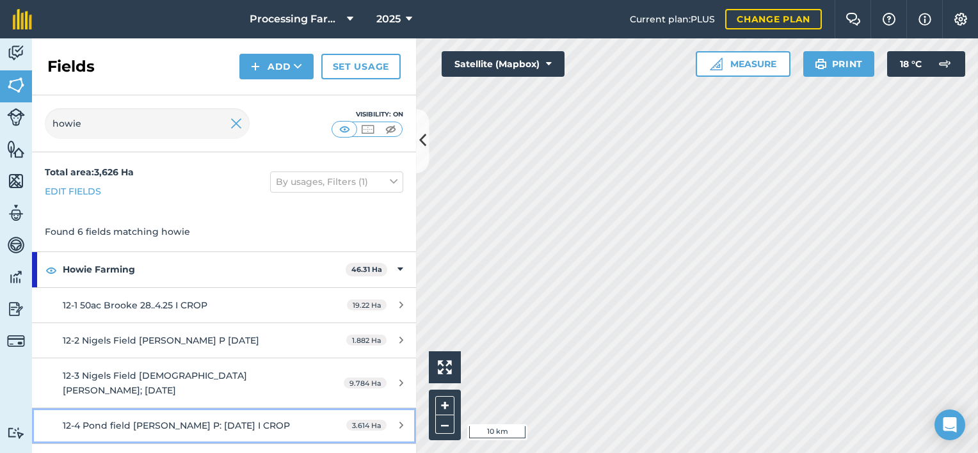
click at [216, 420] on span "12-4 Pond field [PERSON_NAME] P: [DATE] I CROP" at bounding box center [176, 426] width 227 height 12
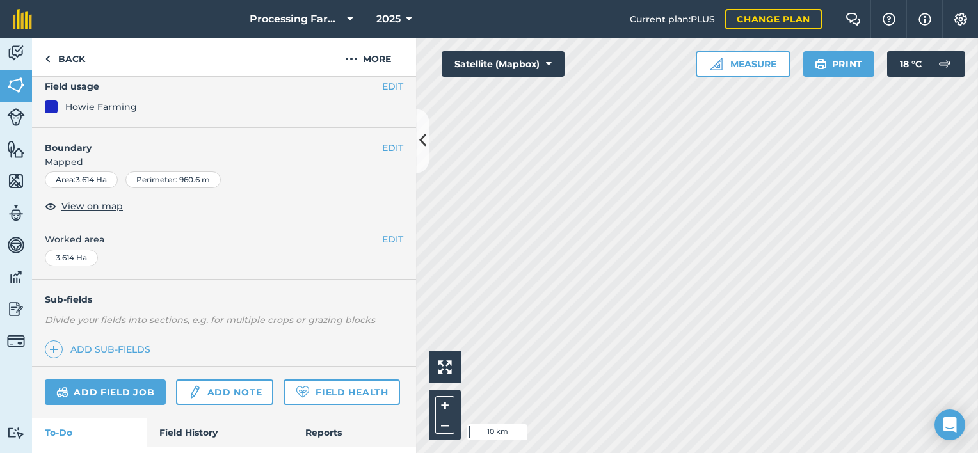
scroll to position [183, 0]
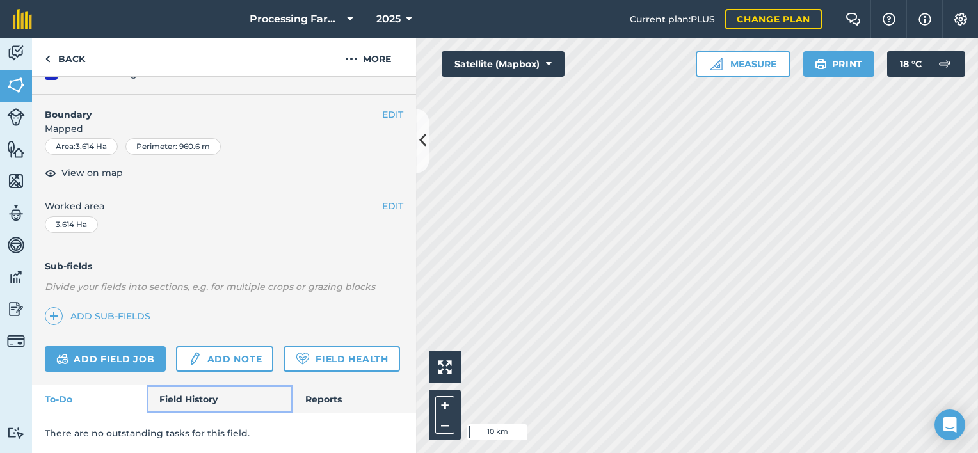
click at [193, 401] on link "Field History" at bounding box center [219, 399] width 145 height 28
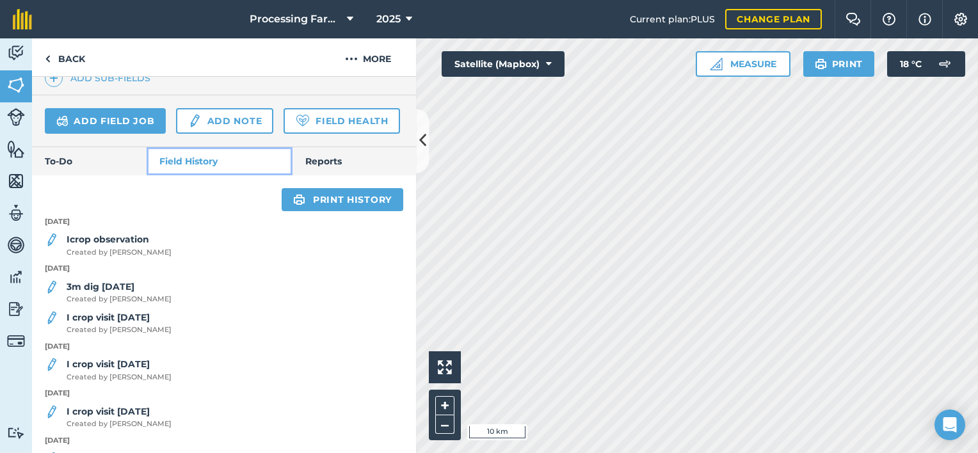
scroll to position [385, 0]
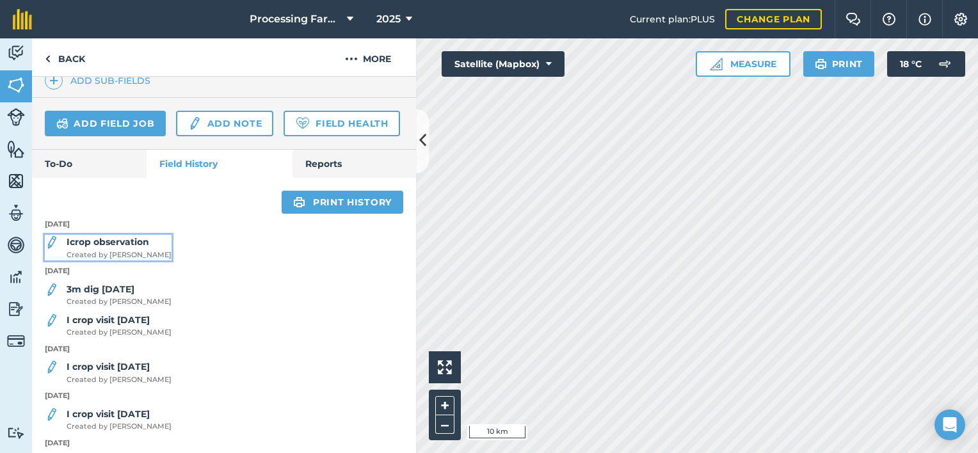
click at [140, 248] on strong "Icrop observation" at bounding box center [108, 242] width 83 height 12
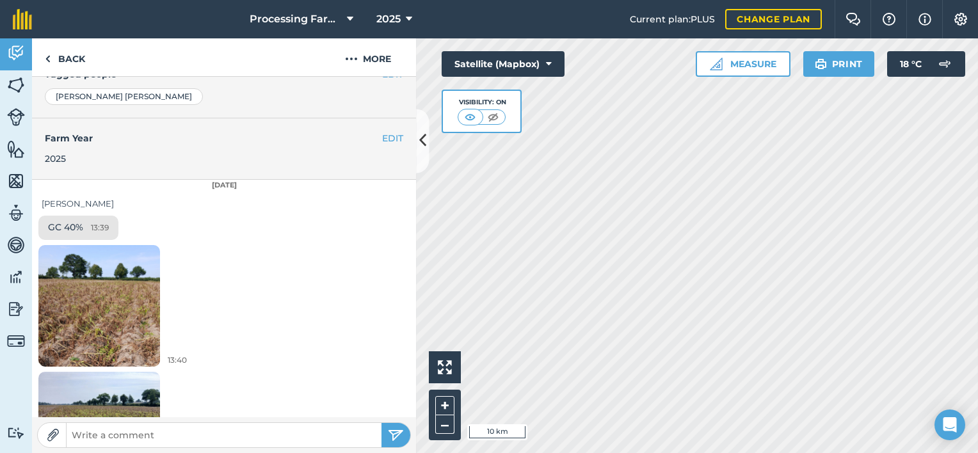
scroll to position [317, 0]
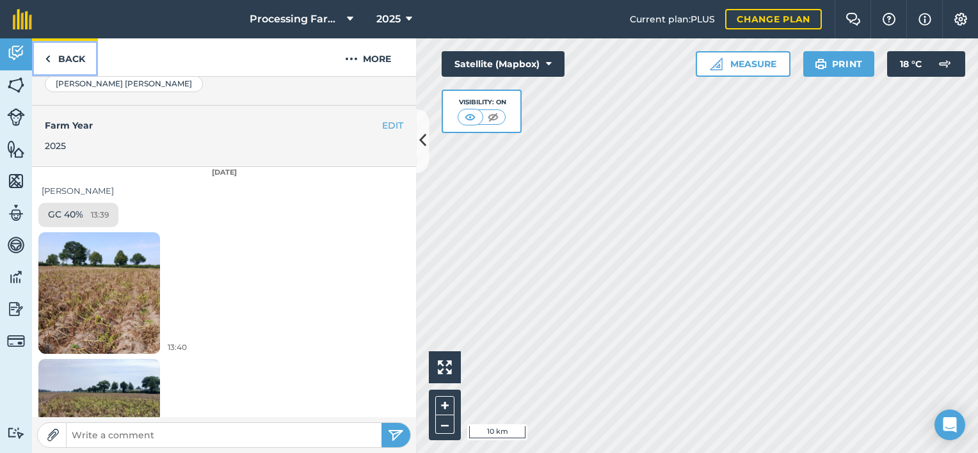
click at [60, 64] on link "Back" at bounding box center [65, 57] width 66 height 38
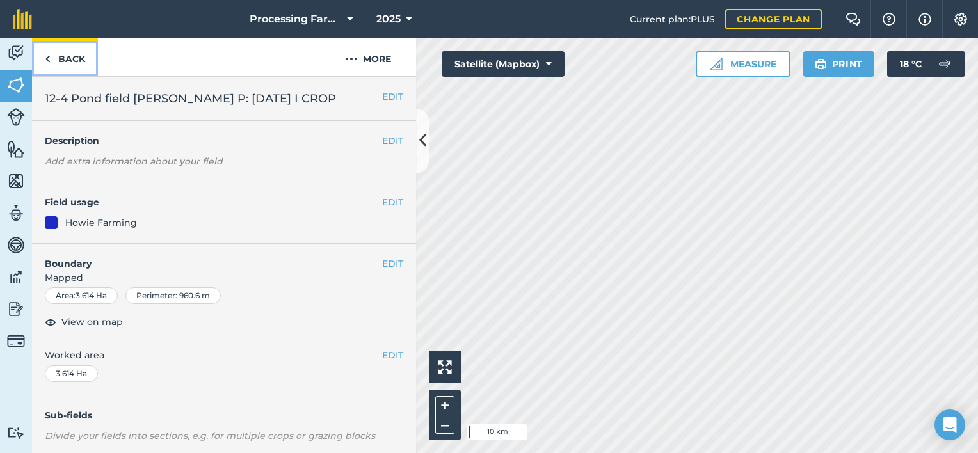
click at [60, 64] on link "Back" at bounding box center [65, 57] width 66 height 38
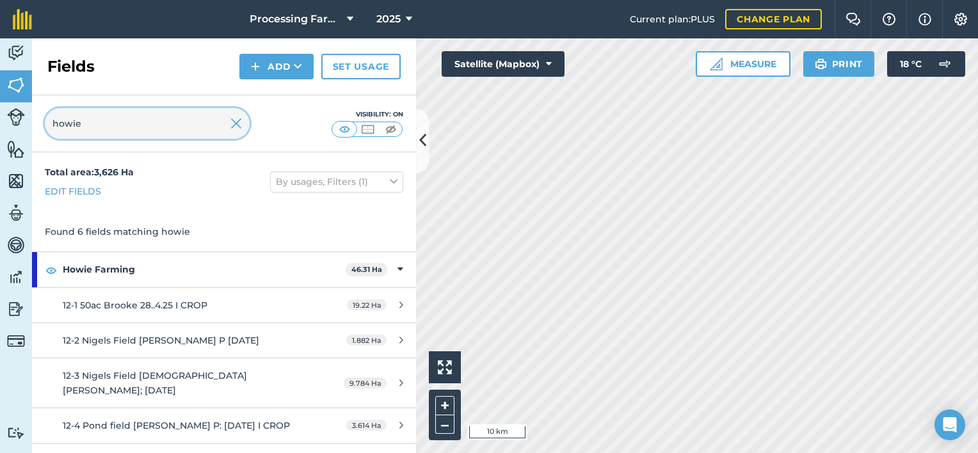
drag, startPoint x: 100, startPoint y: 129, endPoint x: 8, endPoint y: 138, distance: 92.7
click at [8, 138] on div "Activity Fields Livestock Features Maps Team Vehicles Data Reporting Billing Tu…" at bounding box center [489, 245] width 978 height 415
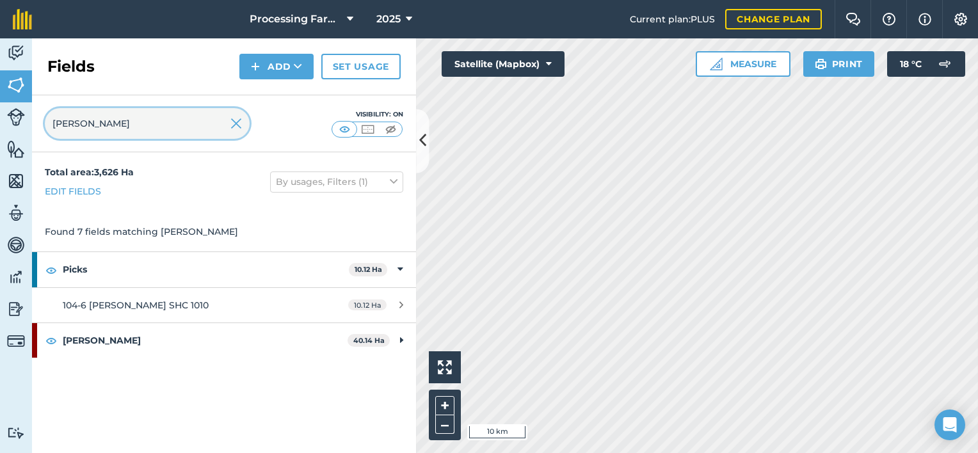
type input "[PERSON_NAME]"
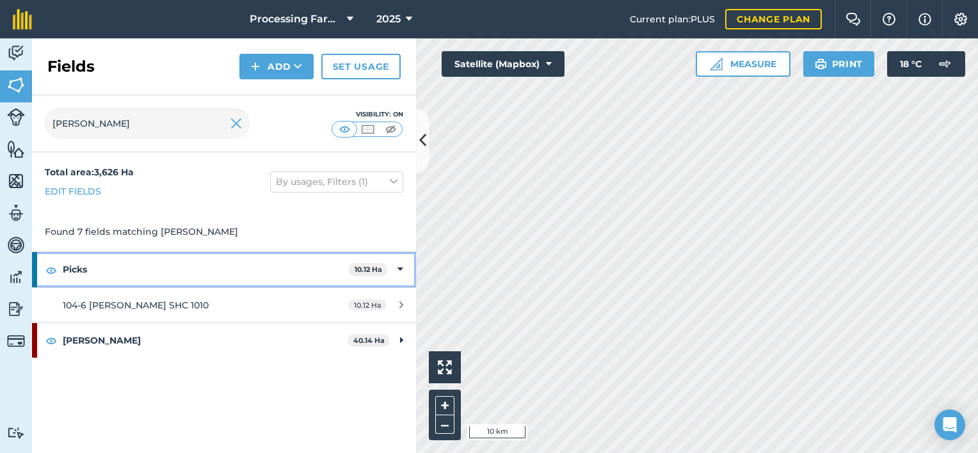
click at [405, 277] on div "Picks 10.12 Ha" at bounding box center [224, 269] width 384 height 35
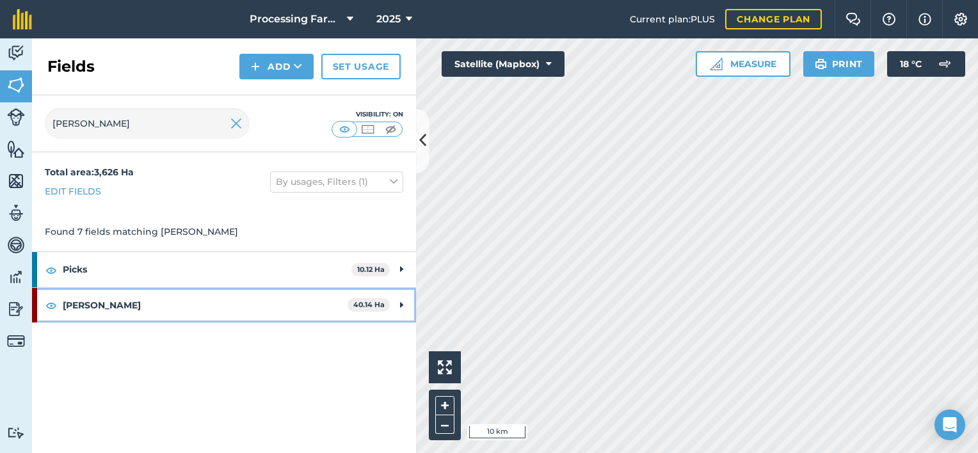
click at [102, 304] on strong "[PERSON_NAME]" at bounding box center [205, 305] width 285 height 35
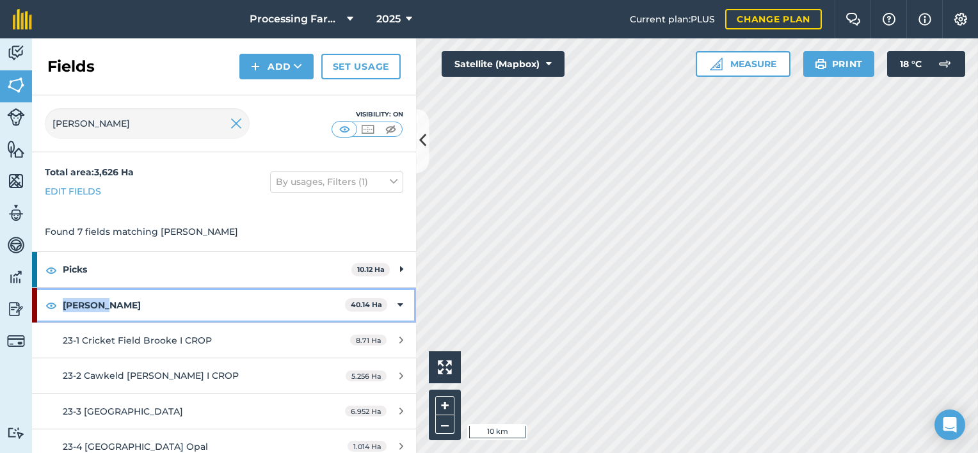
click at [102, 304] on strong "[PERSON_NAME]" at bounding box center [204, 305] width 282 height 35
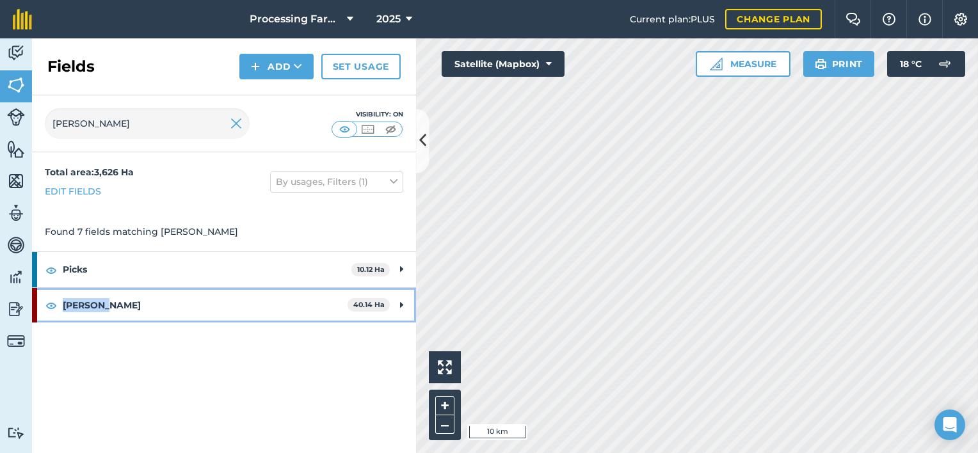
click at [102, 304] on strong "[PERSON_NAME]" at bounding box center [205, 305] width 285 height 35
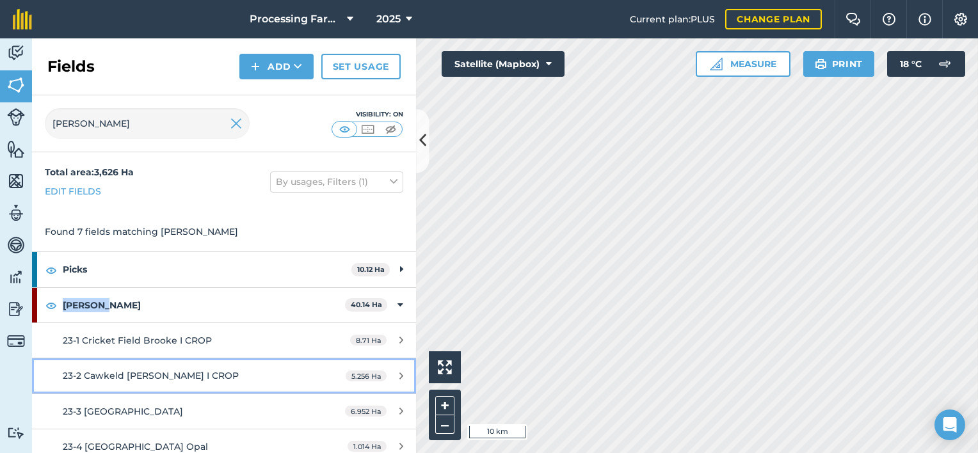
click at [156, 381] on div "23-2 Cawkeld [PERSON_NAME] I CROP" at bounding box center [183, 376] width 241 height 14
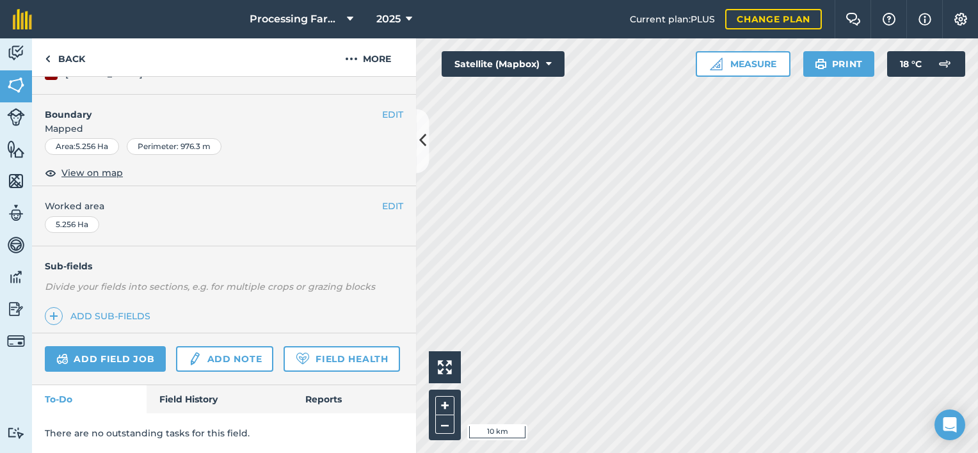
scroll to position [151, 0]
click at [196, 413] on link "Field History" at bounding box center [219, 399] width 145 height 28
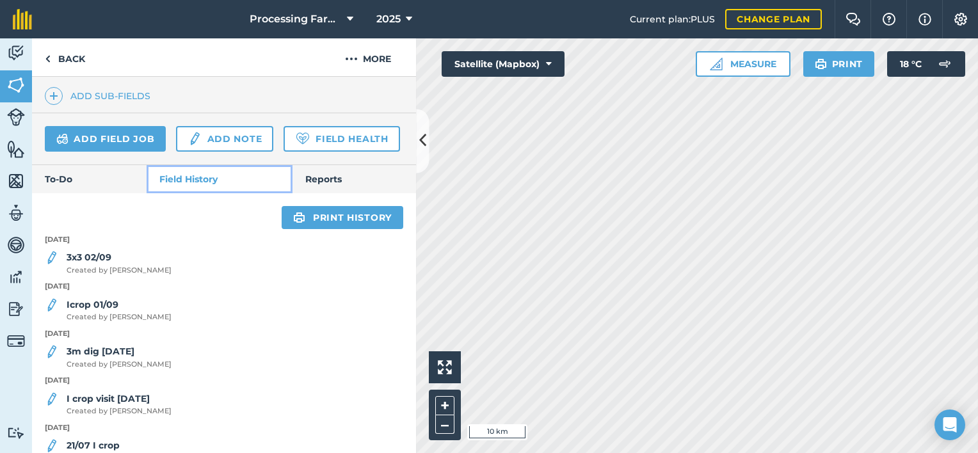
scroll to position [372, 0]
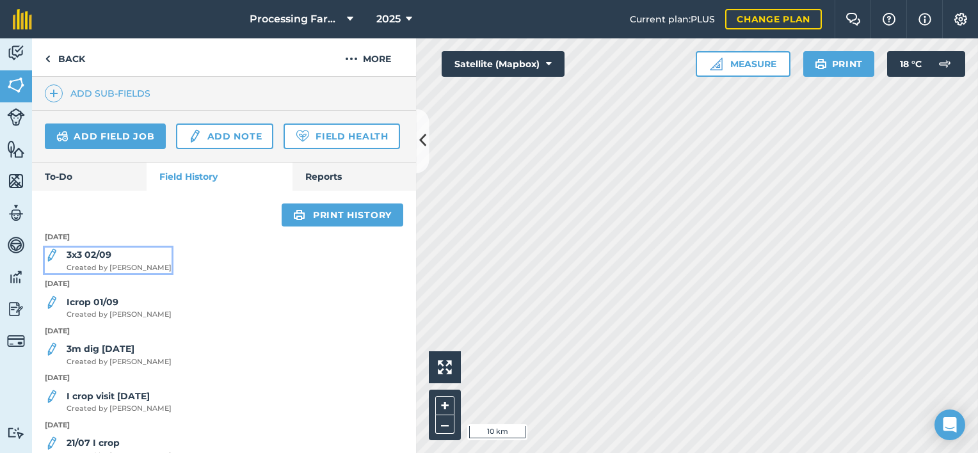
click at [118, 274] on span "Created by [PERSON_NAME]" at bounding box center [119, 268] width 105 height 12
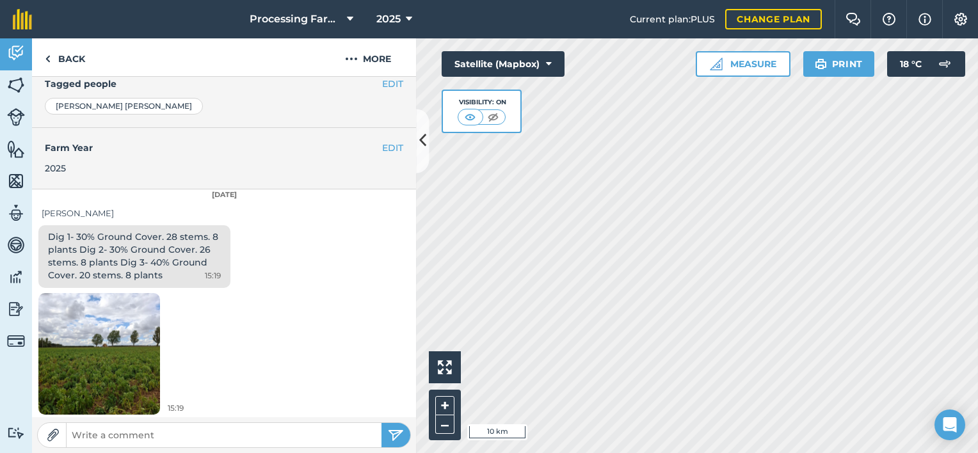
scroll to position [296, 0]
click at [60, 50] on link "Back" at bounding box center [65, 57] width 66 height 38
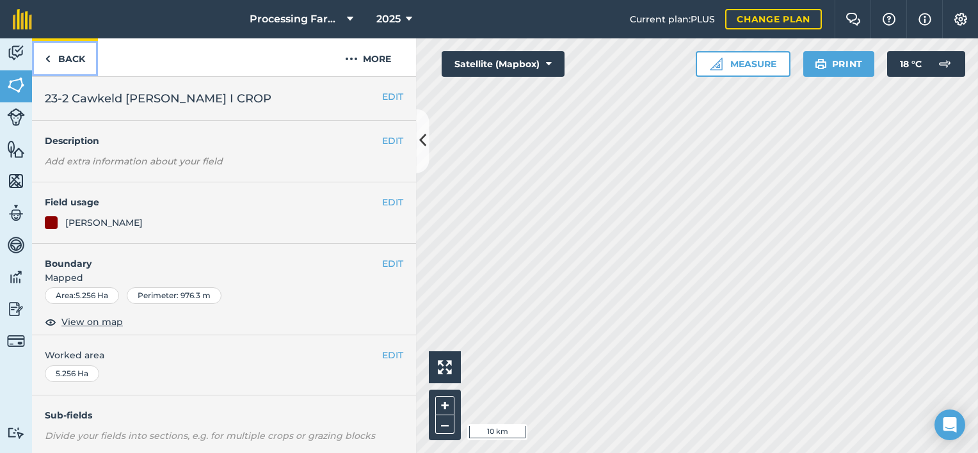
click at [60, 50] on link "Back" at bounding box center [65, 57] width 66 height 38
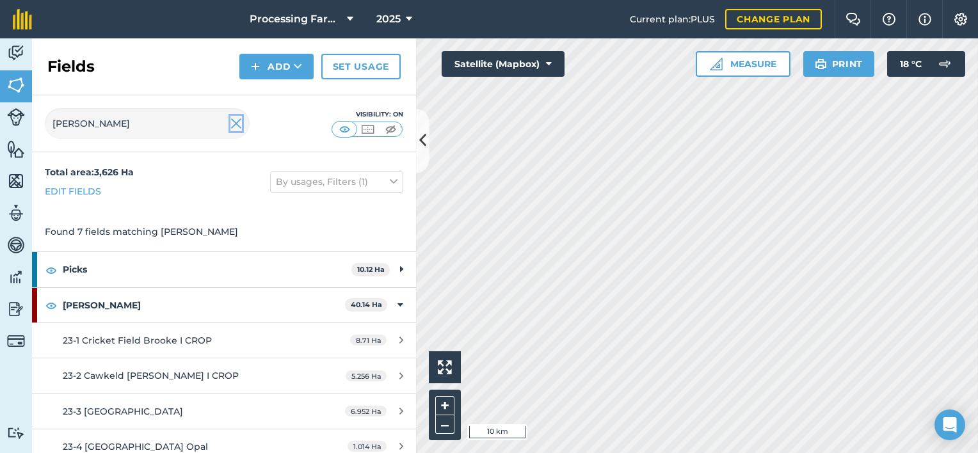
click at [236, 125] on img at bounding box center [236, 123] width 12 height 15
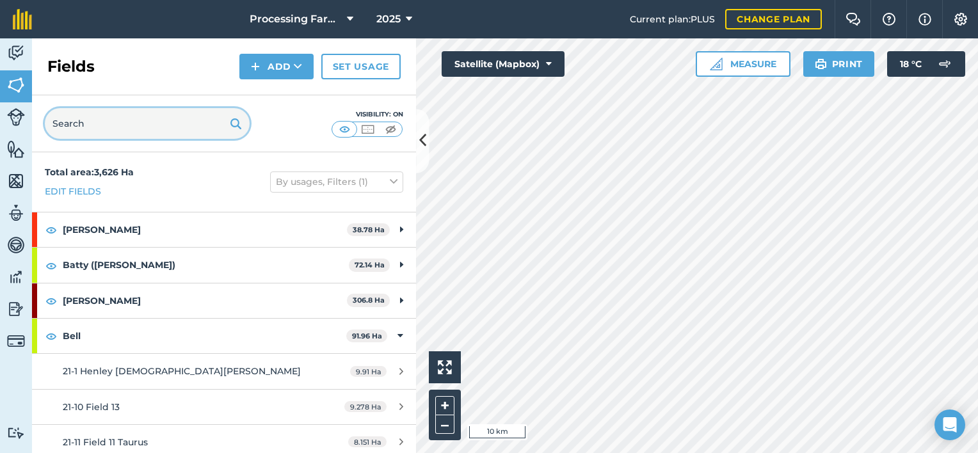
click at [113, 126] on input "text" at bounding box center [147, 123] width 205 height 31
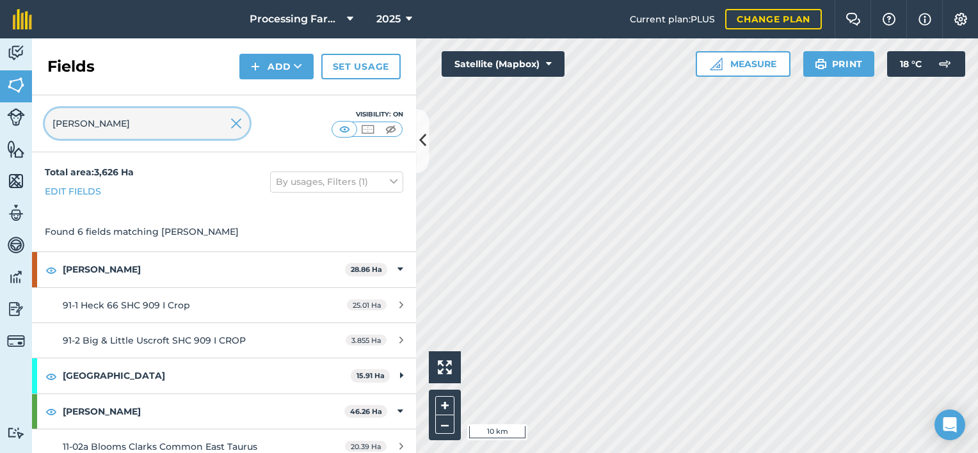
type input "[PERSON_NAME]"
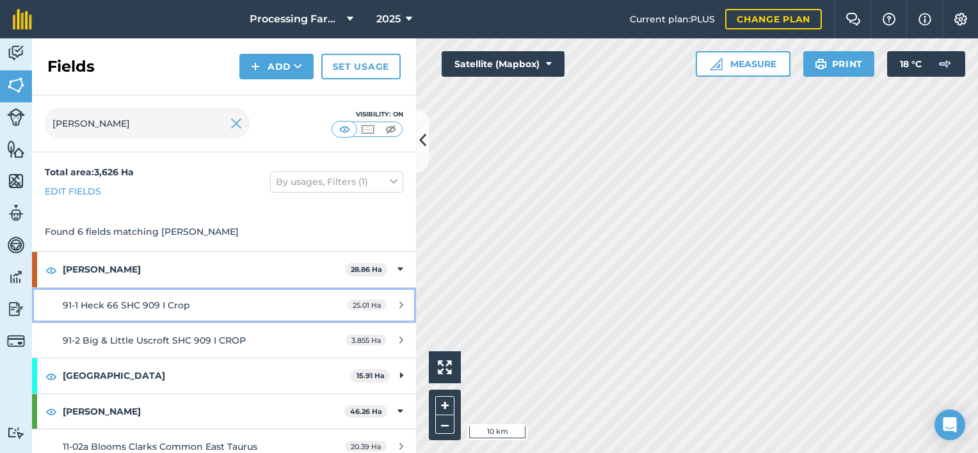
click at [116, 307] on span "91-1 Heck 66 SHC 909 I Crop" at bounding box center [126, 306] width 127 height 12
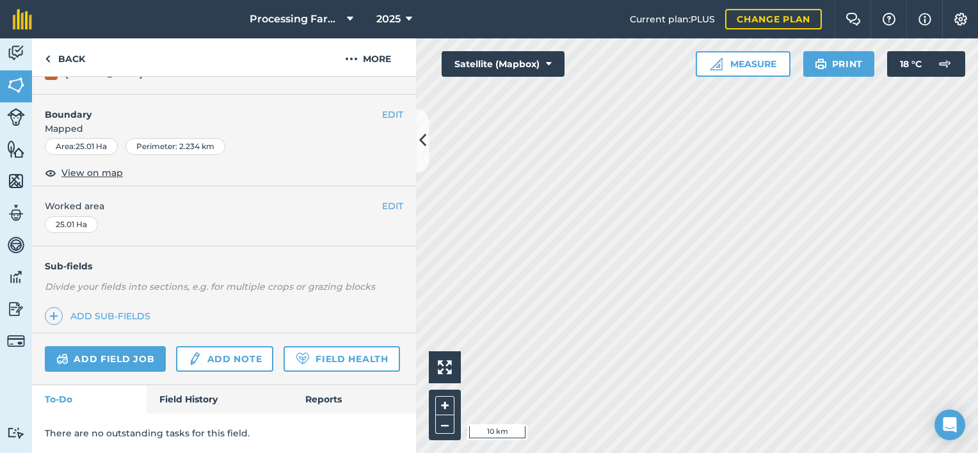
scroll to position [183, 0]
click at [173, 411] on link "Field History" at bounding box center [219, 399] width 145 height 28
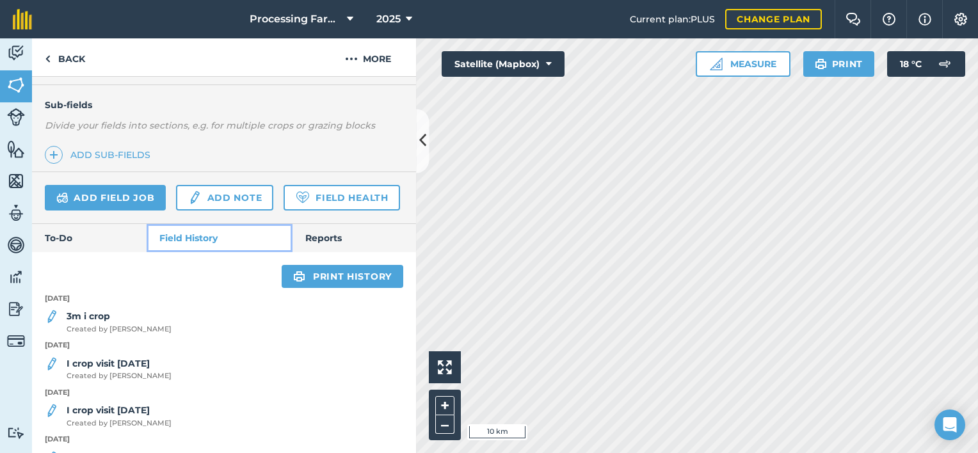
scroll to position [346, 0]
